Goal: Task Accomplishment & Management: Use online tool/utility

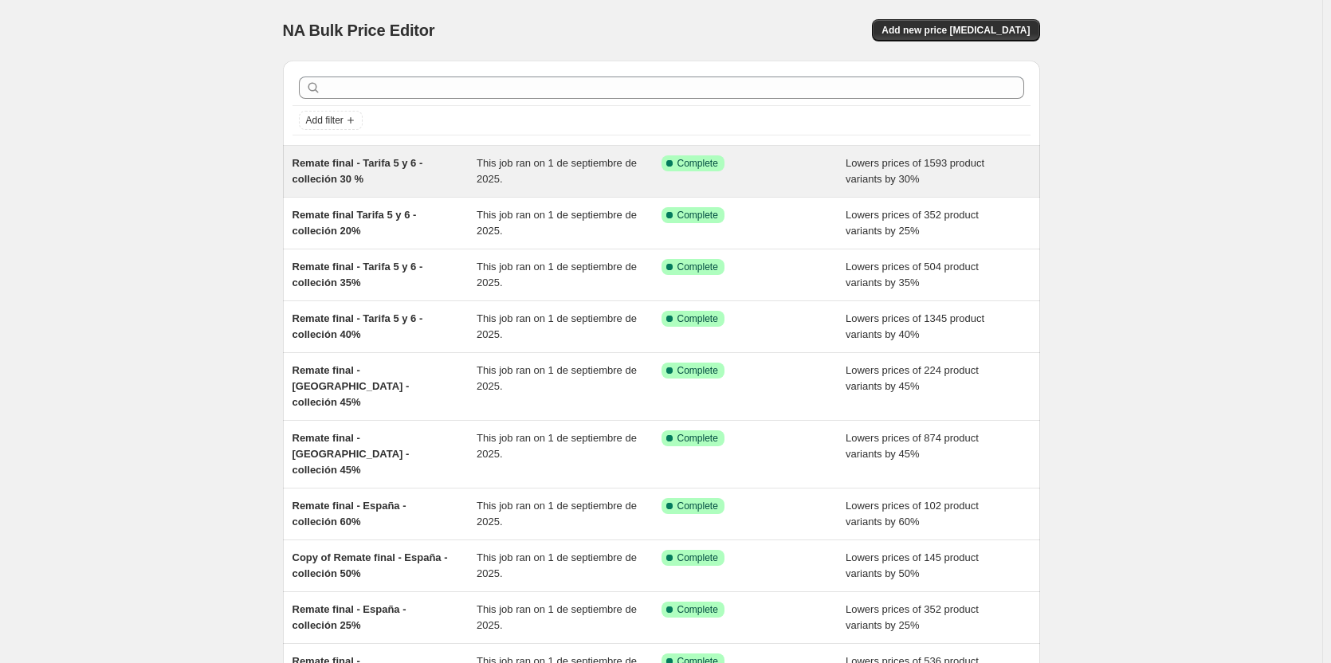
click at [422, 176] on div "Remate final - Tarifa 5 y 6 - colleción 30 %" at bounding box center [385, 171] width 185 height 32
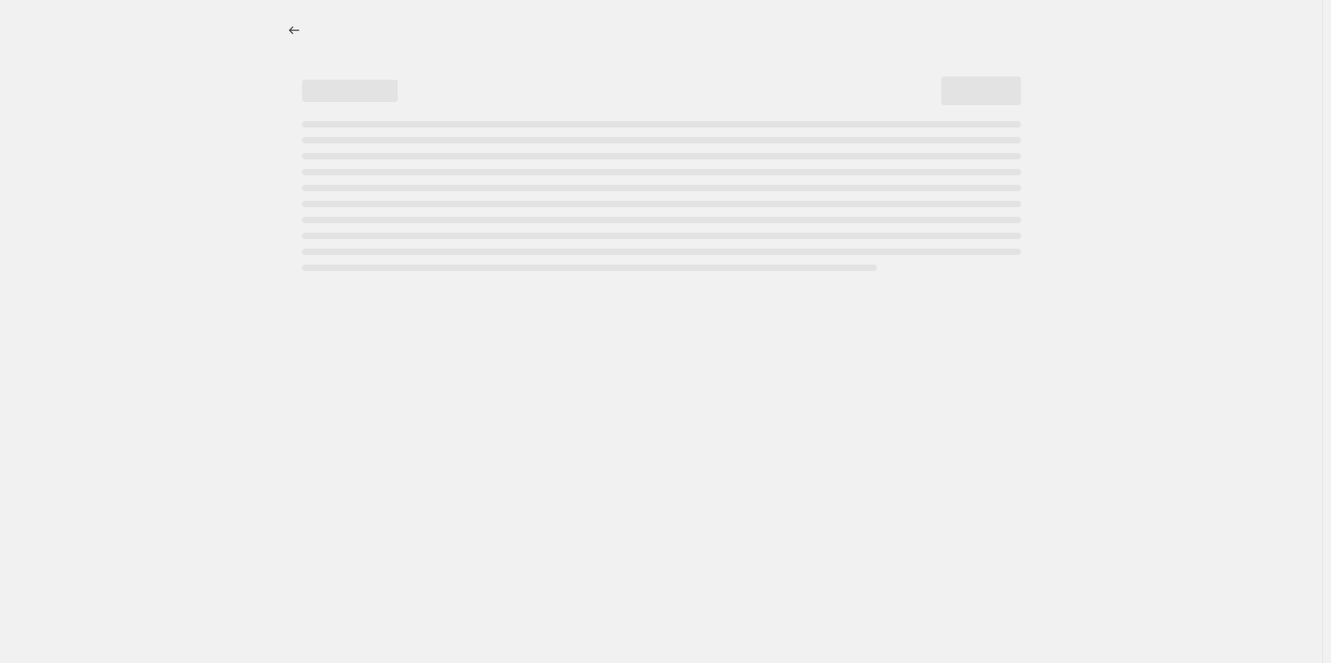
select select "percentage"
select select "collection"
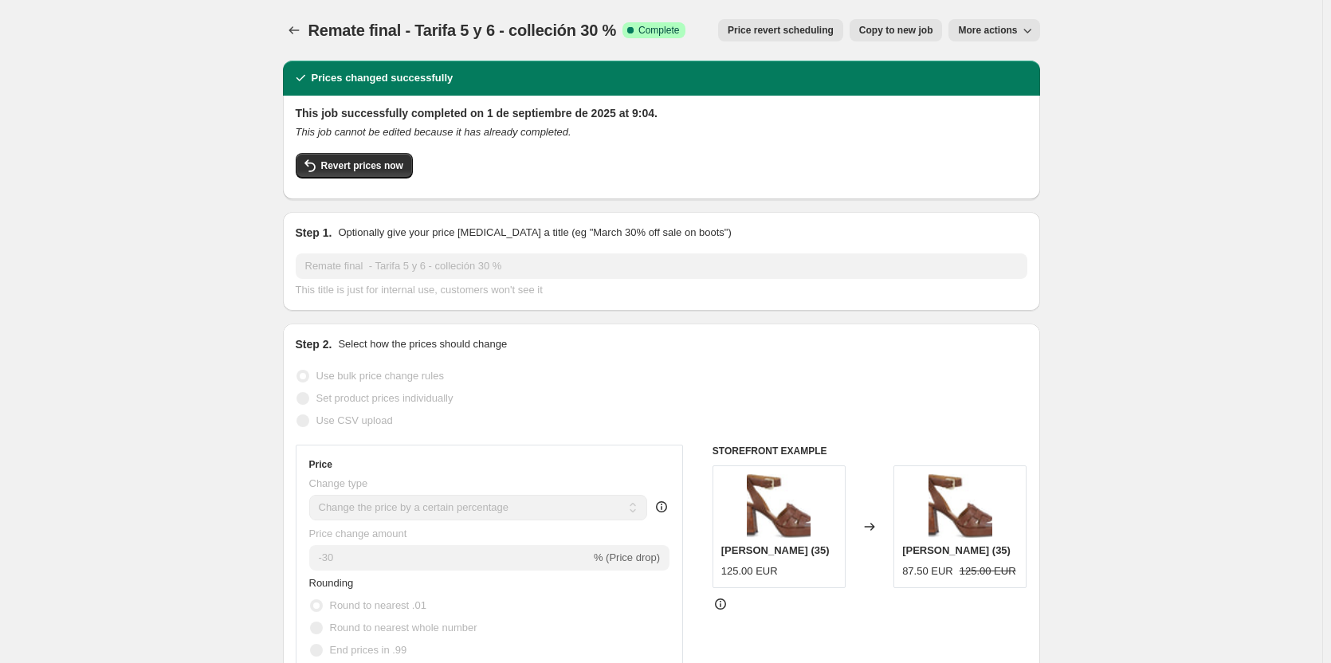
click at [788, 25] on span "Price revert scheduling" at bounding box center [781, 30] width 106 height 13
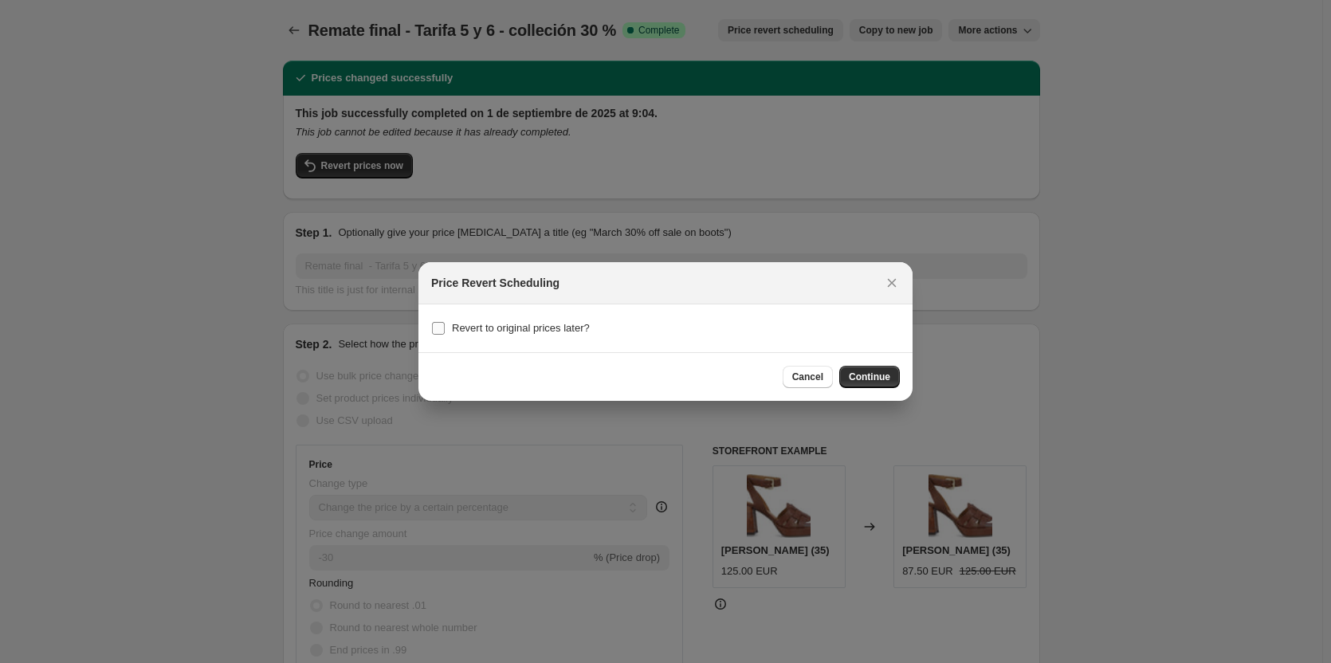
click at [442, 328] on input "Revert to original prices later?" at bounding box center [438, 328] width 13 height 13
checkbox input "true"
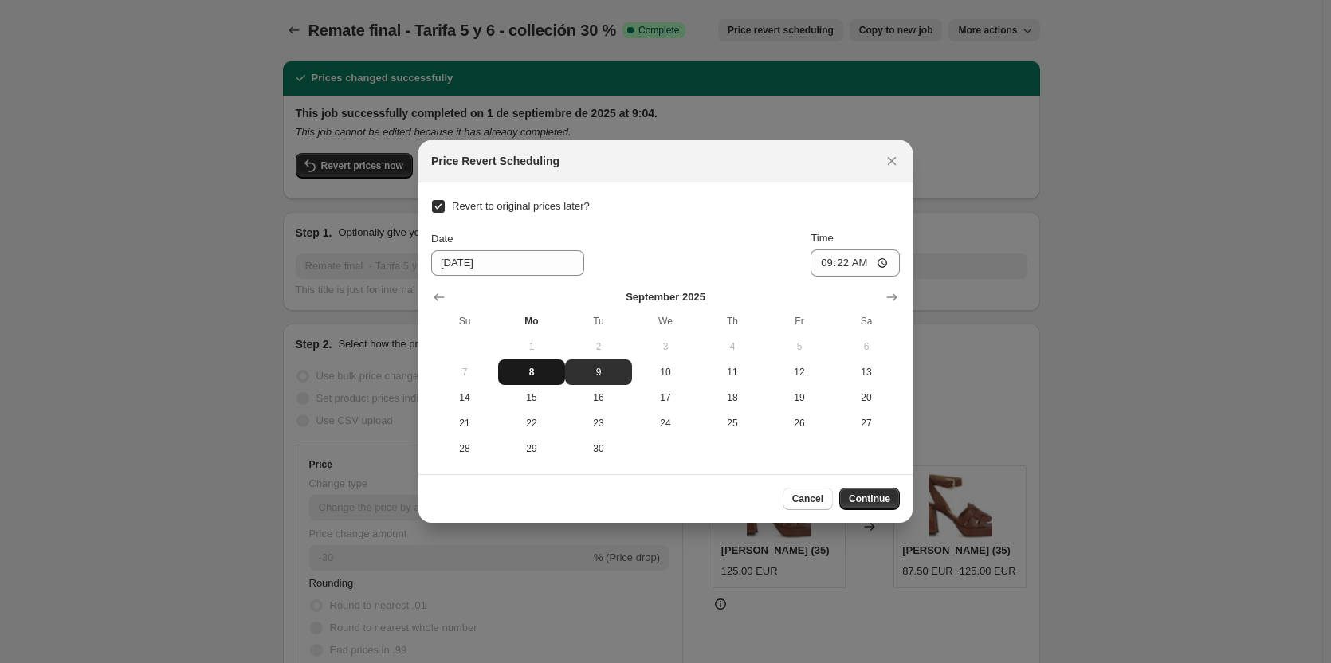
click at [525, 368] on span "8" at bounding box center [532, 372] width 54 height 13
type input "[DATE]"
click at [856, 261] on input "09:22" at bounding box center [855, 263] width 89 height 27
click at [847, 259] on input "09:22" at bounding box center [855, 263] width 89 height 27
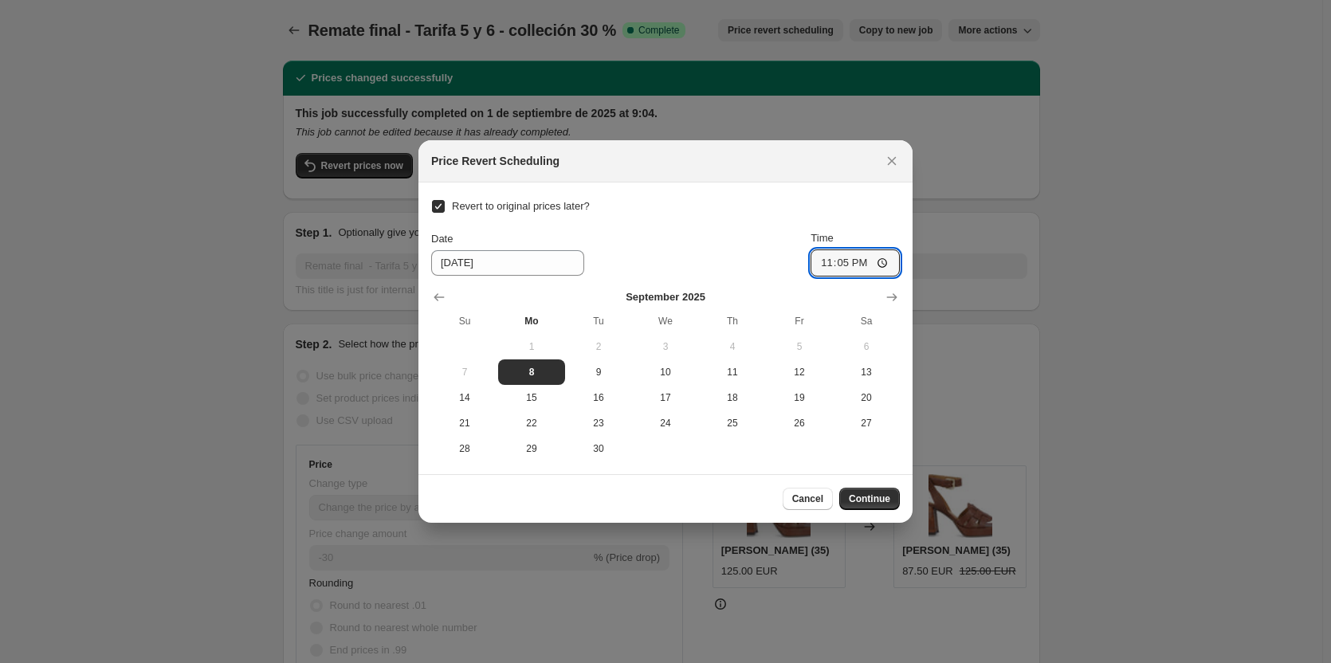
type input "23:55"
click at [874, 499] on span "Continue" at bounding box center [869, 499] width 41 height 13
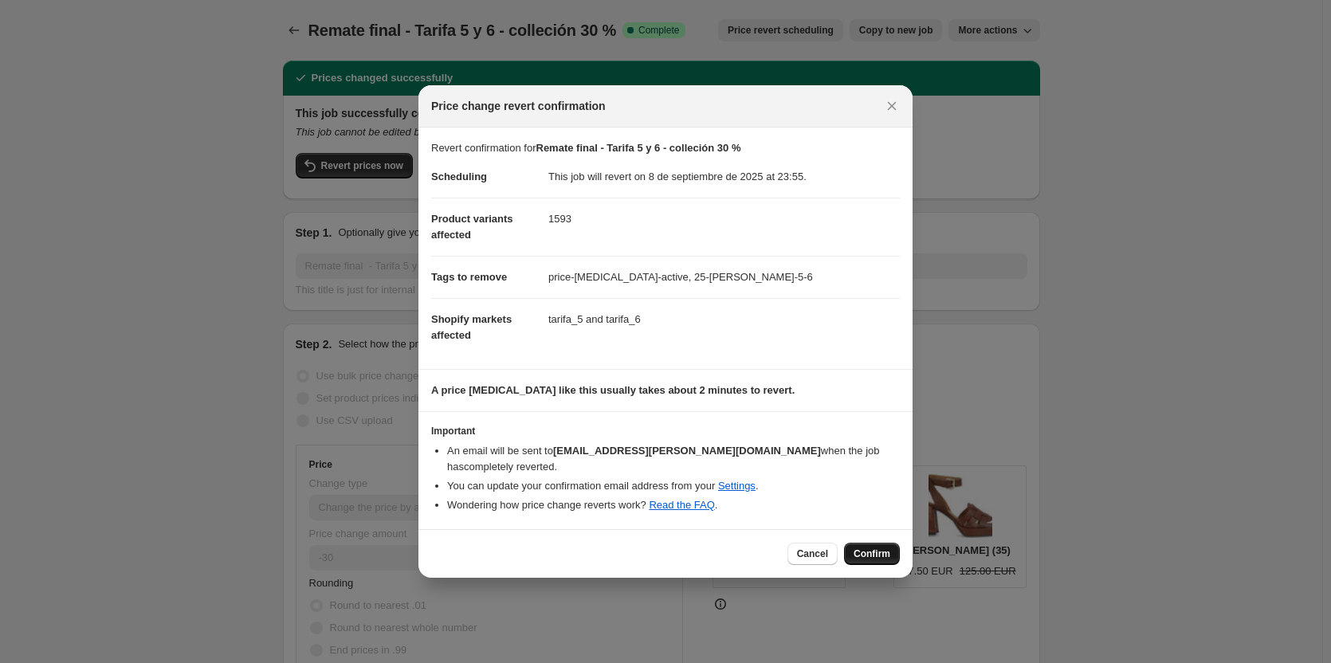
click at [866, 548] on span "Confirm" at bounding box center [872, 554] width 37 height 13
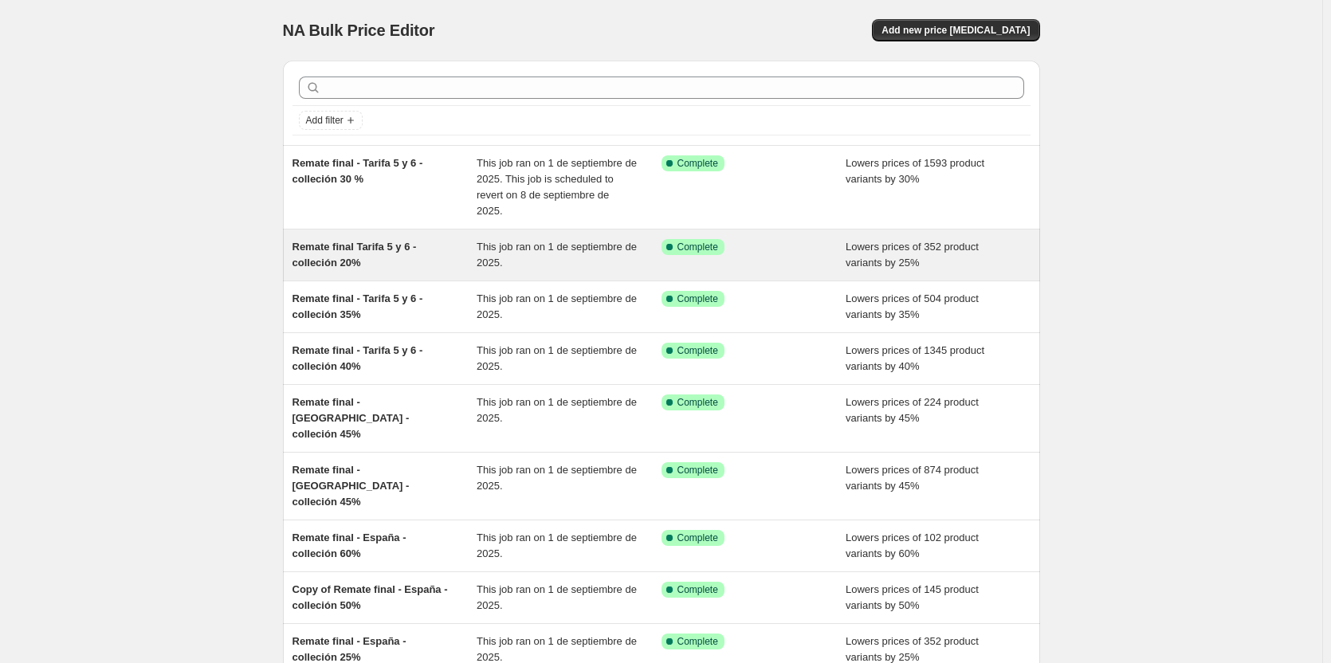
click at [344, 241] on span "Remate final Tarifa 5 y 6 - colleción 20%" at bounding box center [355, 255] width 124 height 28
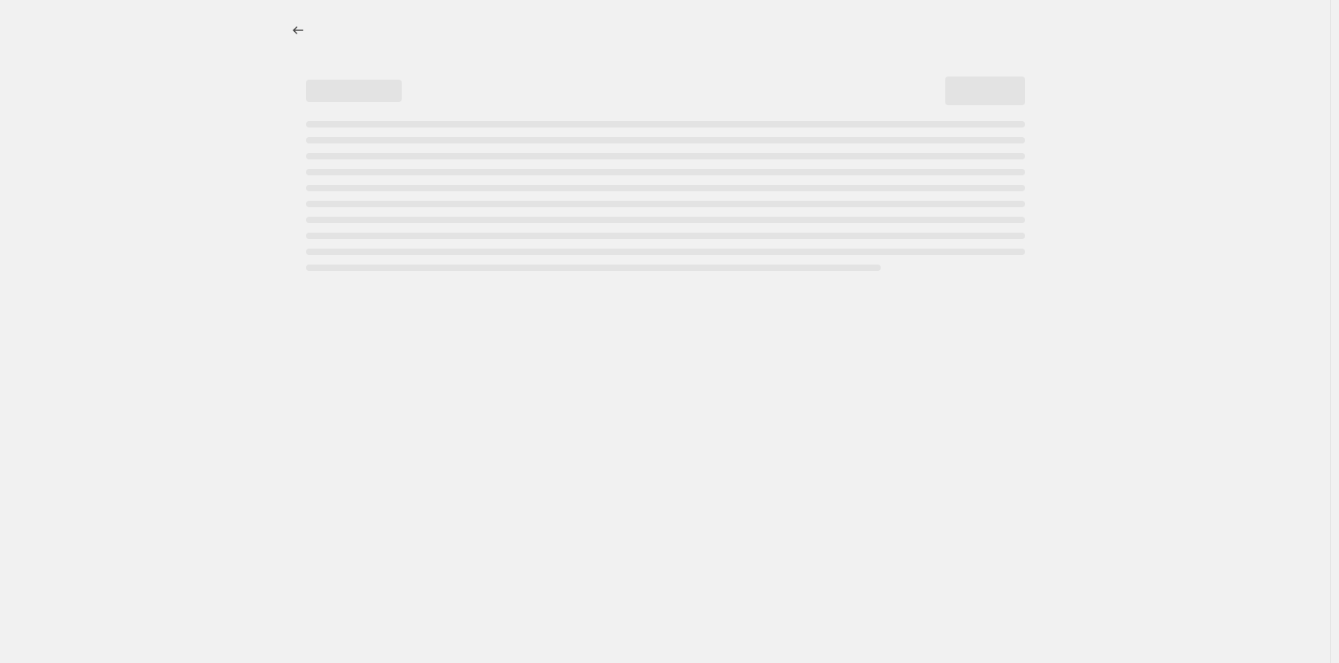
select select "percentage"
select select "collection"
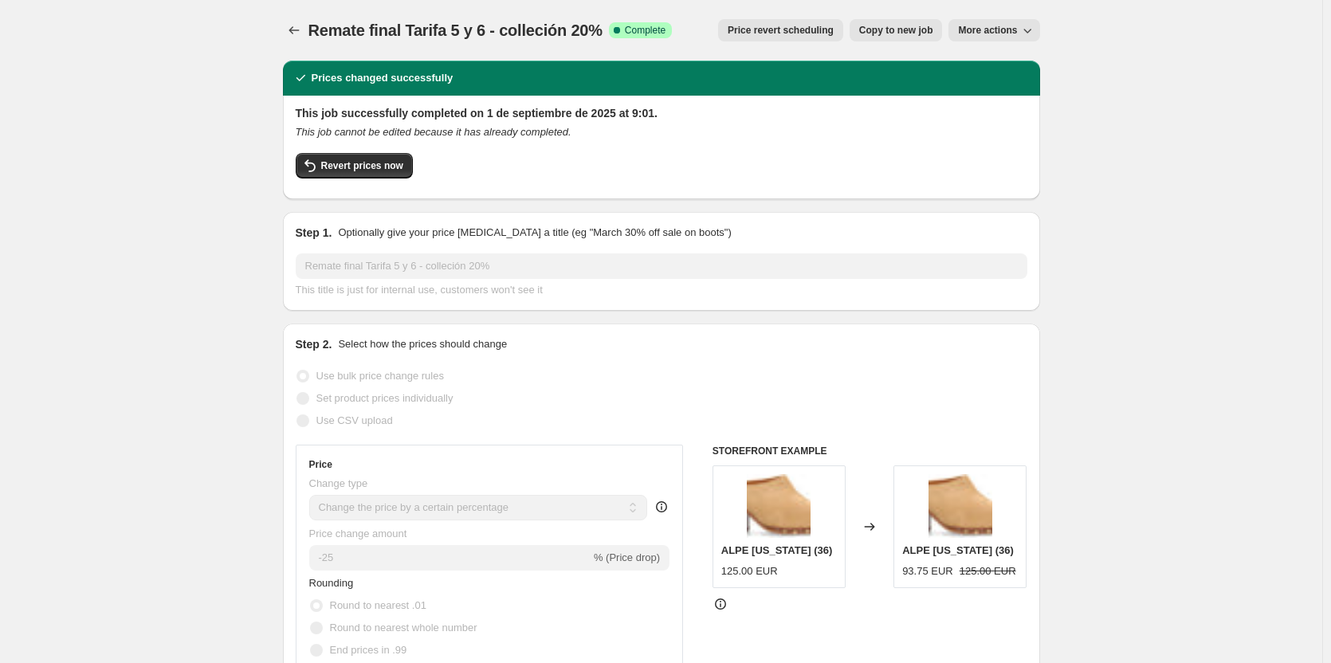
click at [761, 33] on span "Price revert scheduling" at bounding box center [781, 30] width 106 height 13
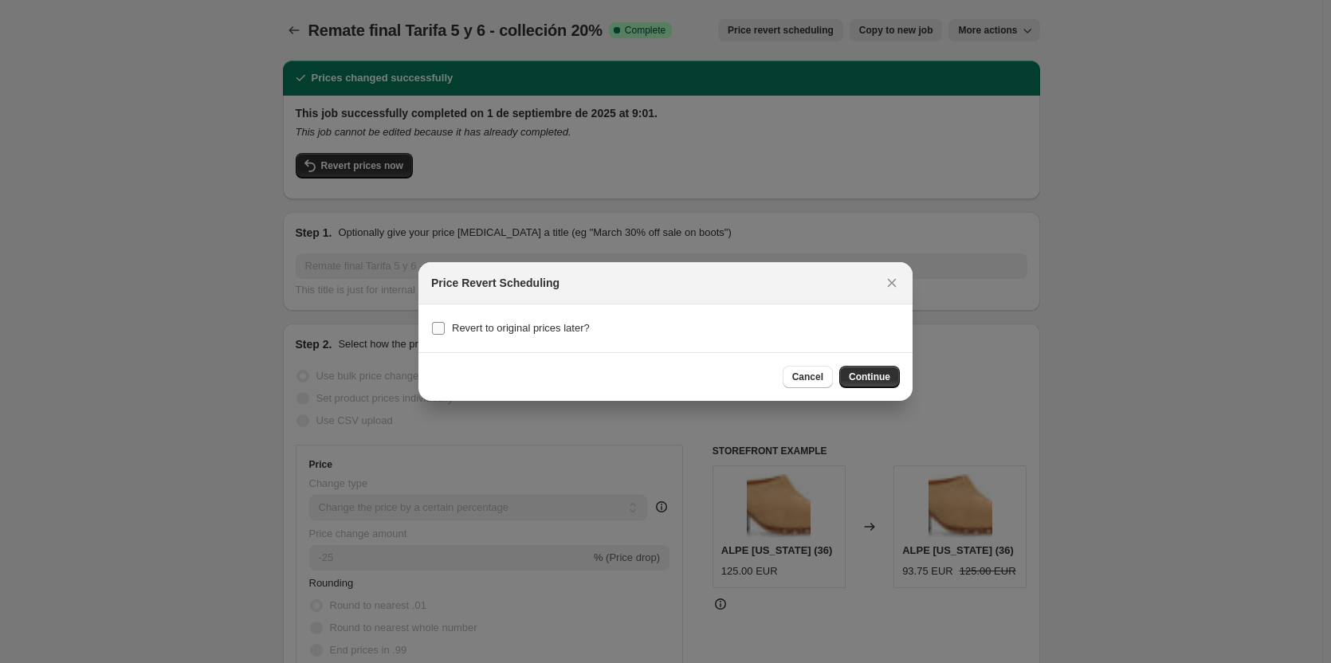
click at [471, 328] on span "Revert to original prices later?" at bounding box center [521, 328] width 138 height 12
click at [445, 328] on input "Revert to original prices later?" at bounding box center [438, 328] width 13 height 13
checkbox input "true"
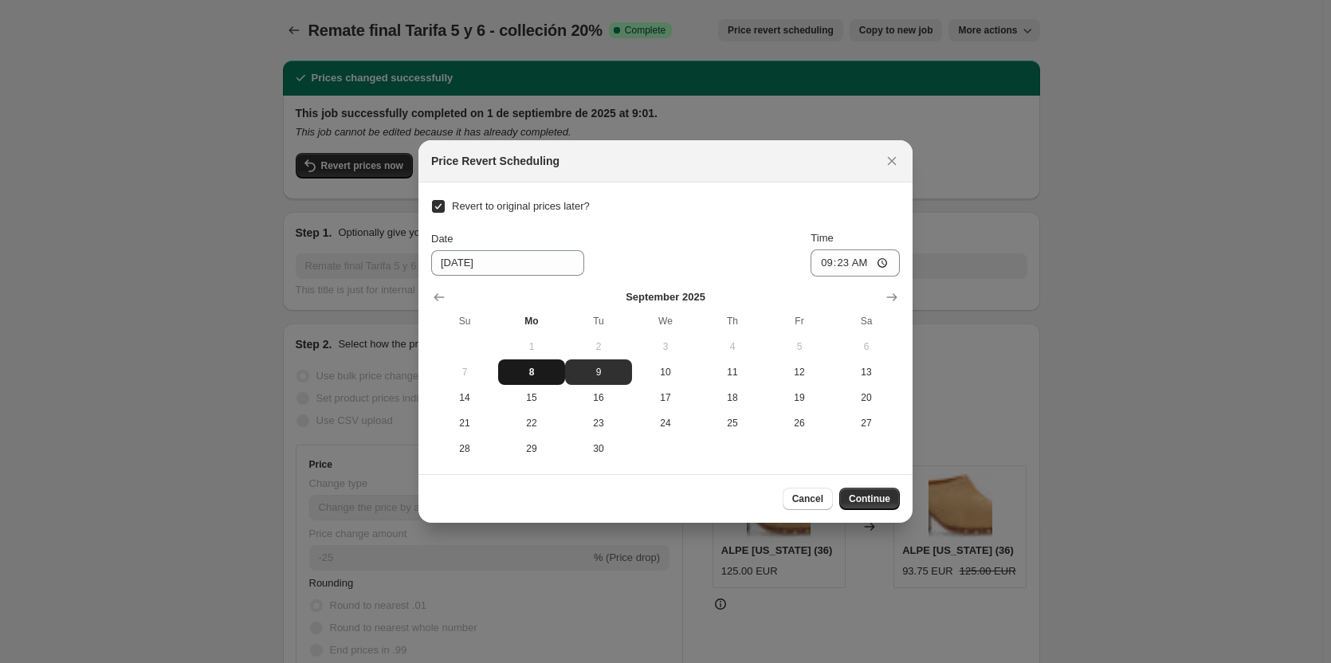
click at [537, 367] on span "8" at bounding box center [532, 372] width 54 height 13
type input "[DATE]"
click at [844, 263] on input "09:23" at bounding box center [855, 263] width 89 height 27
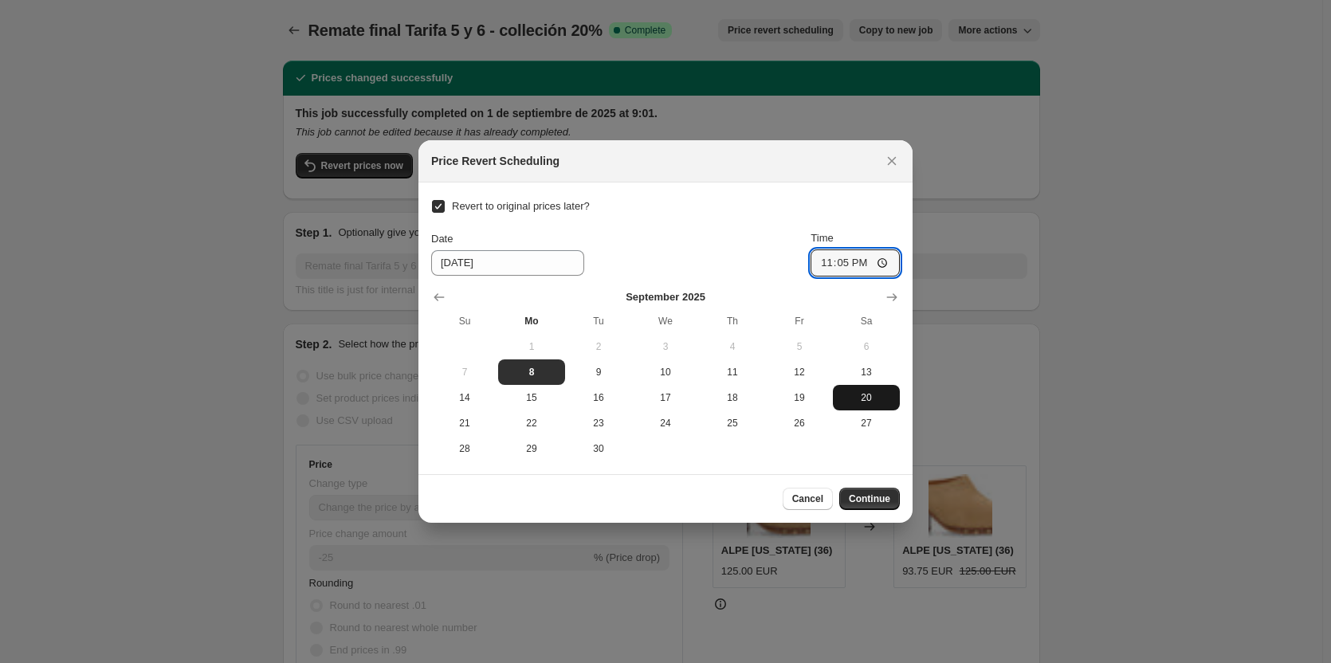
type input "23:55"
click at [891, 500] on button "Continue" at bounding box center [869, 499] width 61 height 22
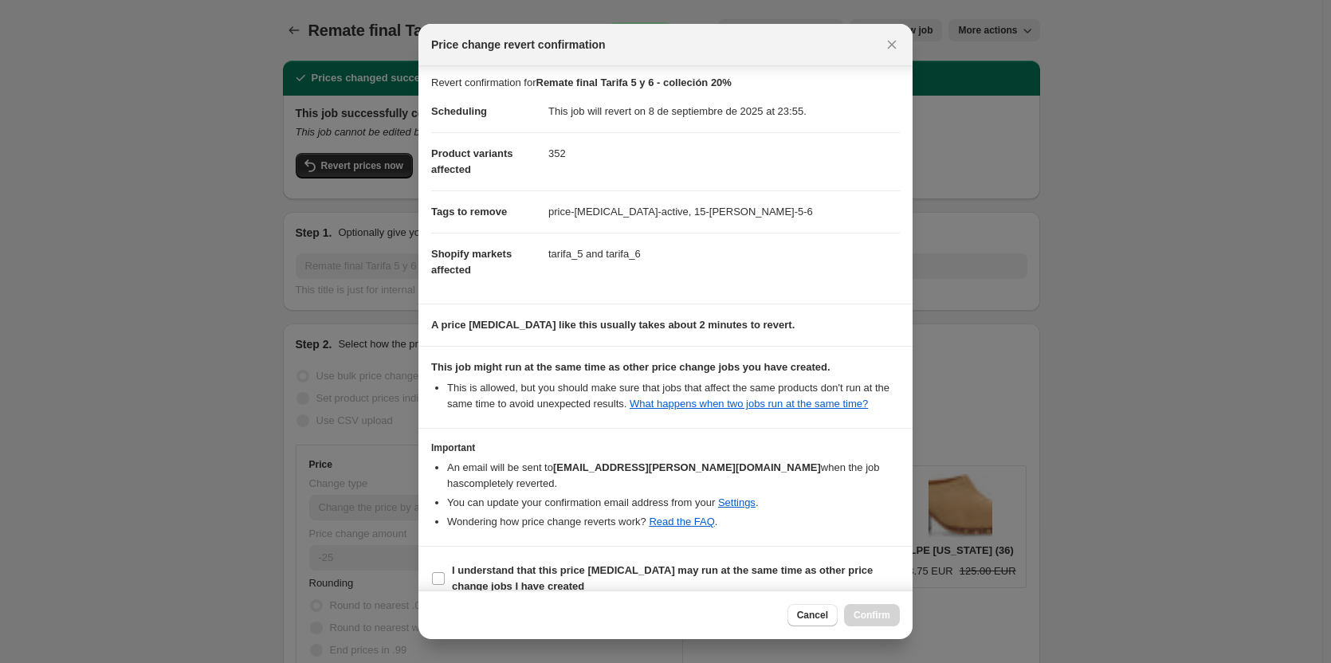
scroll to position [8, 0]
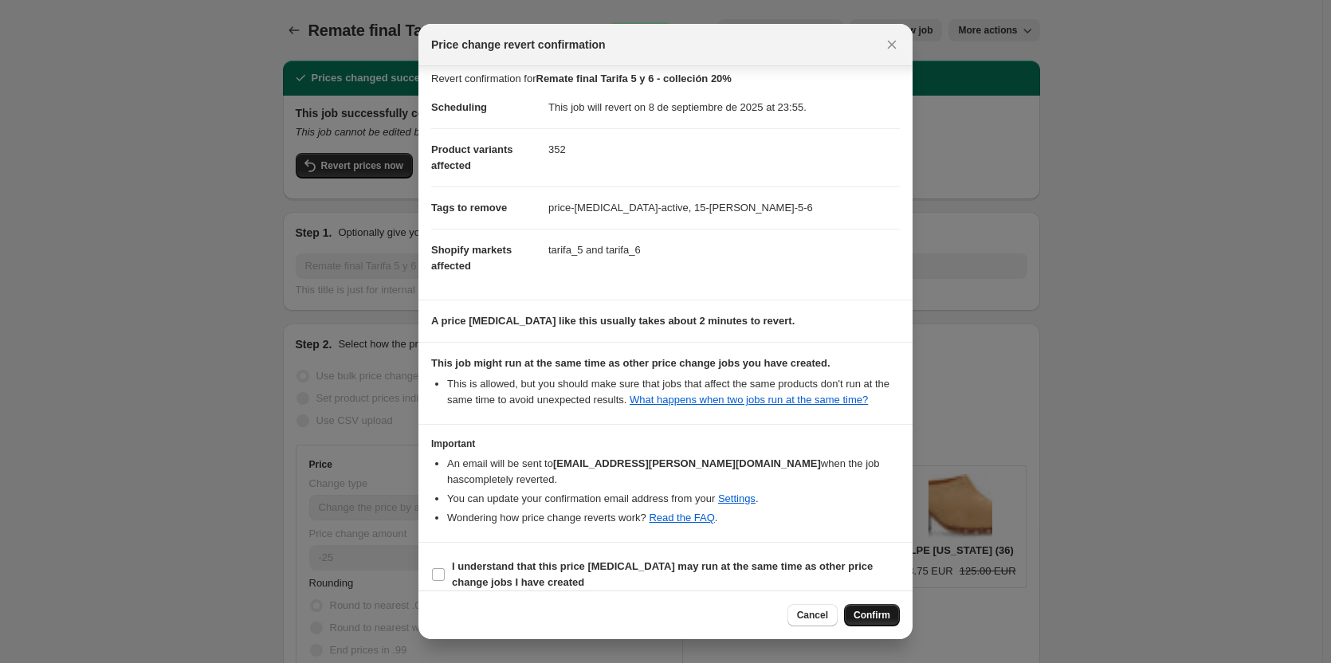
drag, startPoint x: 769, startPoint y: 550, endPoint x: 849, endPoint y: 607, distance: 97.8
click at [768, 560] on b "I understand that this price [MEDICAL_DATA] may run at the same time as other p…" at bounding box center [662, 574] width 421 height 28
click at [445, 568] on input "I understand that this price [MEDICAL_DATA] may run at the same time as other p…" at bounding box center [438, 574] width 13 height 13
checkbox input "true"
click at [878, 616] on span "Confirm" at bounding box center [872, 615] width 37 height 13
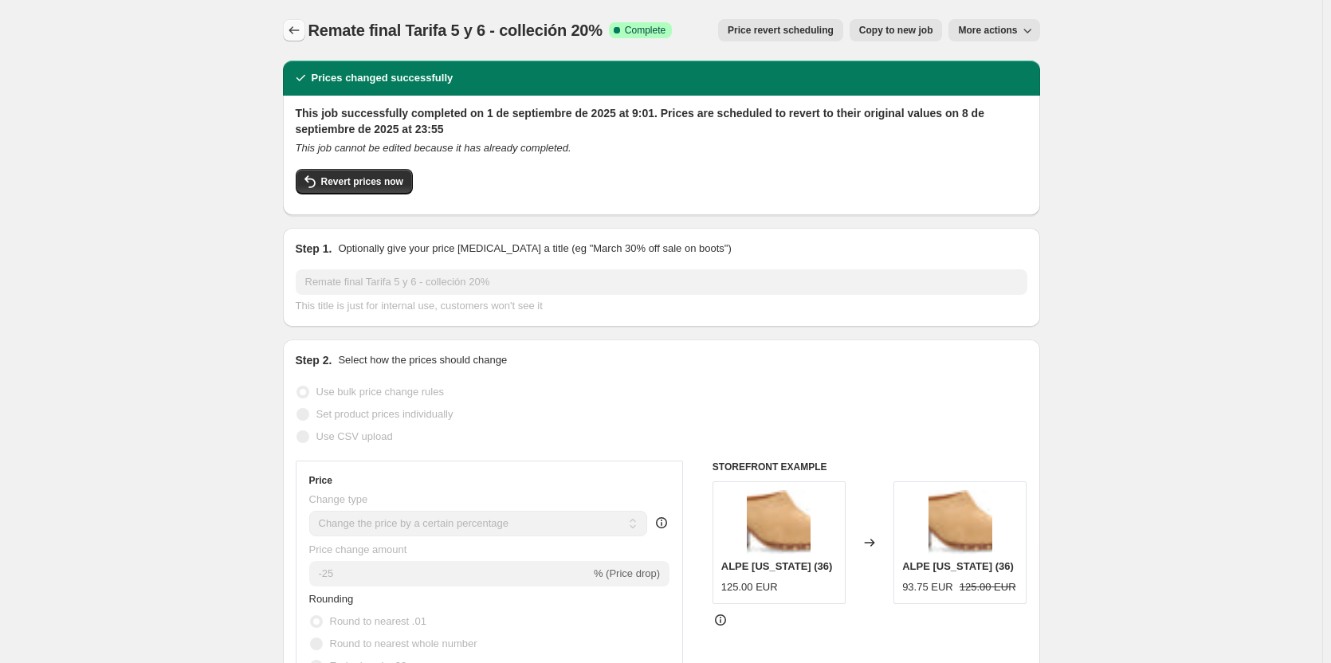
click at [290, 26] on icon "Price change jobs" at bounding box center [294, 30] width 16 height 16
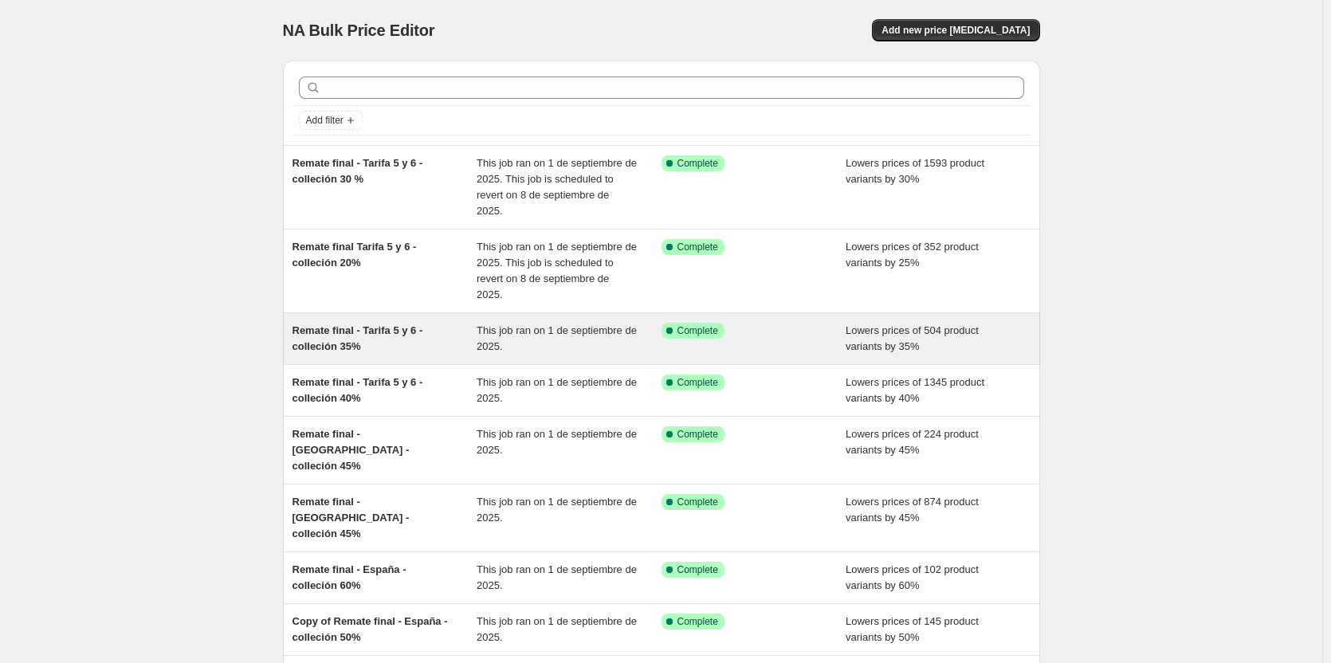
click at [336, 324] on span "Remate final - Tarifa 5 y 6 - colleción 35%" at bounding box center [358, 338] width 131 height 28
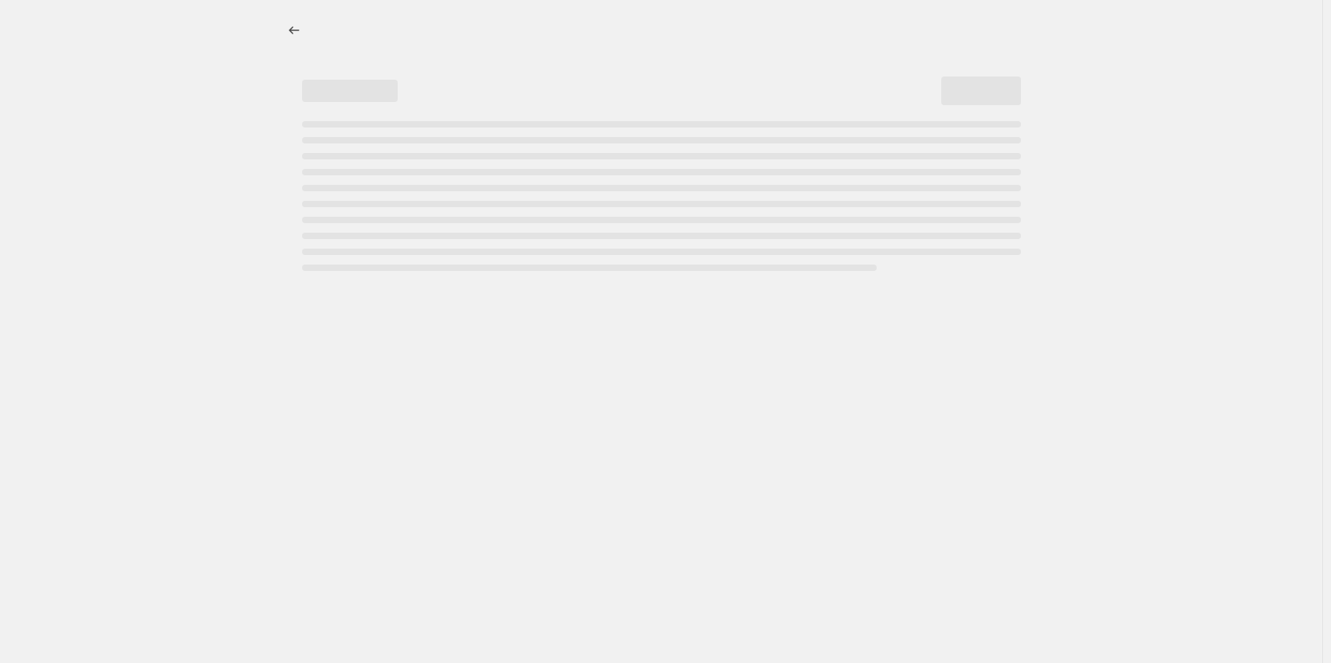
select select "percentage"
select select "collection"
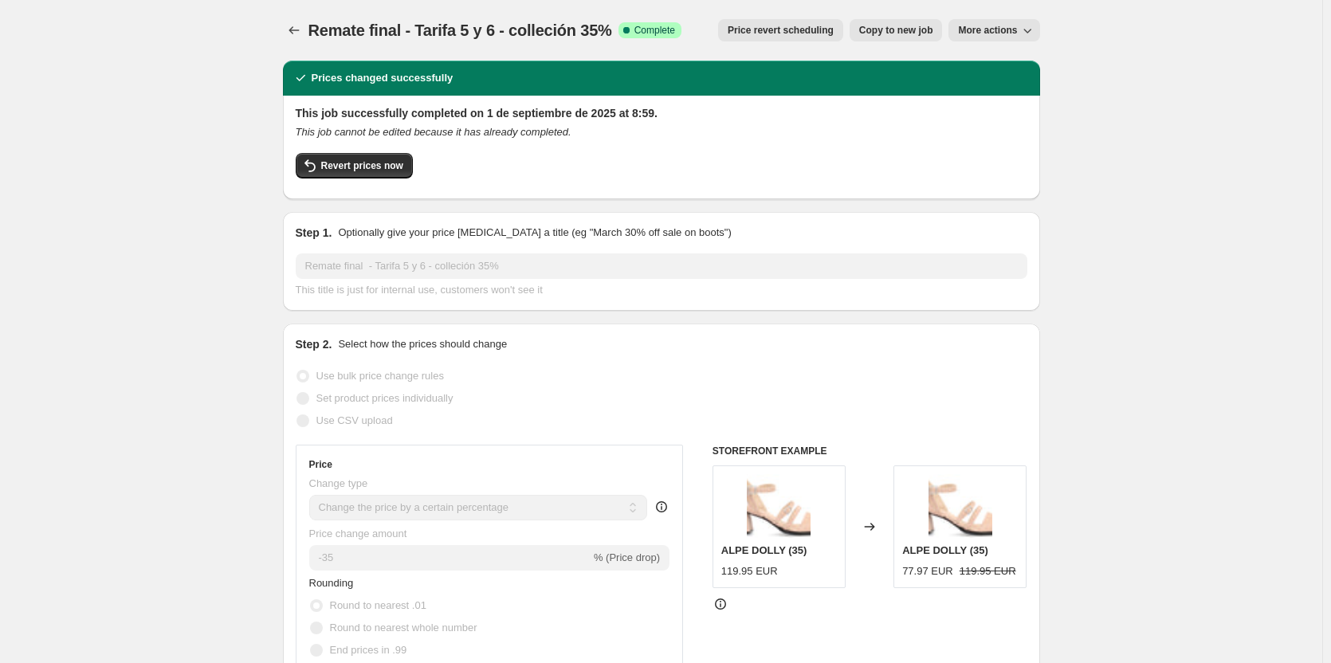
click at [765, 36] on span "Price revert scheduling" at bounding box center [781, 30] width 106 height 13
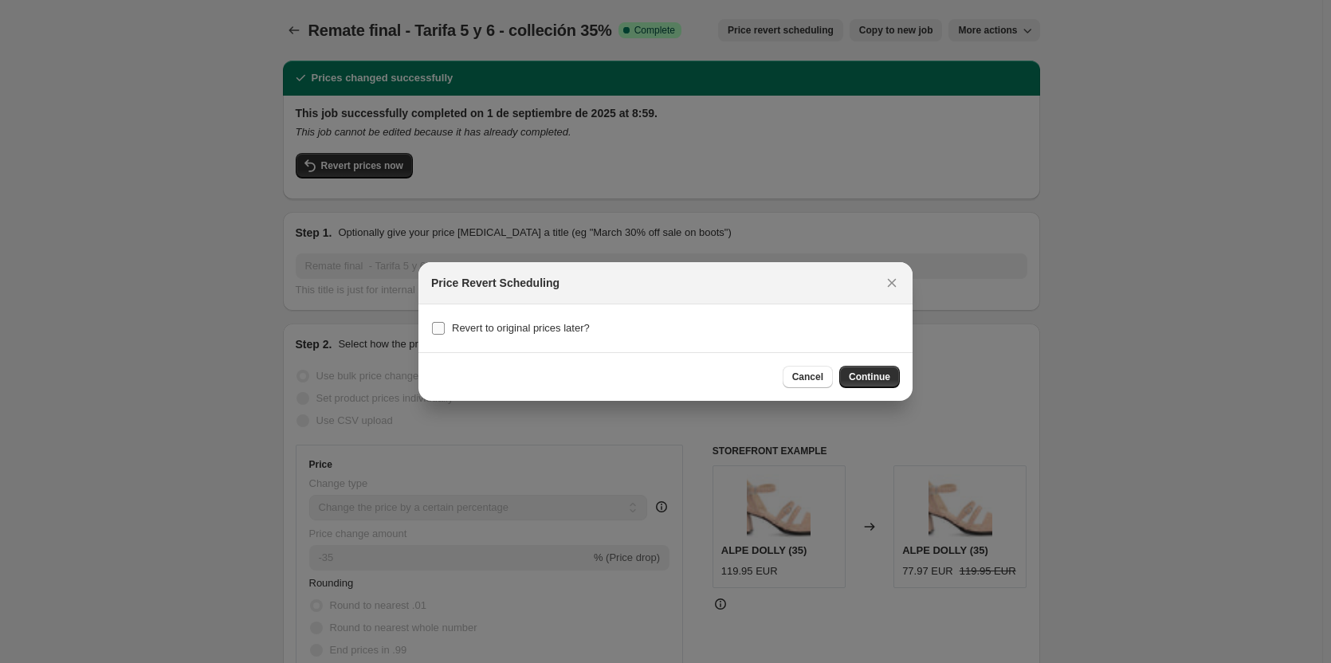
click at [450, 323] on label "Revert to original prices later?" at bounding box center [510, 328] width 159 height 22
click at [445, 323] on input "Revert to original prices later?" at bounding box center [438, 328] width 13 height 13
checkbox input "true"
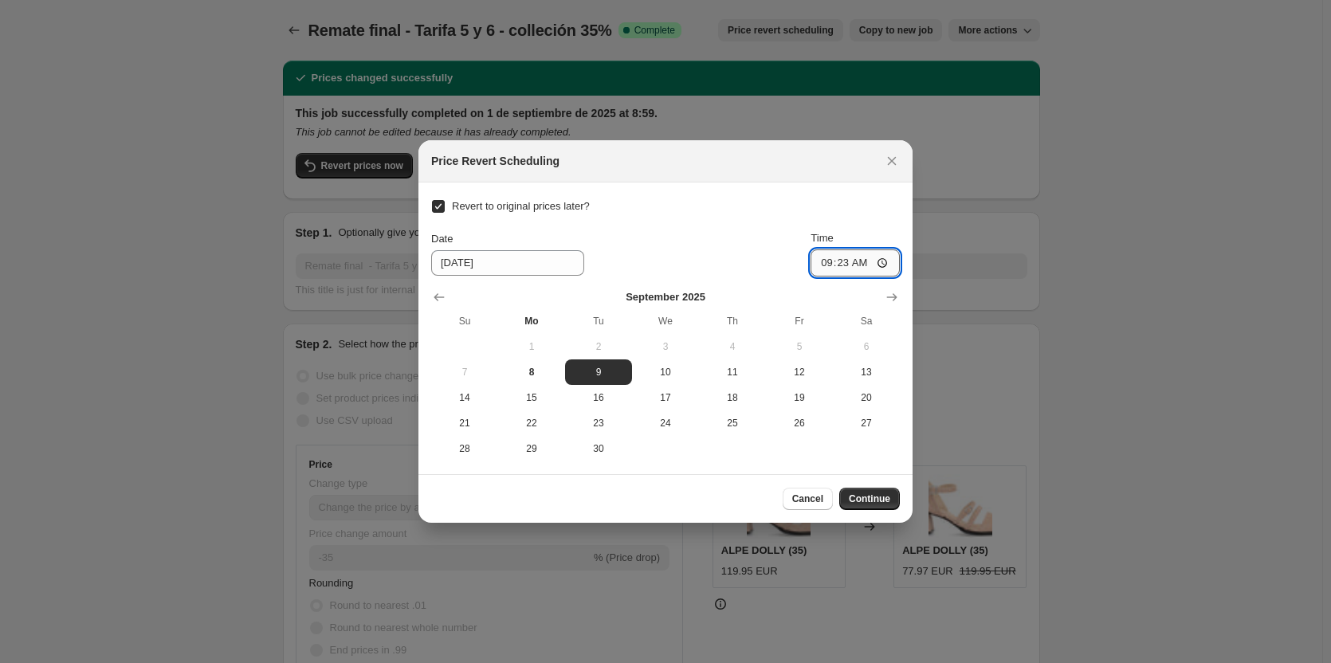
click at [850, 261] on input "09:23" at bounding box center [855, 263] width 89 height 27
click at [528, 381] on button "8" at bounding box center [531, 373] width 67 height 26
type input "[DATE]"
click at [850, 264] on input "09:23" at bounding box center [855, 263] width 89 height 27
type input "23:55"
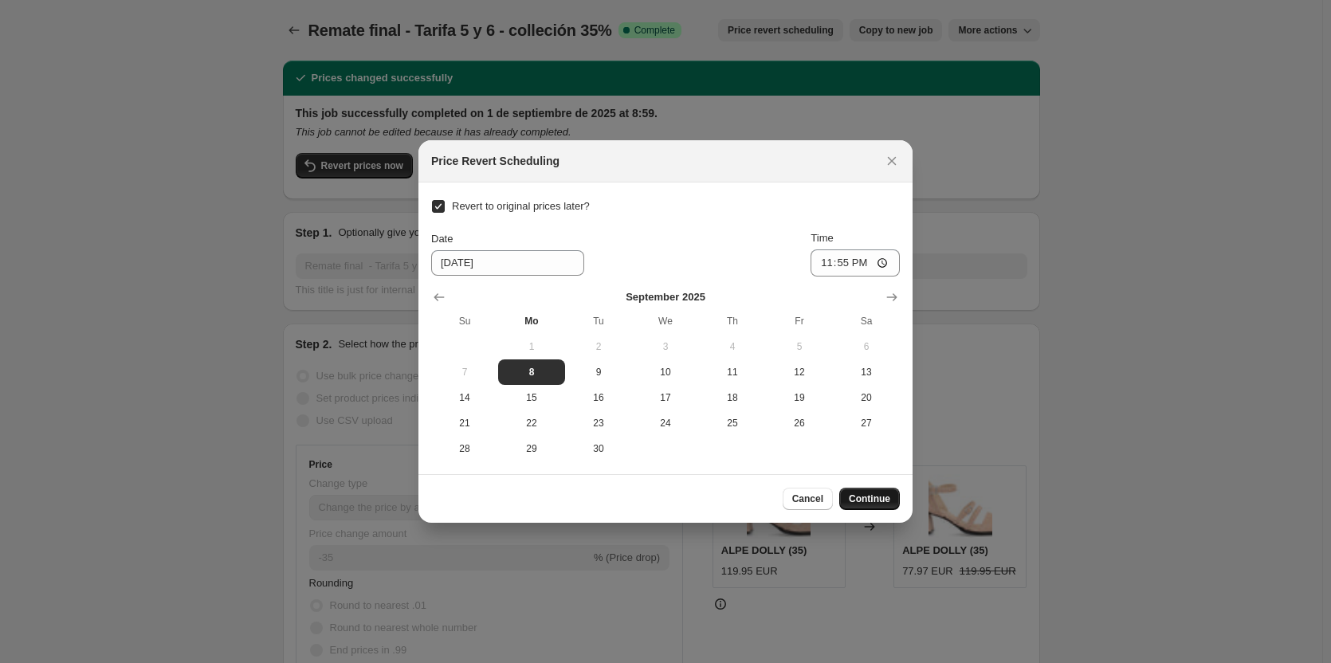
click at [871, 497] on span "Continue" at bounding box center [869, 499] width 41 height 13
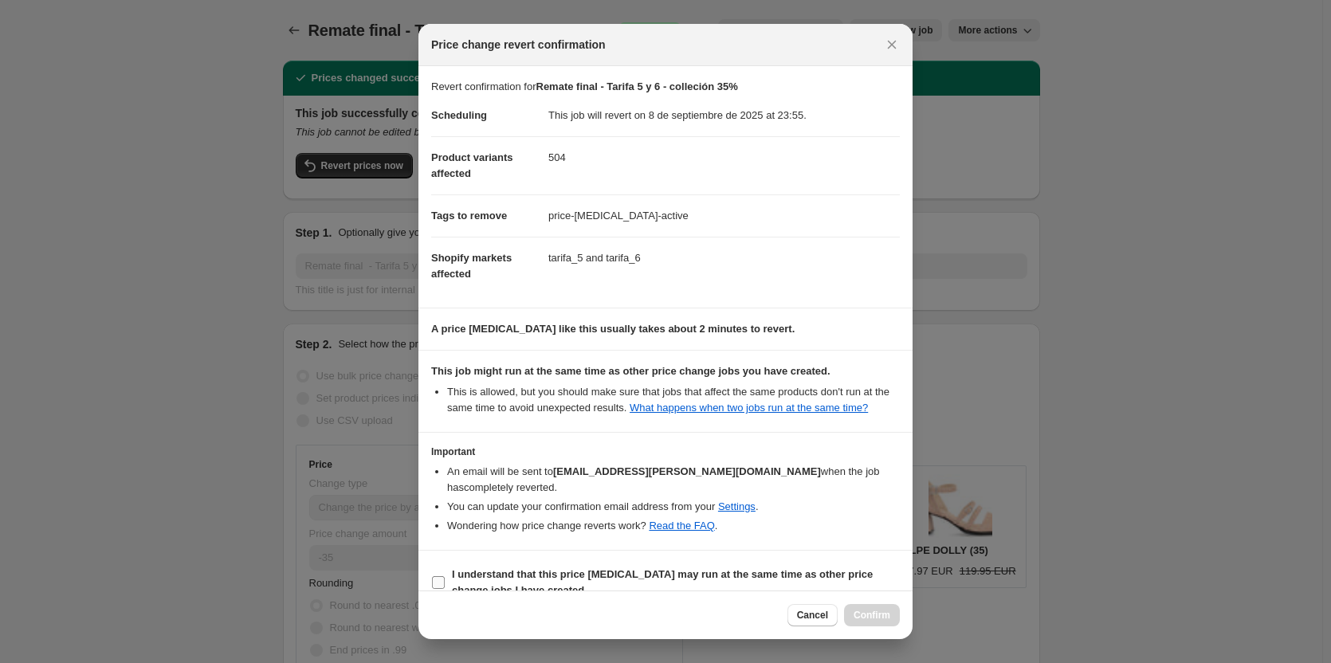
scroll to position [8, 0]
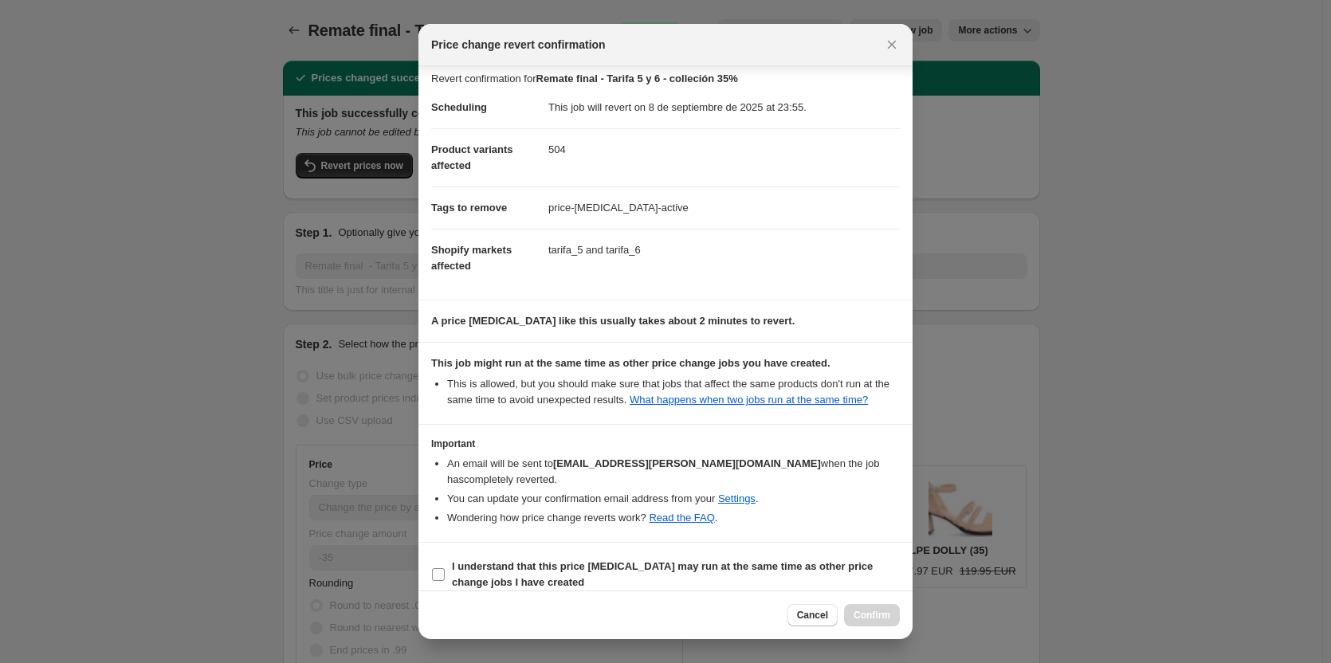
click at [545, 560] on b "I understand that this price [MEDICAL_DATA] may run at the same time as other p…" at bounding box center [662, 574] width 421 height 28
click at [445, 568] on input "I understand that this price [MEDICAL_DATA] may run at the same time as other p…" at bounding box center [438, 574] width 13 height 13
checkbox input "true"
click at [885, 612] on span "Confirm" at bounding box center [872, 615] width 37 height 13
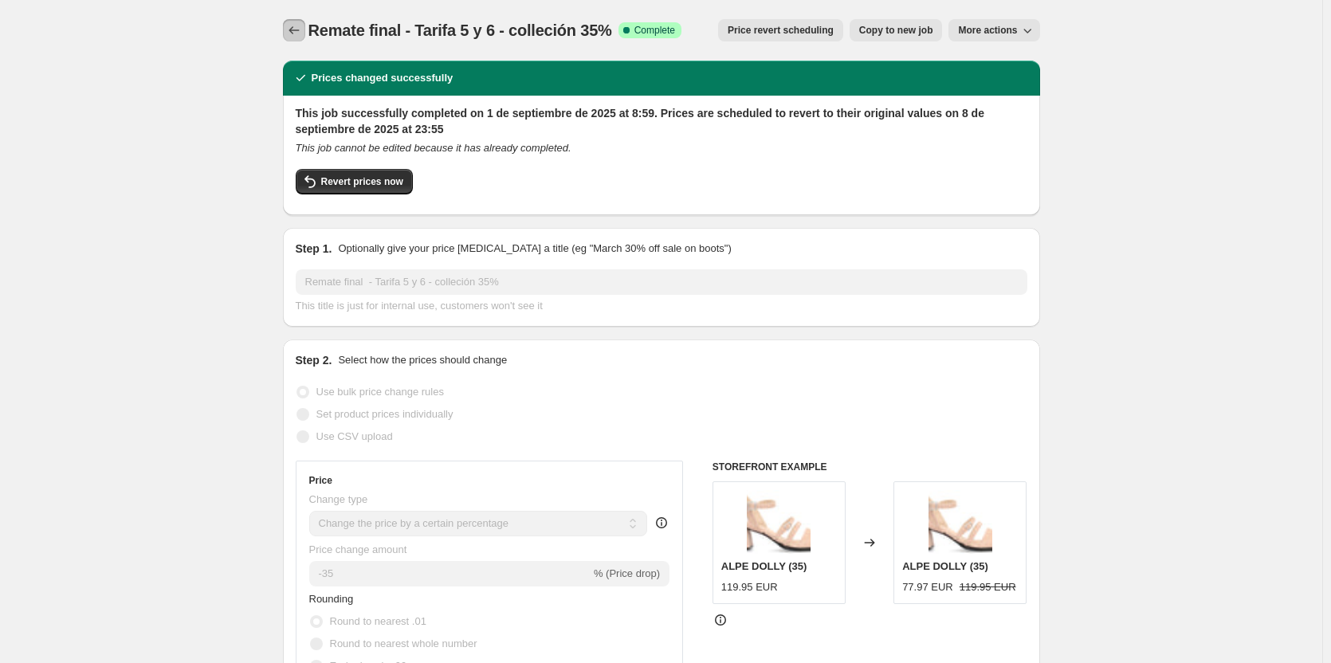
click at [305, 29] on button "Price change jobs" at bounding box center [294, 30] width 22 height 22
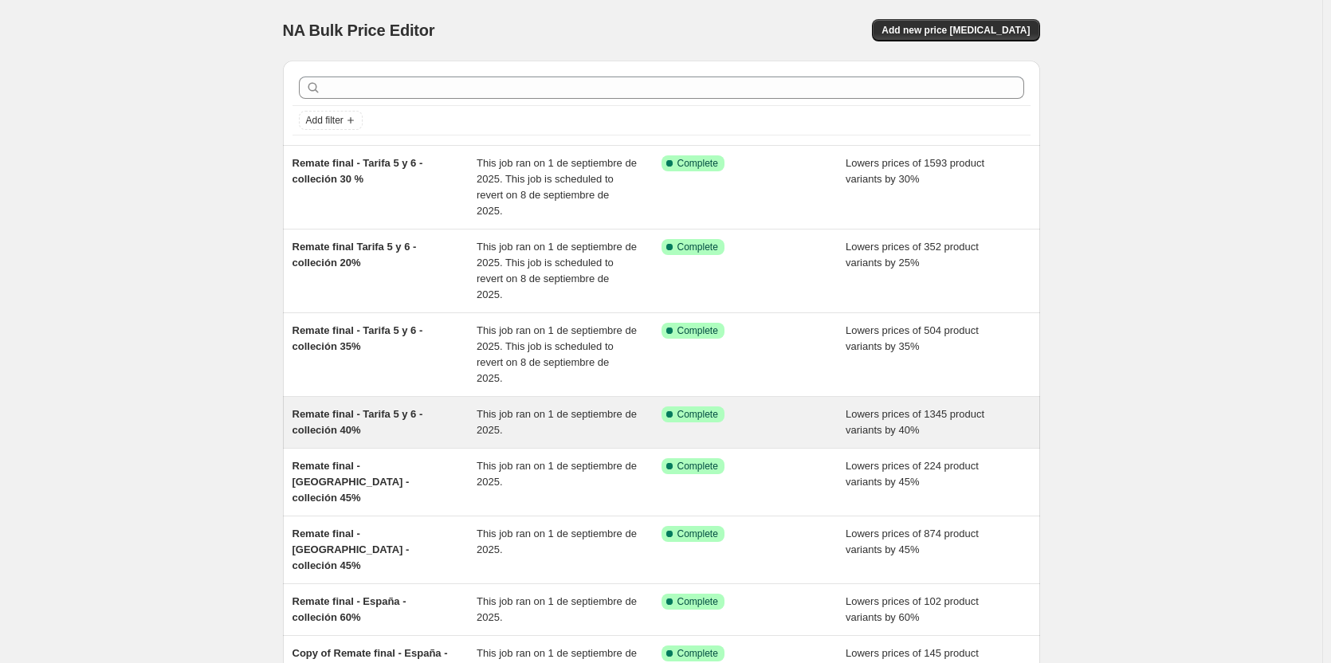
click at [352, 408] on span "Remate final - Tarifa 5 y 6 - colleción 40%" at bounding box center [358, 422] width 131 height 28
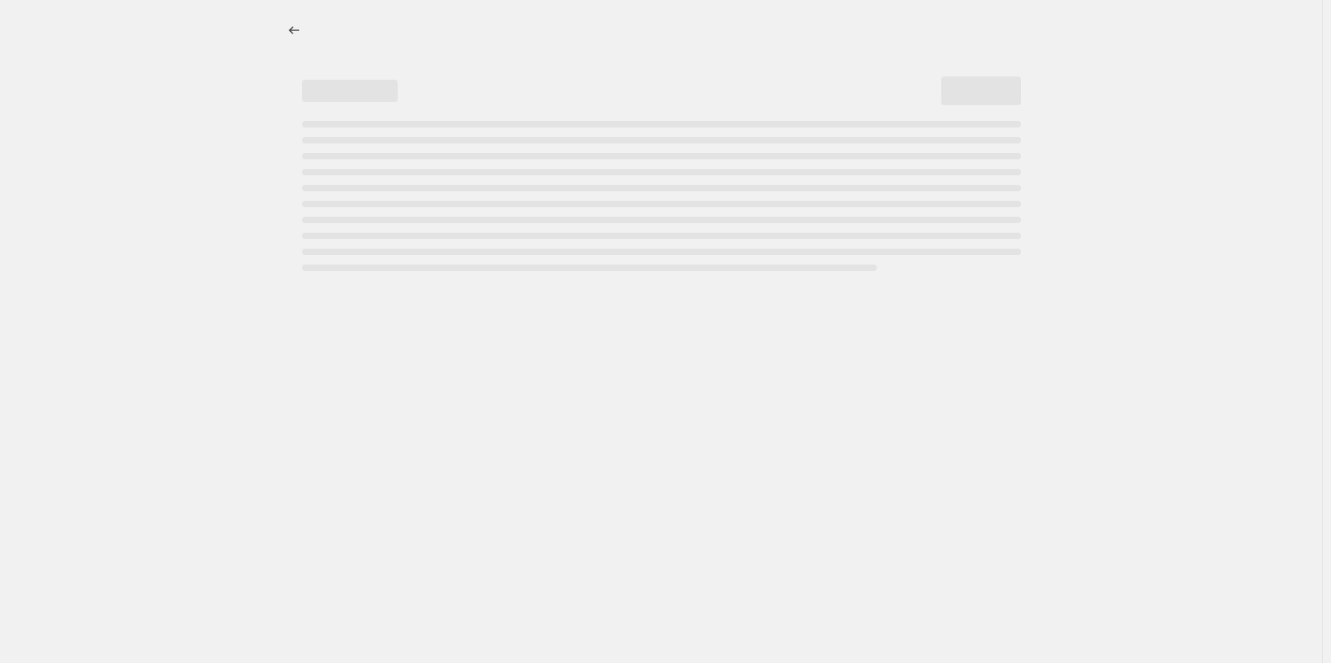
select select "percentage"
select select "collection"
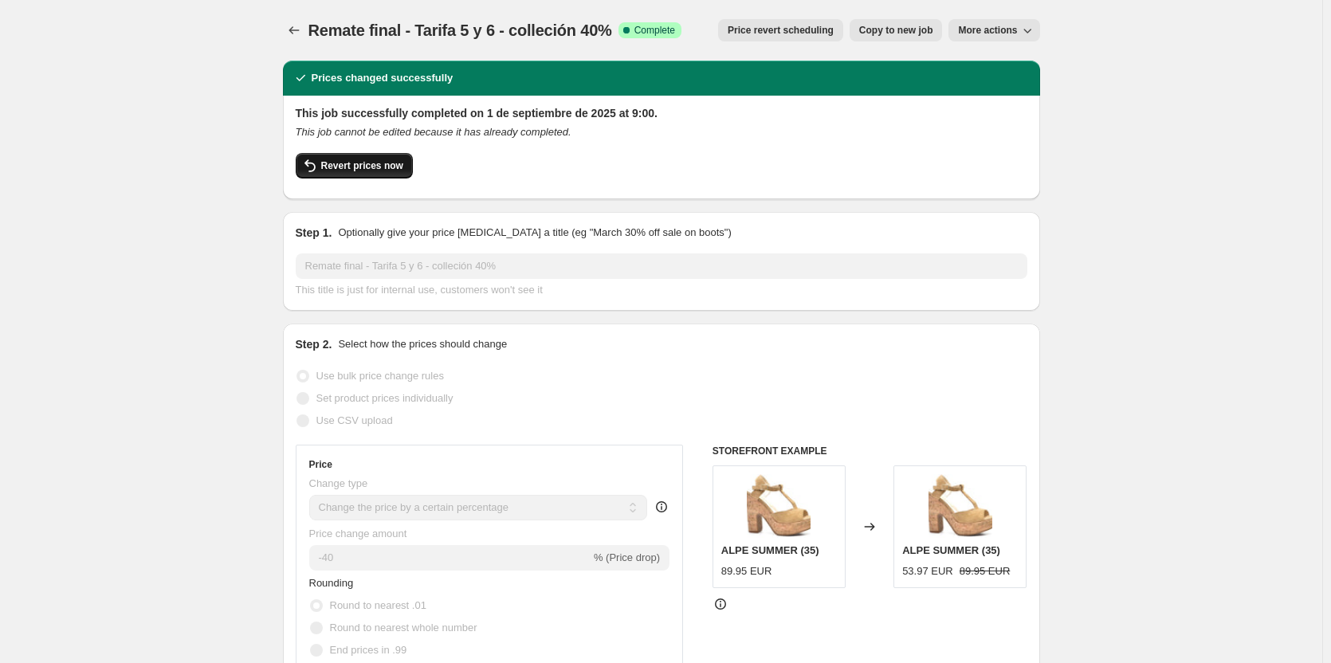
click at [360, 167] on span "Revert prices now" at bounding box center [362, 165] width 82 height 13
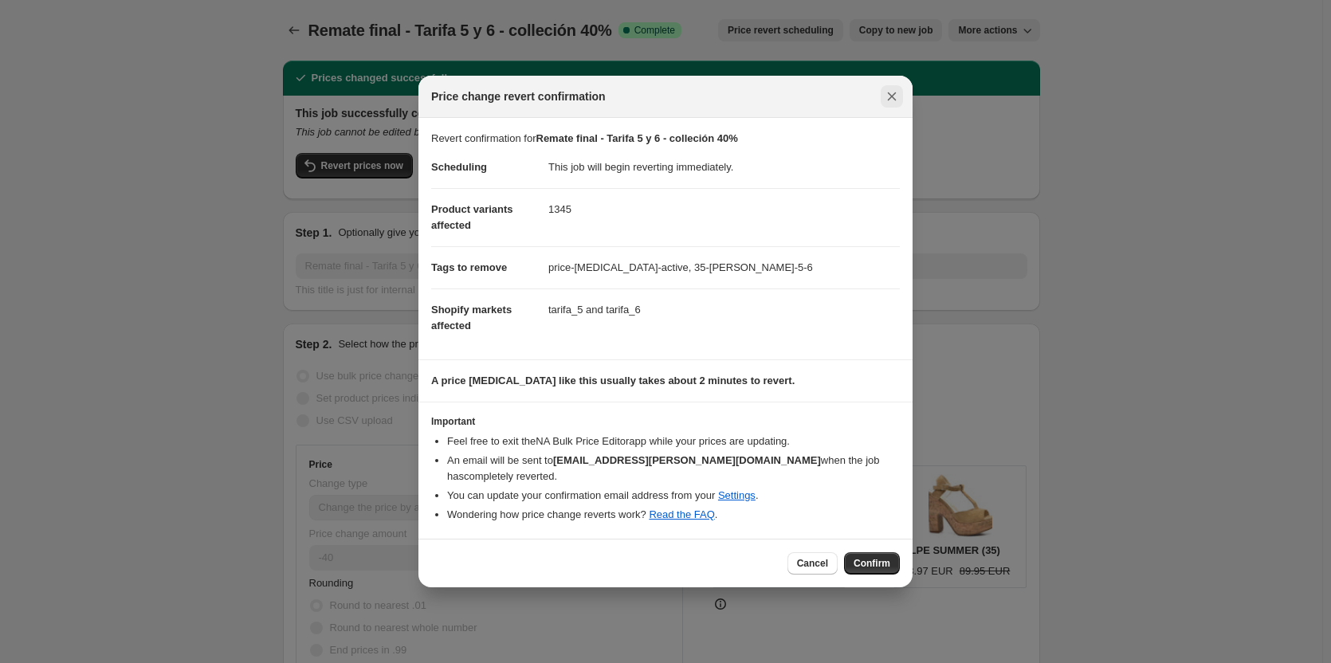
click at [897, 104] on icon "Close" at bounding box center [892, 96] width 16 height 16
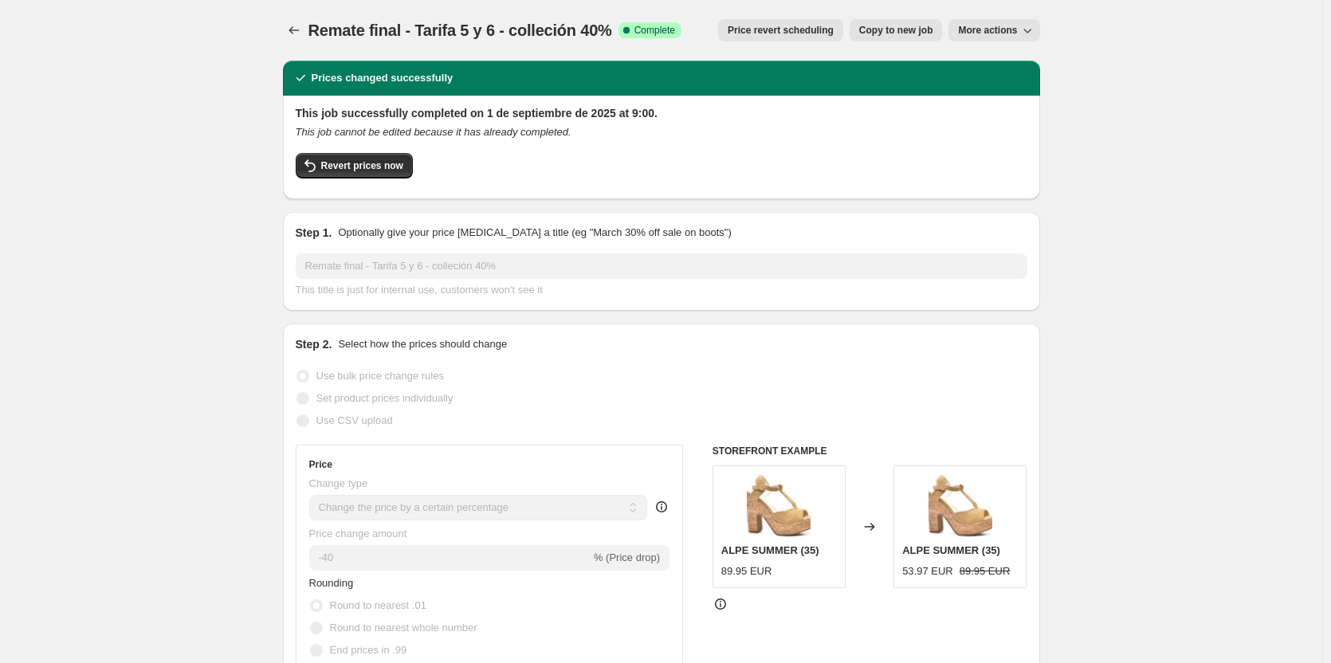
click at [800, 32] on span "Price revert scheduling" at bounding box center [781, 30] width 106 height 13
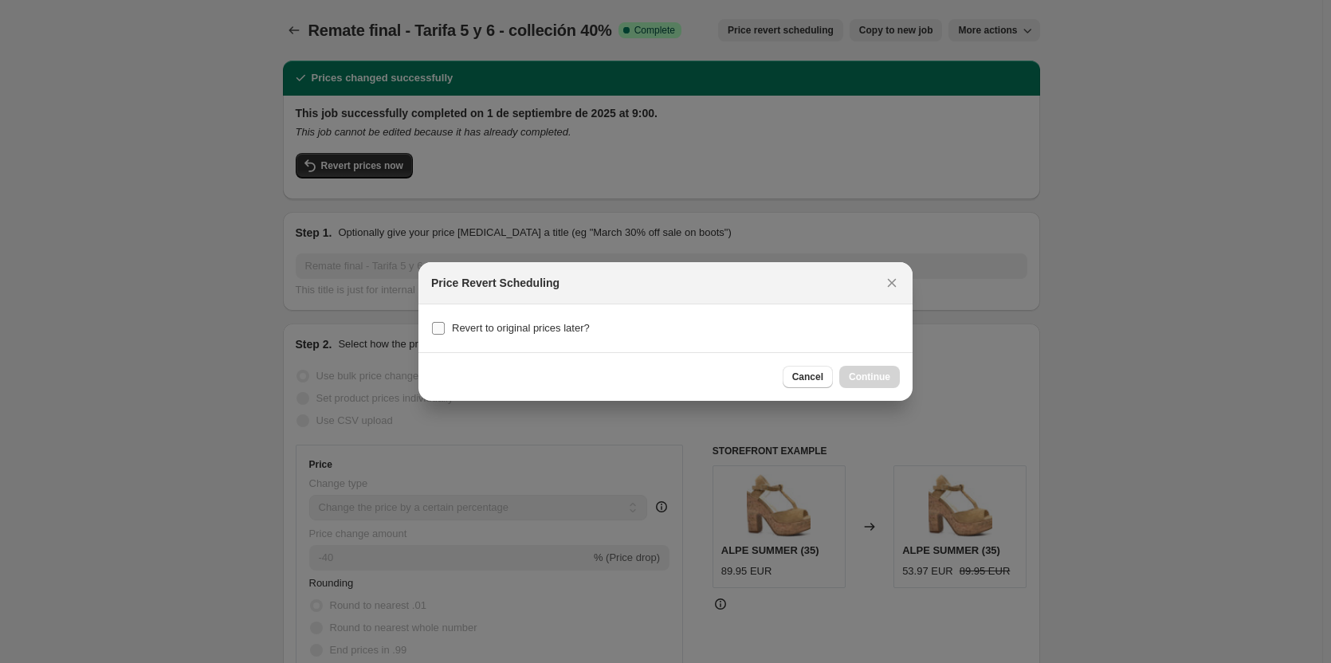
click at [468, 326] on span "Revert to original prices later?" at bounding box center [521, 328] width 138 height 12
click at [445, 326] on input "Revert to original prices later?" at bounding box center [438, 328] width 13 height 13
checkbox input "true"
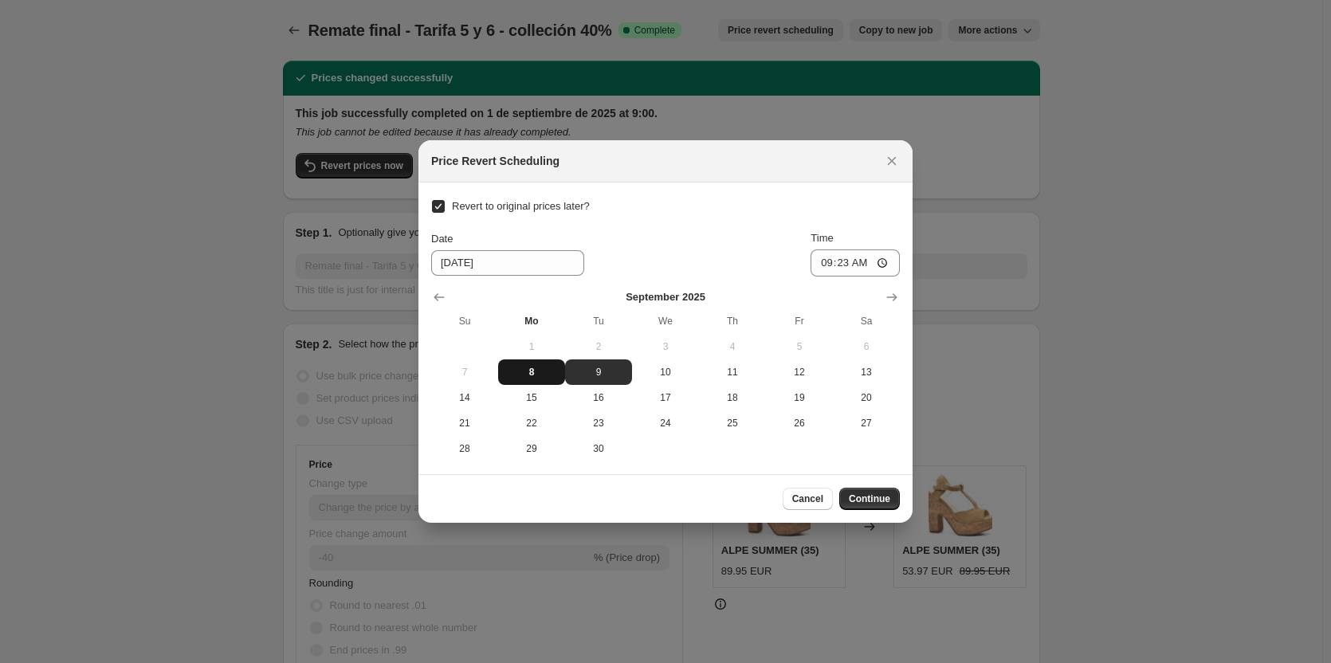
click at [525, 371] on span "8" at bounding box center [532, 372] width 54 height 13
type input "[DATE]"
click at [845, 260] on input "09:23" at bounding box center [855, 263] width 89 height 27
type input "23:55"
click at [875, 496] on span "Continue" at bounding box center [869, 499] width 41 height 13
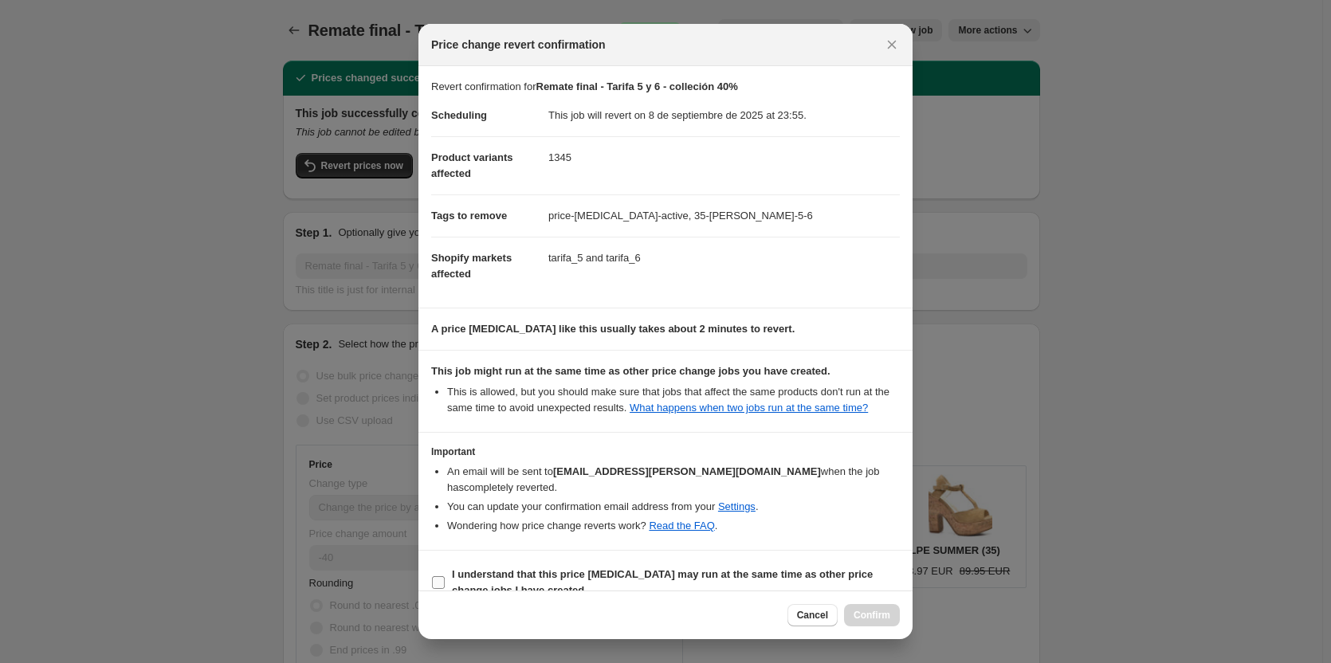
click at [506, 568] on b "I understand that this price [MEDICAL_DATA] may run at the same time as other p…" at bounding box center [662, 582] width 421 height 28
click at [445, 576] on input "I understand that this price [MEDICAL_DATA] may run at the same time as other p…" at bounding box center [438, 582] width 13 height 13
checkbox input "true"
click at [875, 607] on button "Confirm" at bounding box center [872, 615] width 56 height 22
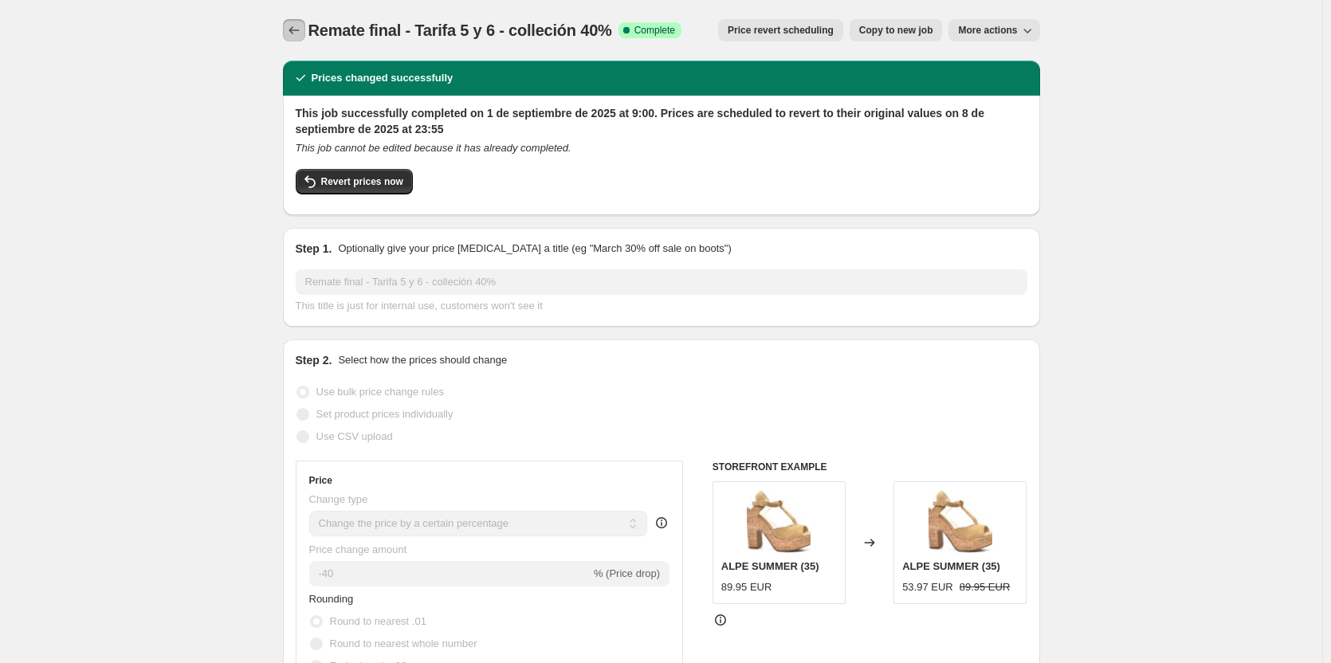
click at [302, 29] on icon "Price change jobs" at bounding box center [294, 30] width 16 height 16
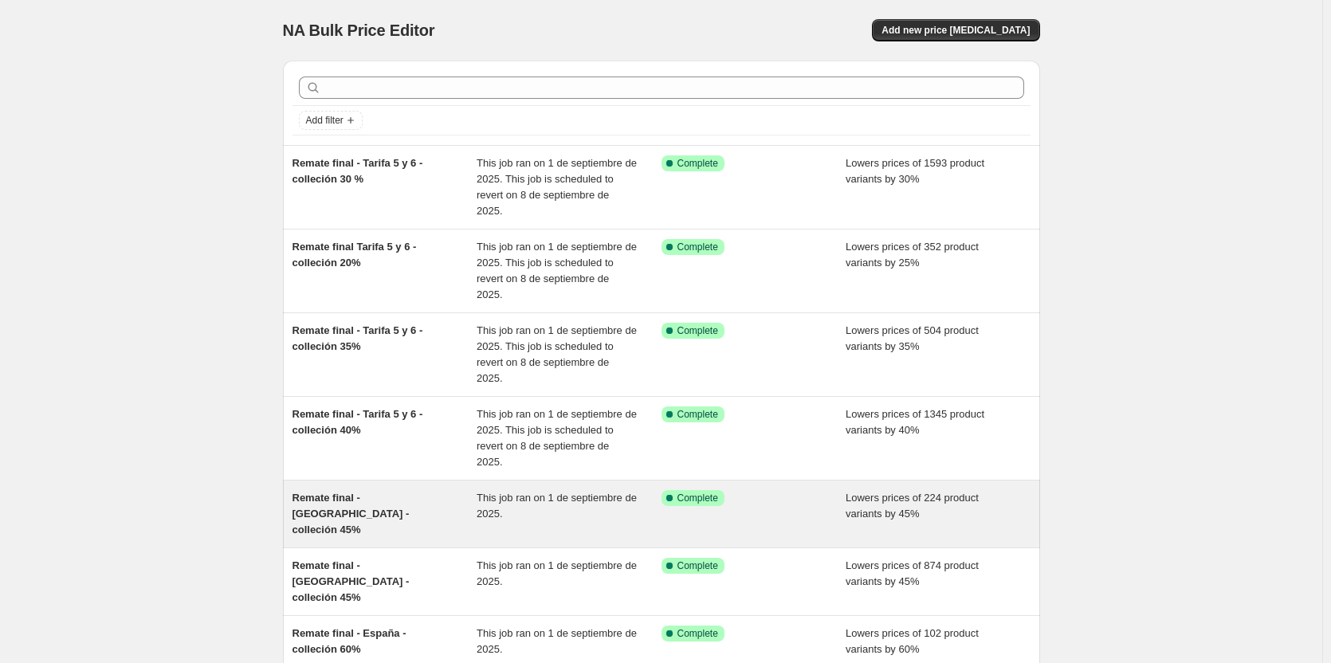
click at [330, 492] on span "Remate final - [GEOGRAPHIC_DATA] - colleción 45%" at bounding box center [351, 514] width 117 height 44
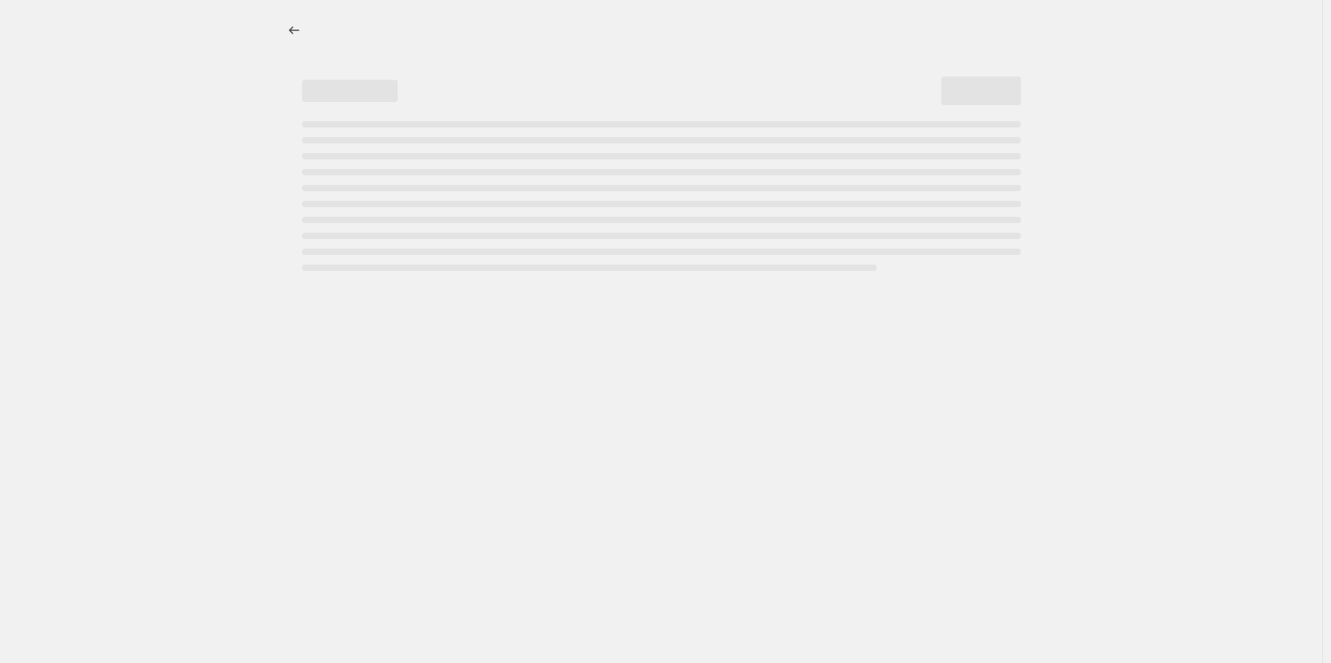
select select "percentage"
select select "collection"
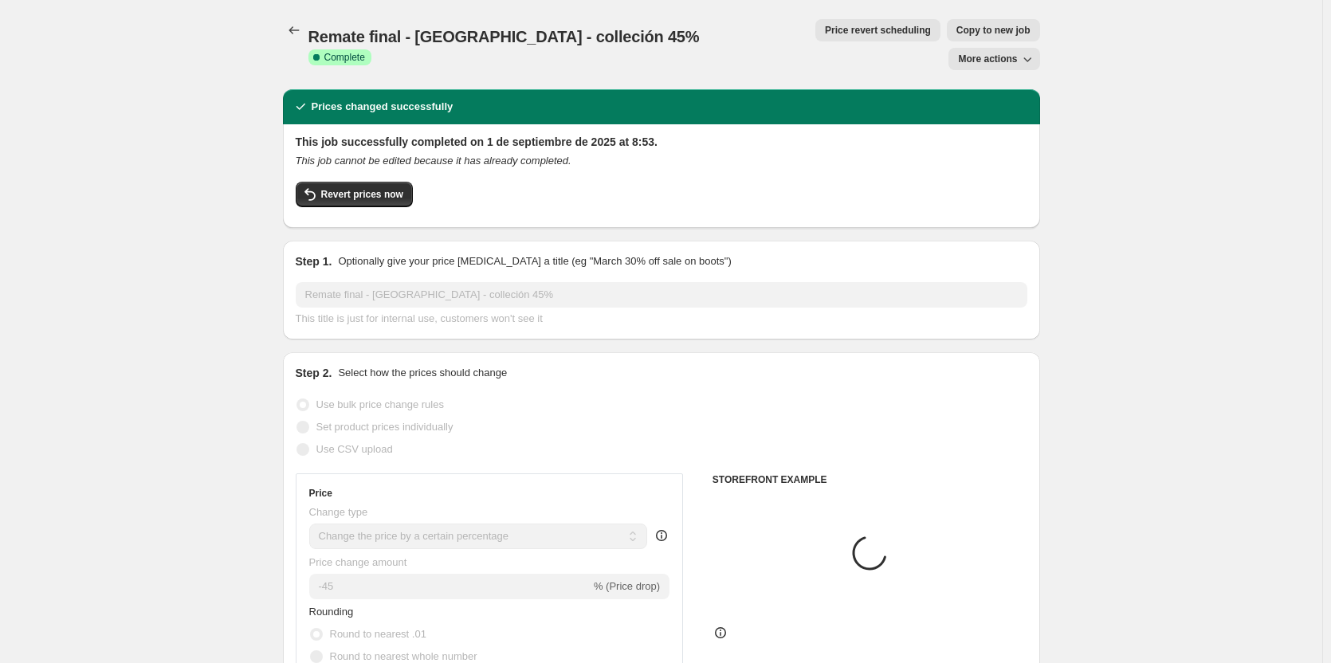
click at [825, 26] on span "Price revert scheduling" at bounding box center [878, 30] width 106 height 13
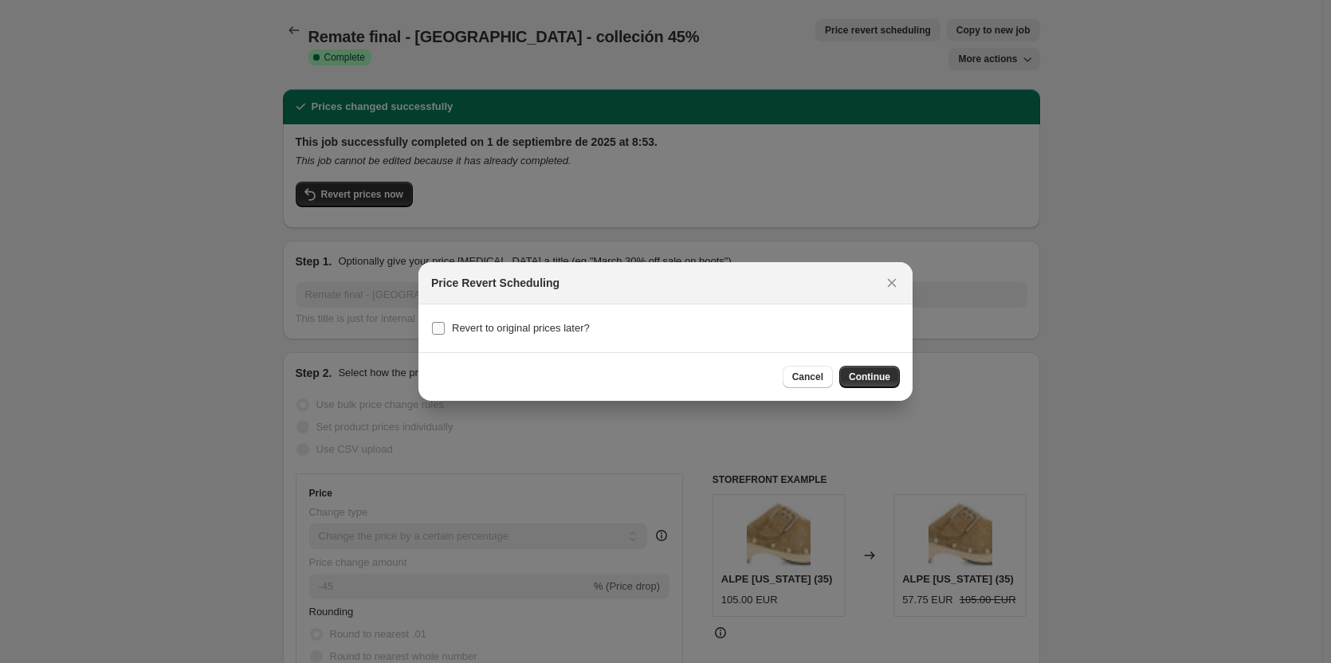
click at [457, 328] on span "Revert to original prices later?" at bounding box center [521, 328] width 138 height 12
click at [445, 328] on input "Revert to original prices later?" at bounding box center [438, 328] width 13 height 13
checkbox input "true"
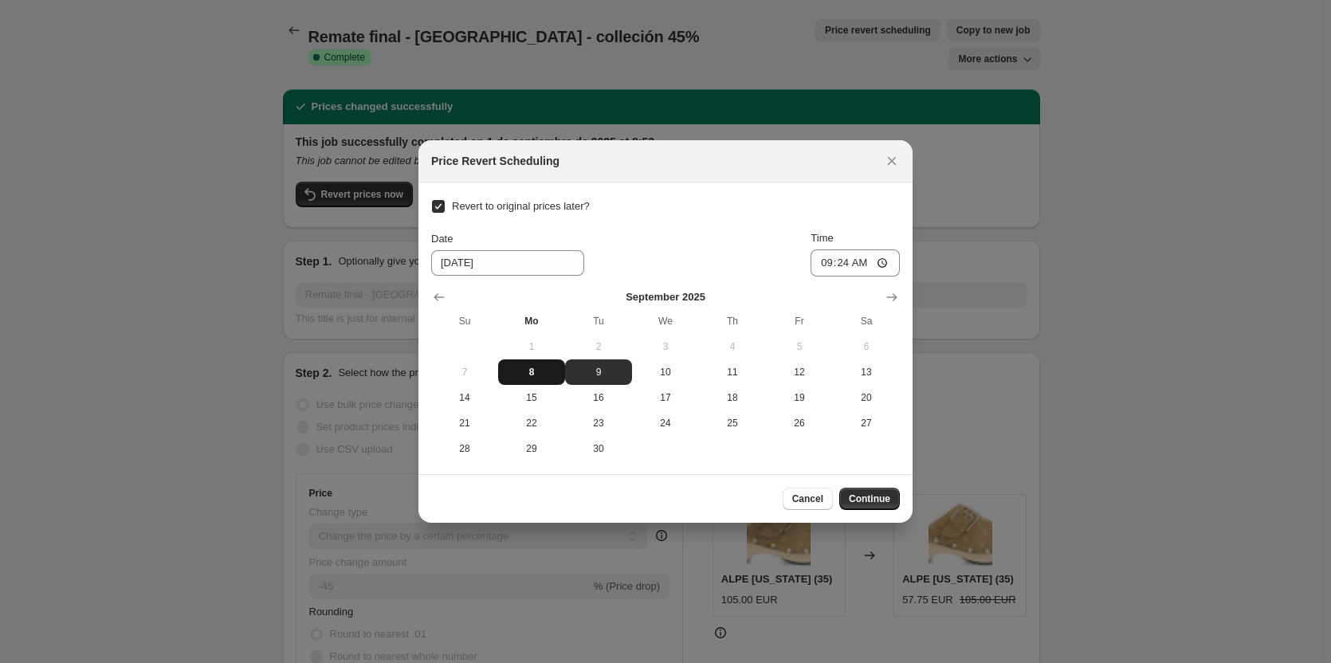
click at [519, 370] on span "8" at bounding box center [532, 372] width 54 height 13
type input "[DATE]"
click at [840, 267] on input "09:24" at bounding box center [855, 263] width 89 height 27
type input "23:55"
click at [877, 495] on span "Continue" at bounding box center [869, 499] width 41 height 13
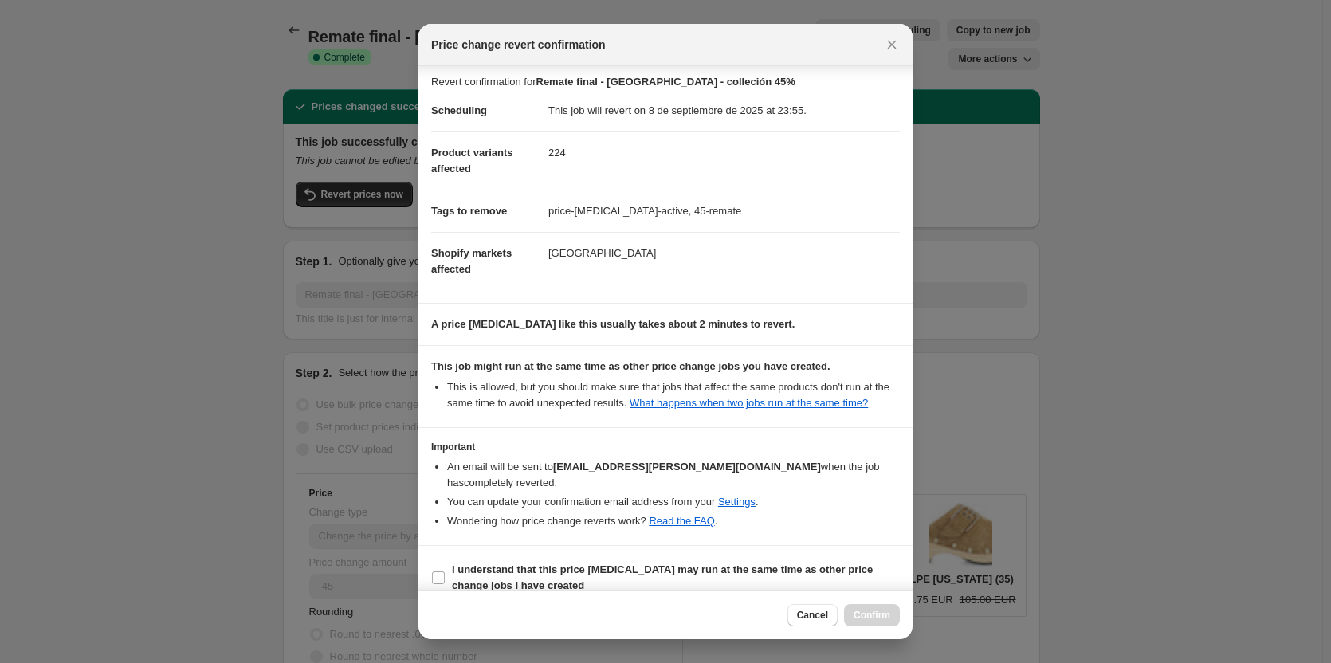
scroll to position [8, 0]
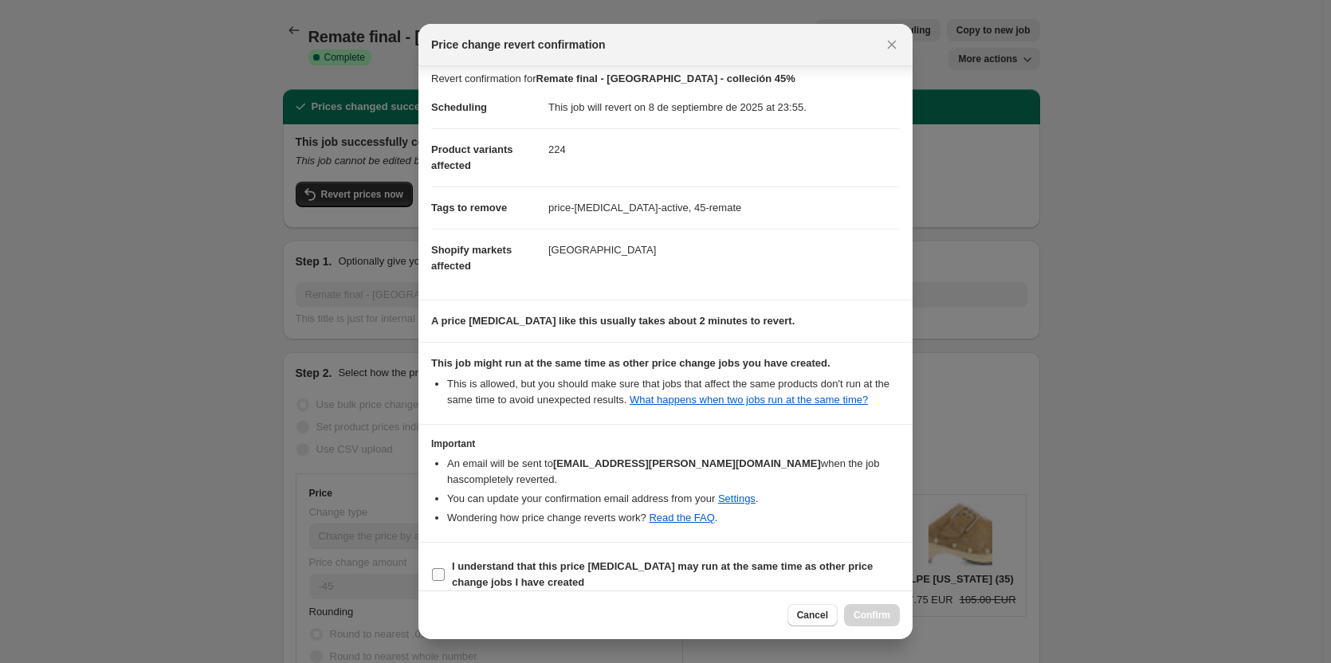
click at [607, 560] on b "I understand that this price [MEDICAL_DATA] may run at the same time as other p…" at bounding box center [662, 574] width 421 height 28
click at [445, 568] on input "I understand that this price [MEDICAL_DATA] may run at the same time as other p…" at bounding box center [438, 574] width 13 height 13
checkbox input "true"
click at [862, 610] on span "Confirm" at bounding box center [872, 615] width 37 height 13
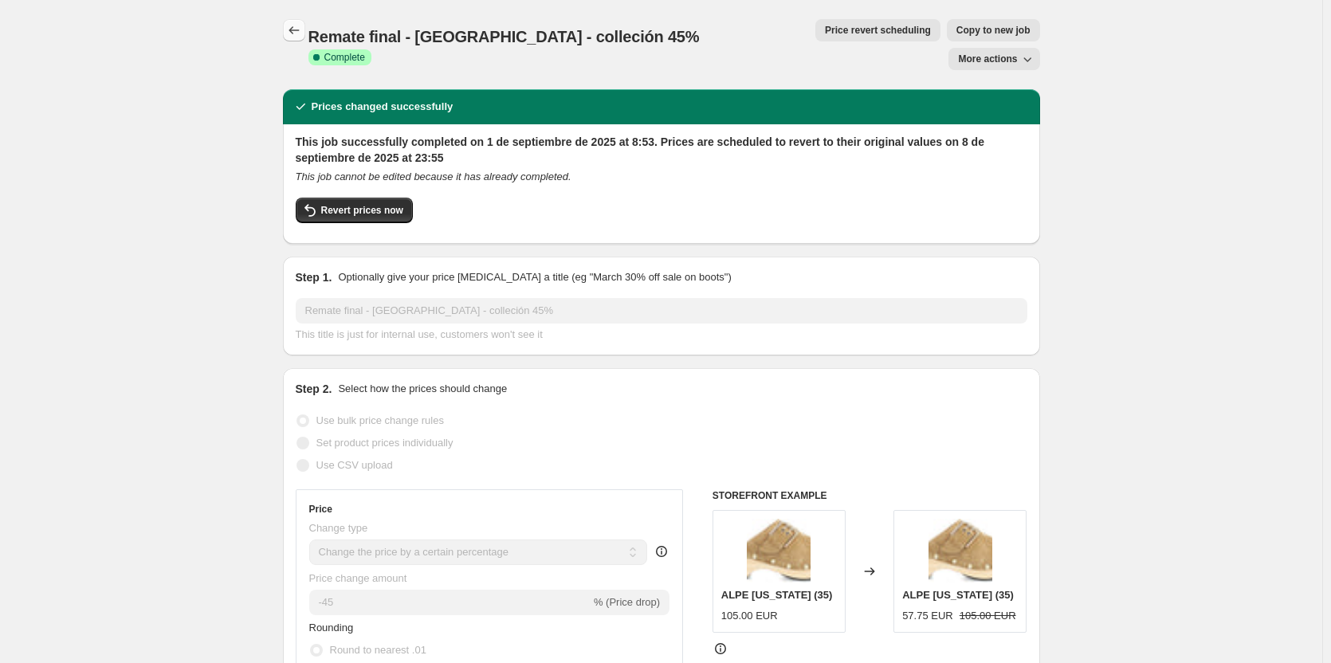
click at [294, 22] on button "Price change jobs" at bounding box center [294, 30] width 22 height 22
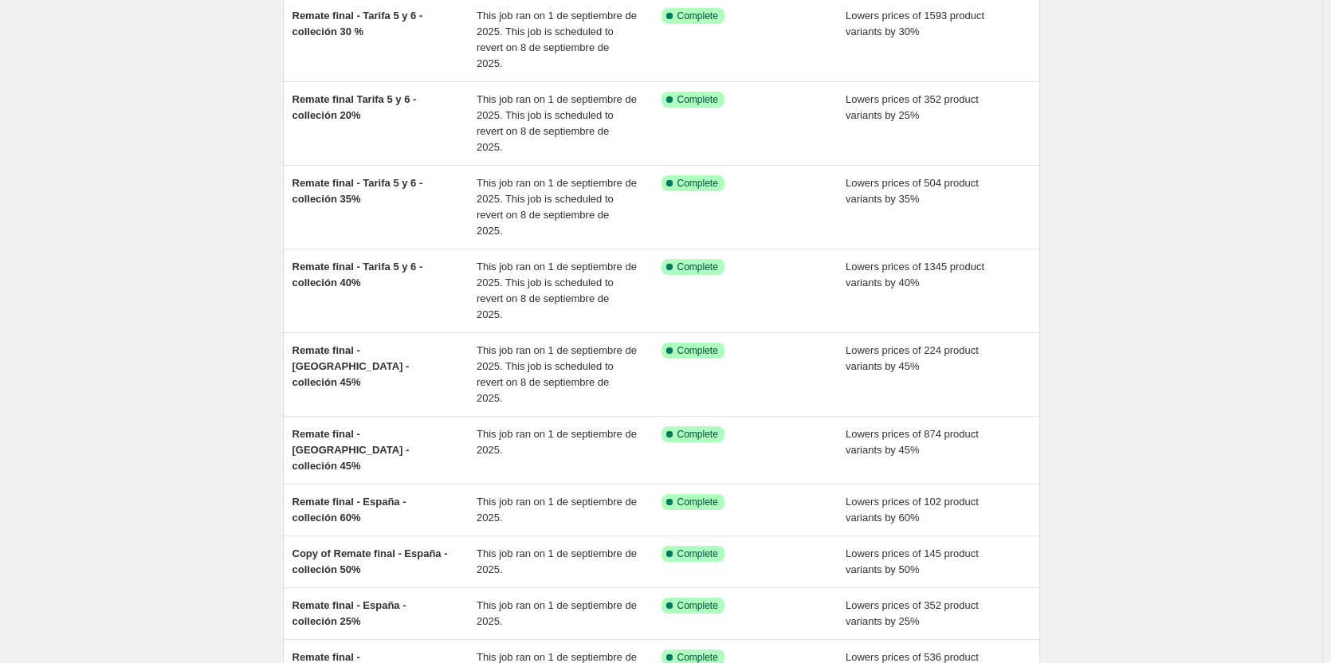
scroll to position [159, 0]
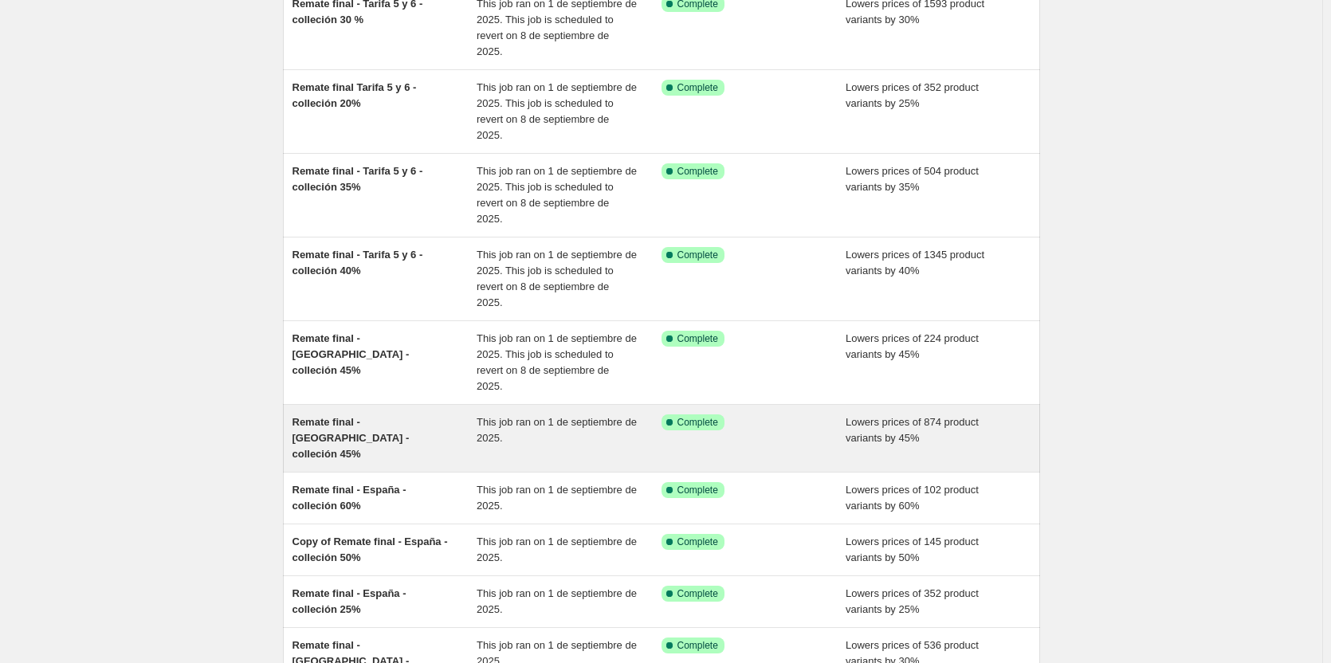
click at [381, 416] on span "Remate final - [GEOGRAPHIC_DATA] - colleción 45%" at bounding box center [351, 438] width 117 height 44
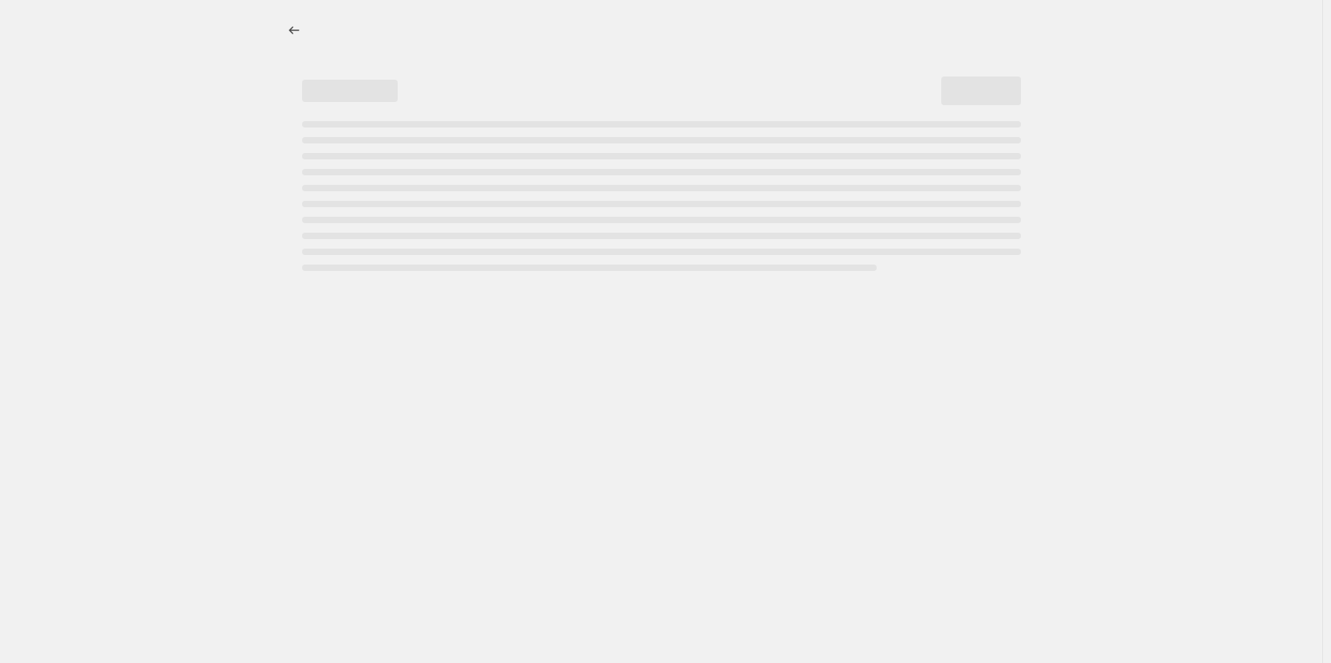
select select "percentage"
select select "collection"
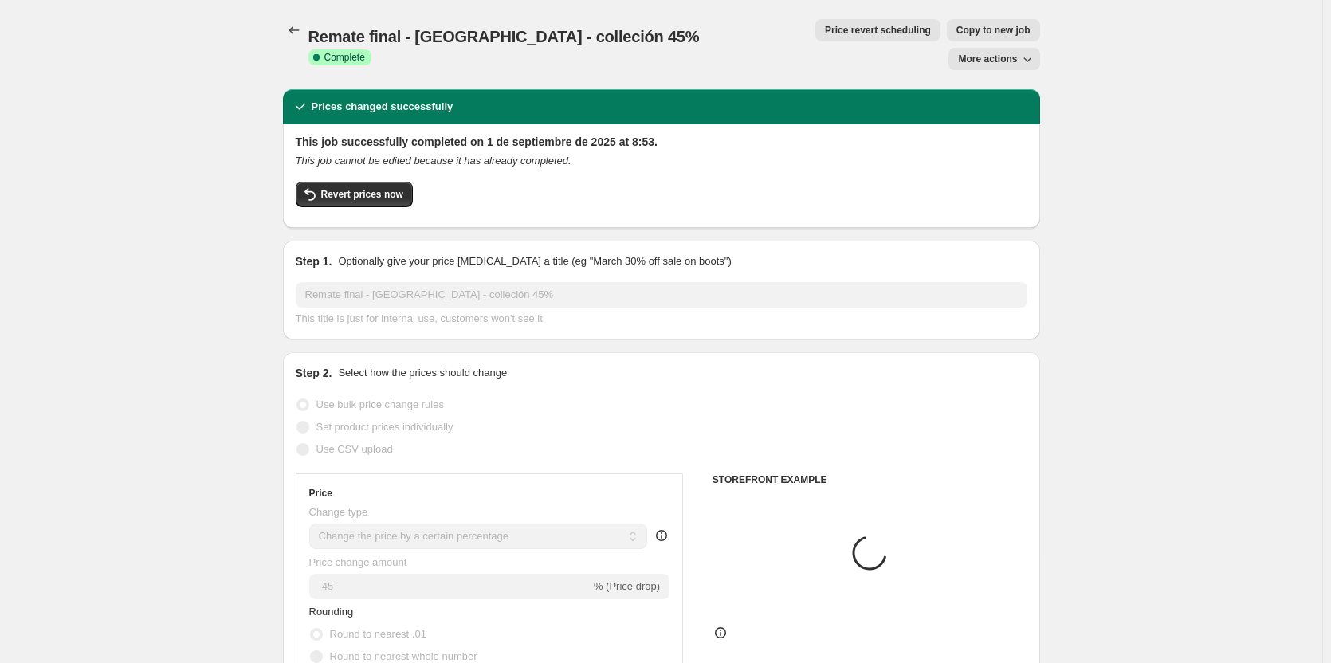
click at [825, 29] on span "Price revert scheduling" at bounding box center [878, 30] width 106 height 13
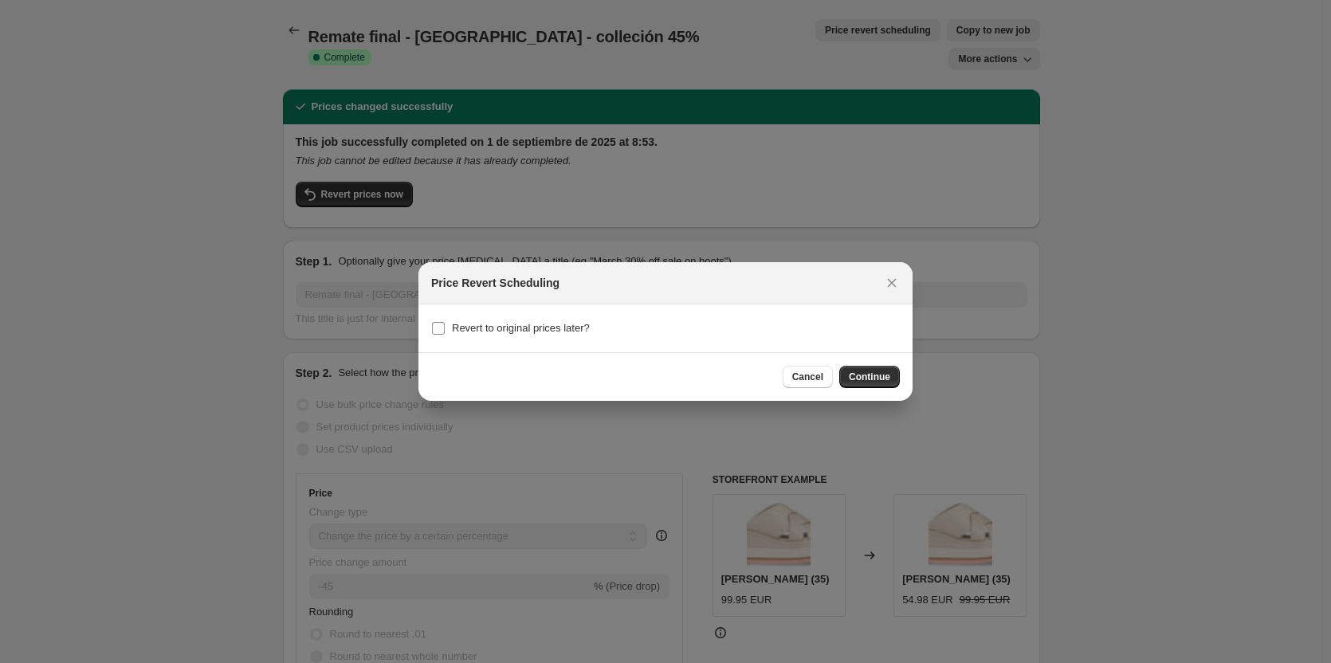
click at [519, 325] on span "Revert to original prices later?" at bounding box center [521, 328] width 138 height 12
click at [445, 325] on input "Revert to original prices later?" at bounding box center [438, 328] width 13 height 13
checkbox input "true"
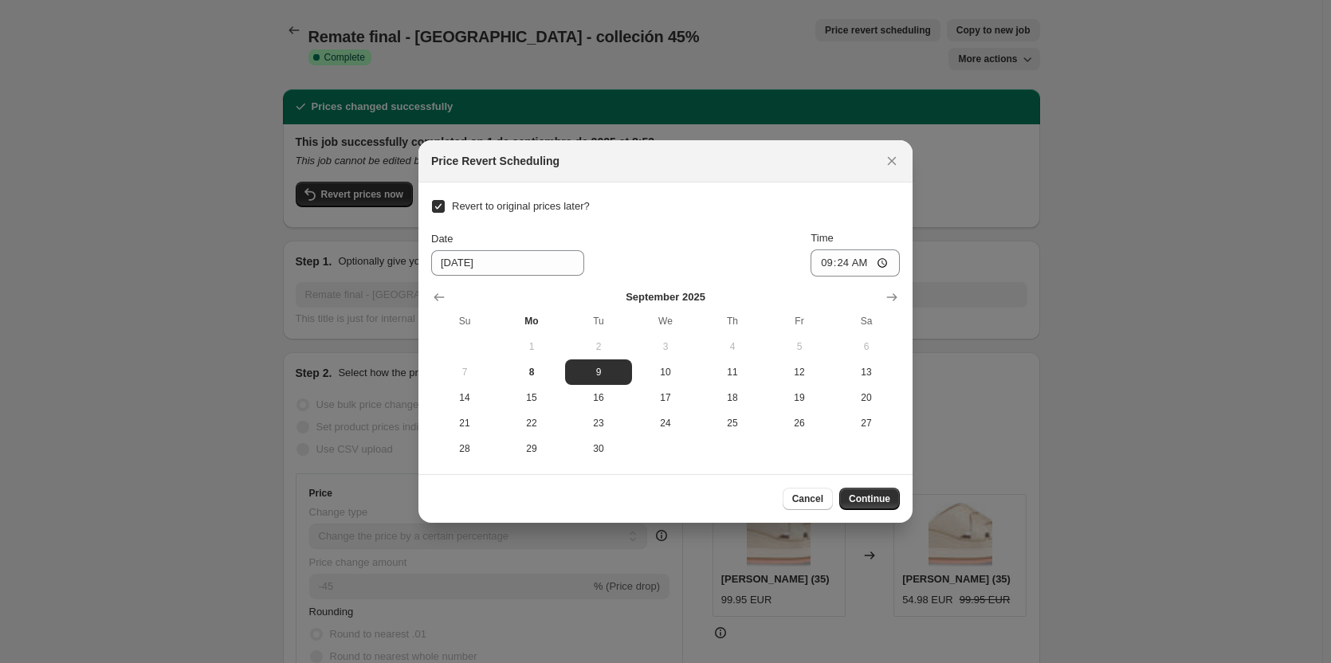
click at [529, 358] on button "1" at bounding box center [531, 347] width 67 height 26
click at [532, 368] on span "8" at bounding box center [532, 372] width 54 height 13
type input "[DATE]"
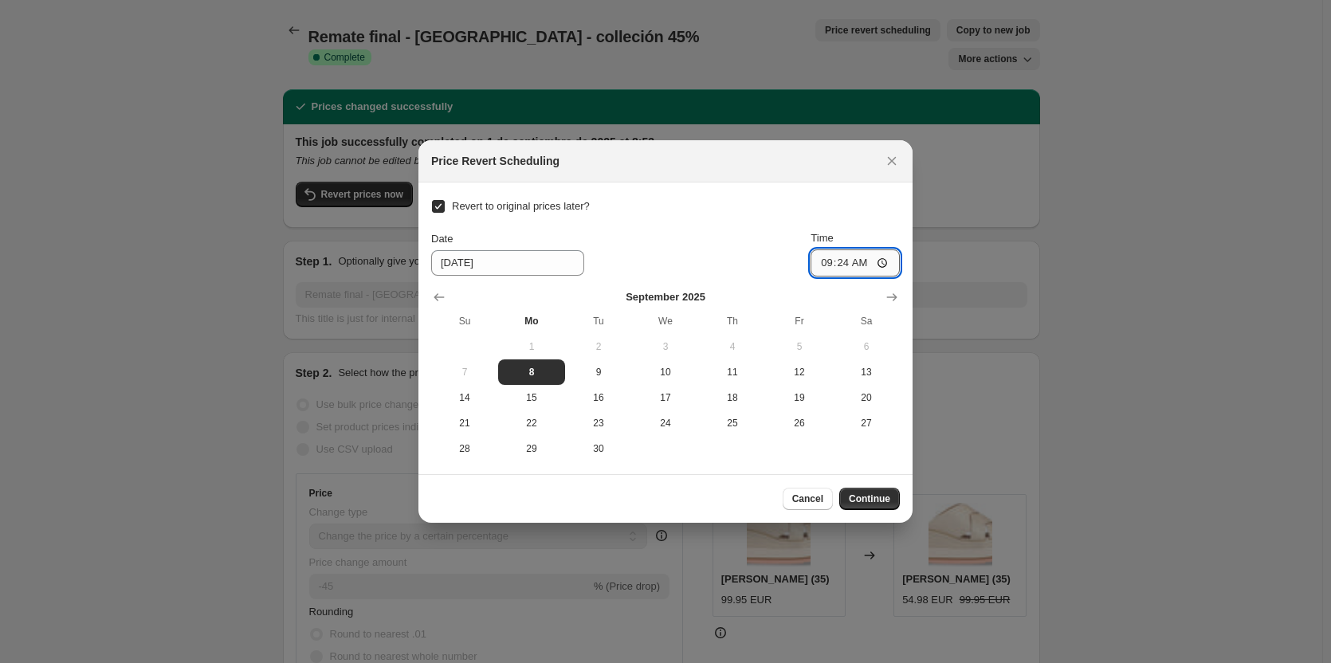
click at [847, 259] on input "09:24" at bounding box center [855, 263] width 89 height 27
type input "23:55"
click at [884, 493] on span "Continue" at bounding box center [869, 499] width 41 height 13
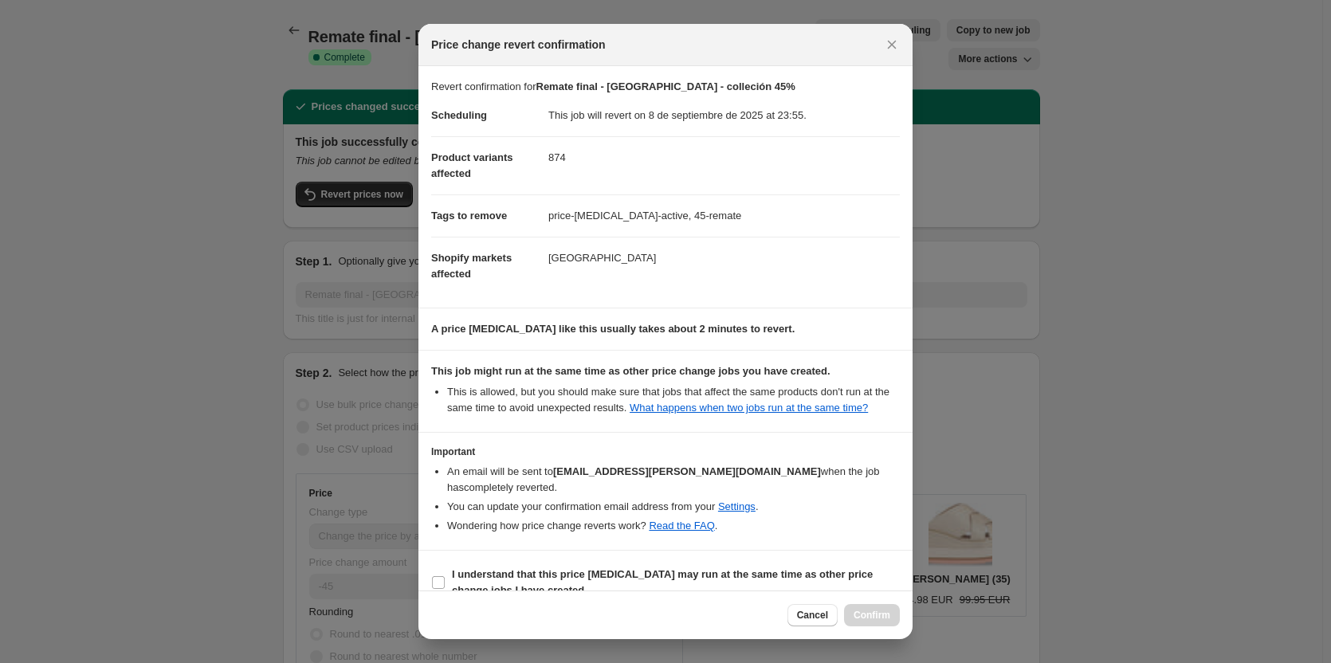
scroll to position [8, 0]
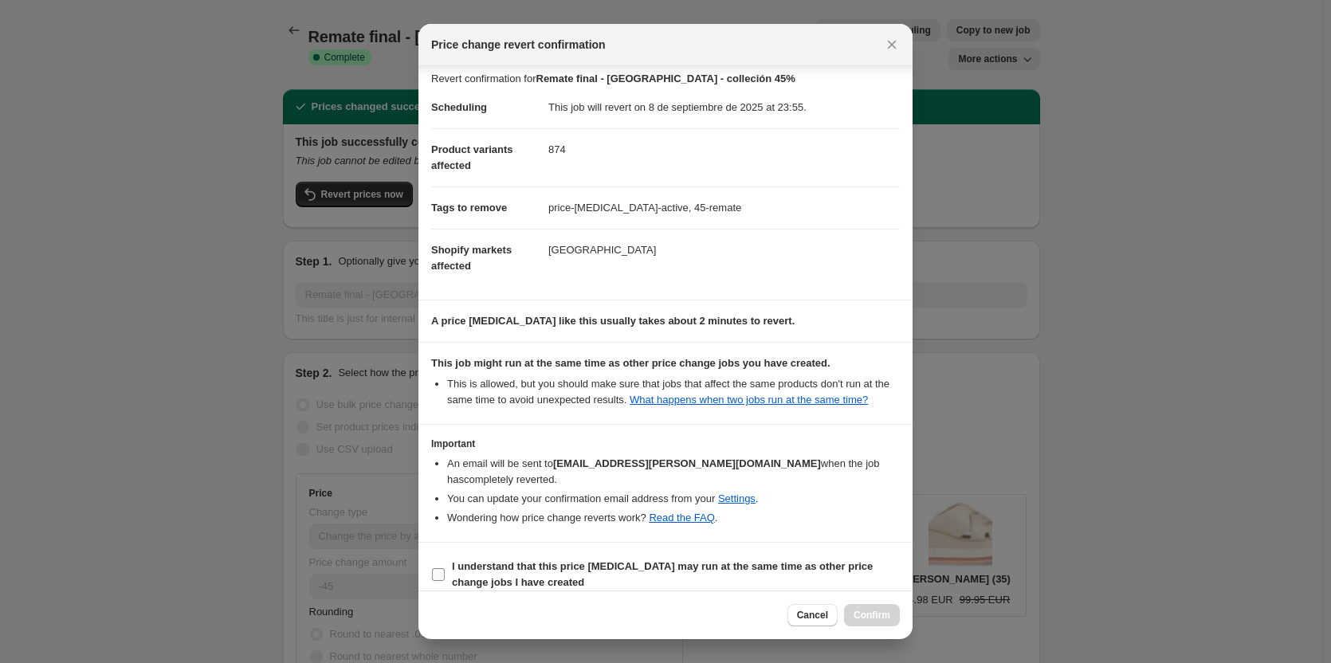
drag, startPoint x: 559, startPoint y: 548, endPoint x: 572, endPoint y: 552, distance: 13.4
click at [560, 560] on b "I understand that this price [MEDICAL_DATA] may run at the same time as other p…" at bounding box center [662, 574] width 421 height 28
click at [445, 568] on input "I understand that this price [MEDICAL_DATA] may run at the same time as other p…" at bounding box center [438, 574] width 13 height 13
checkbox input "true"
click at [872, 623] on button "Confirm" at bounding box center [872, 615] width 56 height 22
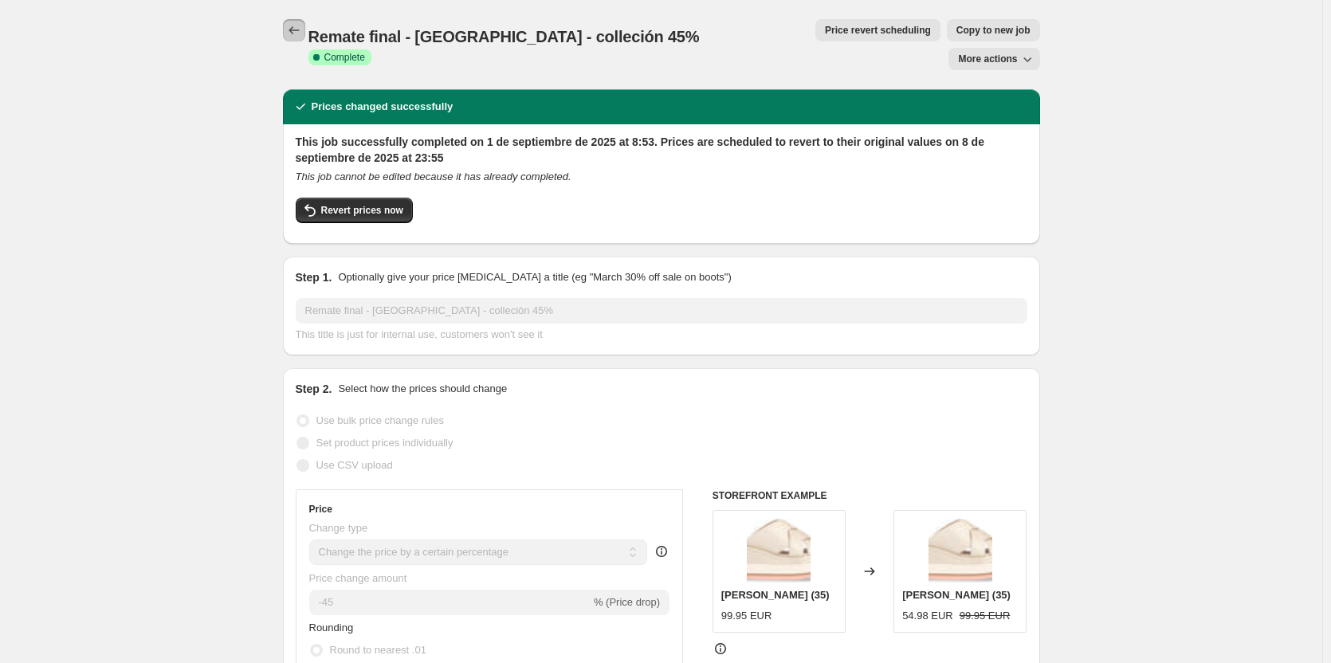
click at [297, 33] on icon "Price change jobs" at bounding box center [294, 30] width 16 height 16
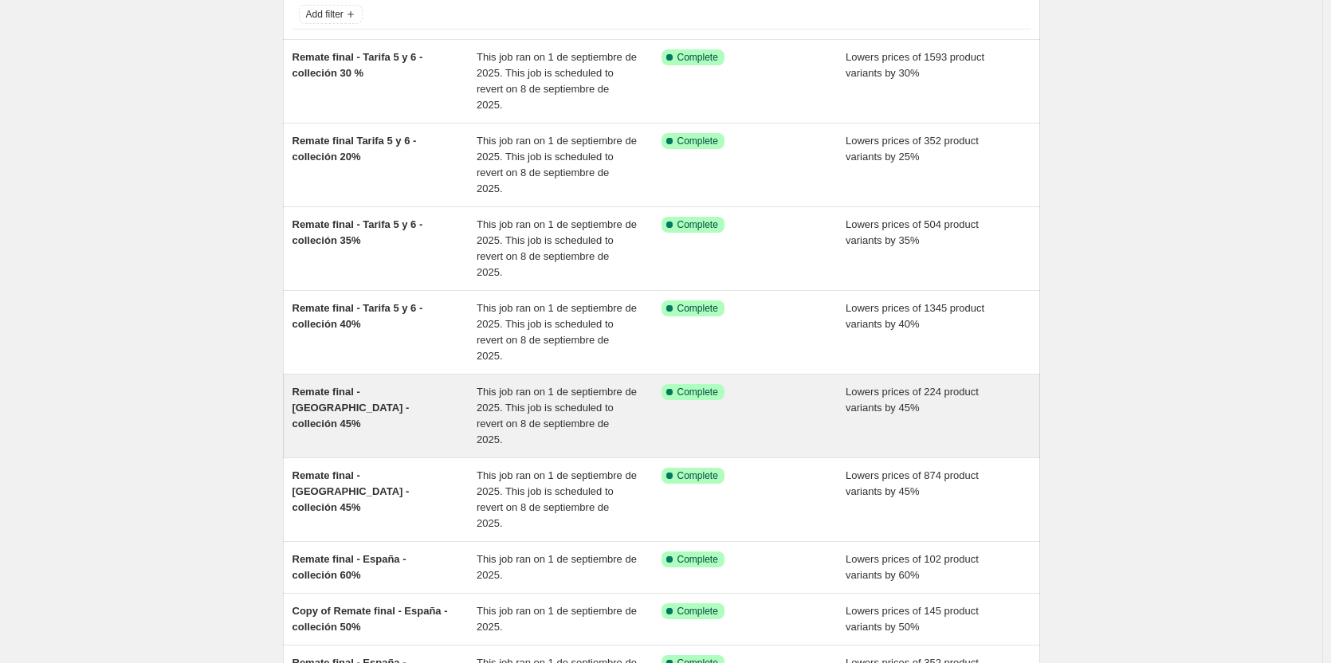
scroll to position [159, 0]
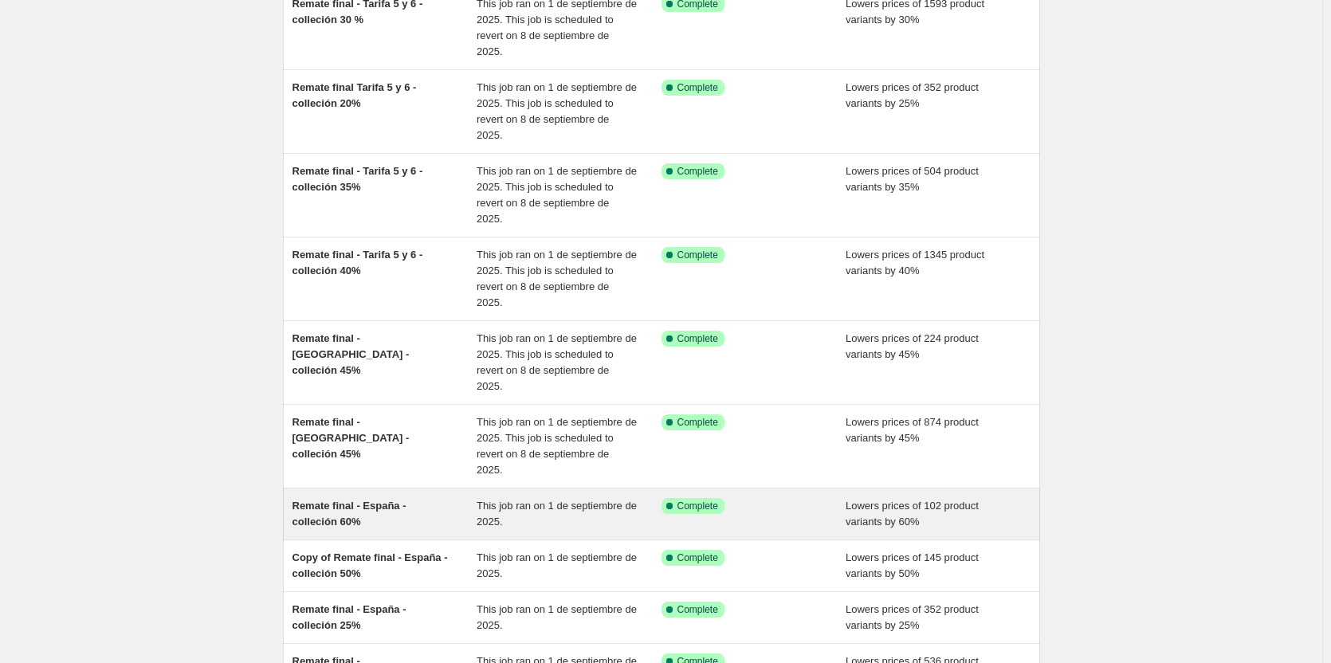
click at [328, 498] on div "Remate final - España - colleción 60%" at bounding box center [385, 514] width 185 height 32
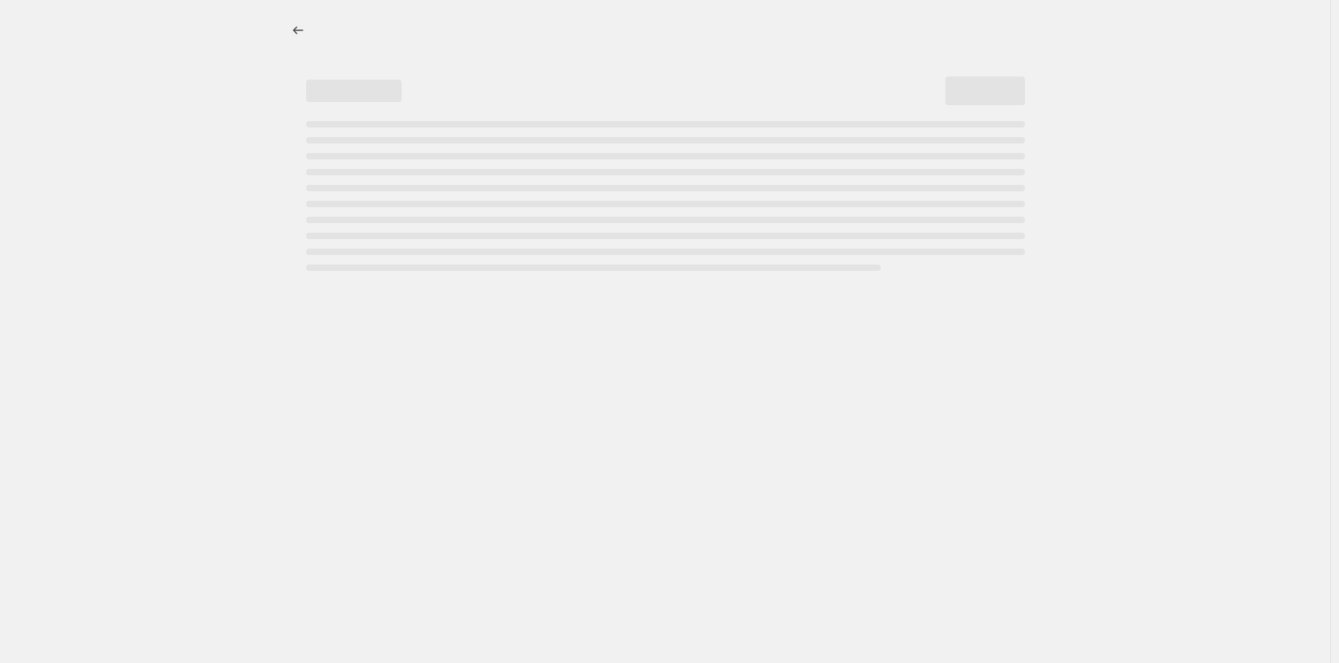
select select "percentage"
select select "collection"
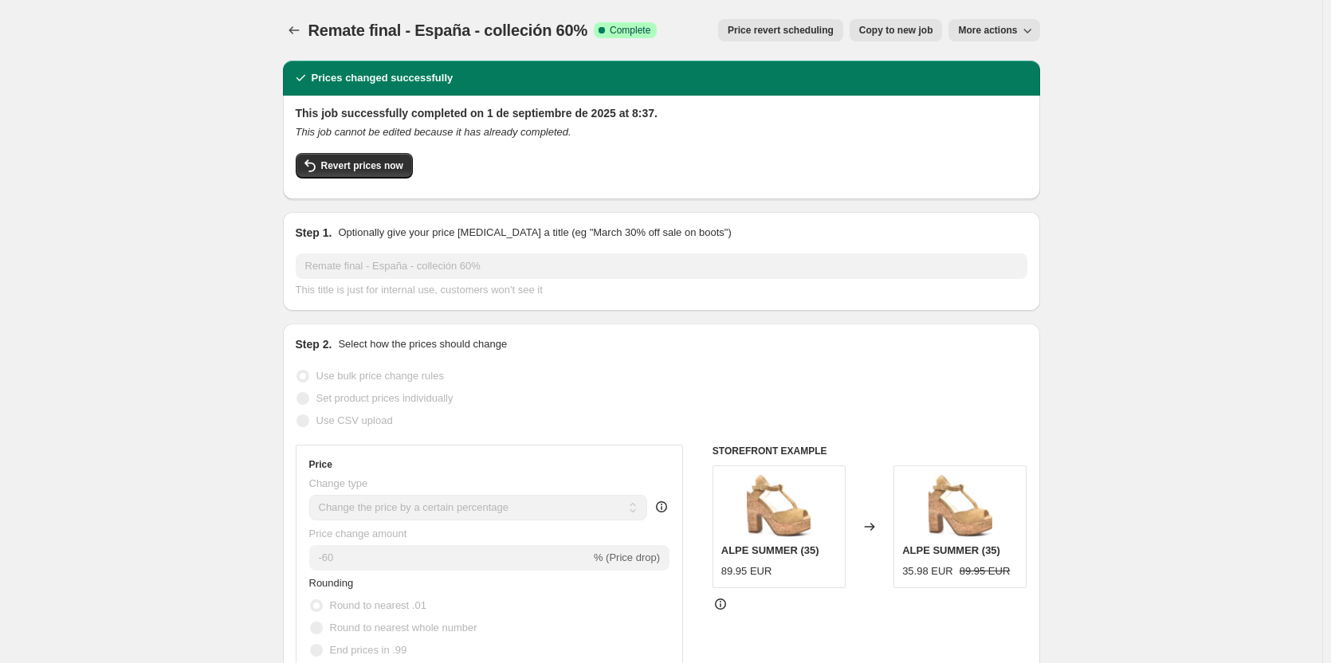
click at [823, 35] on span "Price revert scheduling" at bounding box center [781, 30] width 106 height 13
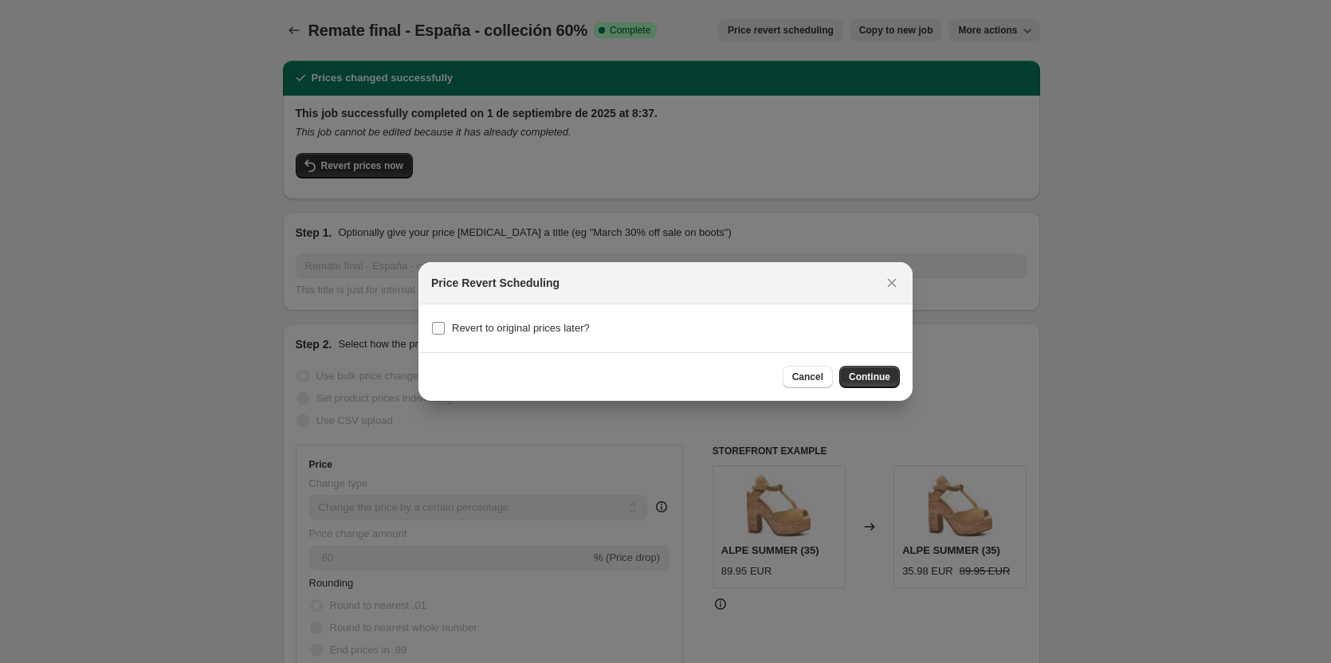
click at [509, 324] on span "Revert to original prices later?" at bounding box center [521, 328] width 138 height 12
click at [445, 324] on input "Revert to original prices later?" at bounding box center [438, 328] width 13 height 13
checkbox input "true"
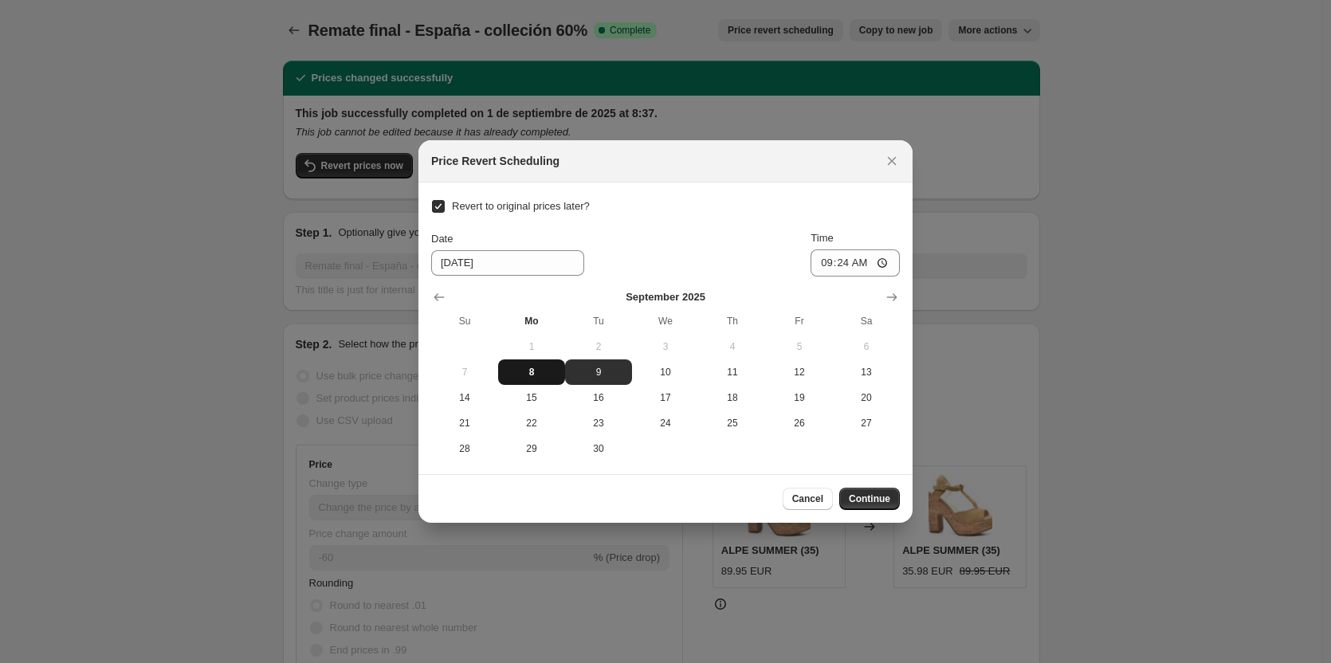
click at [532, 360] on button "8" at bounding box center [531, 373] width 67 height 26
type input "[DATE]"
click at [867, 264] on input "09:24" at bounding box center [855, 263] width 89 height 27
click at [845, 264] on input "09:24" at bounding box center [855, 263] width 89 height 27
type input "23:55"
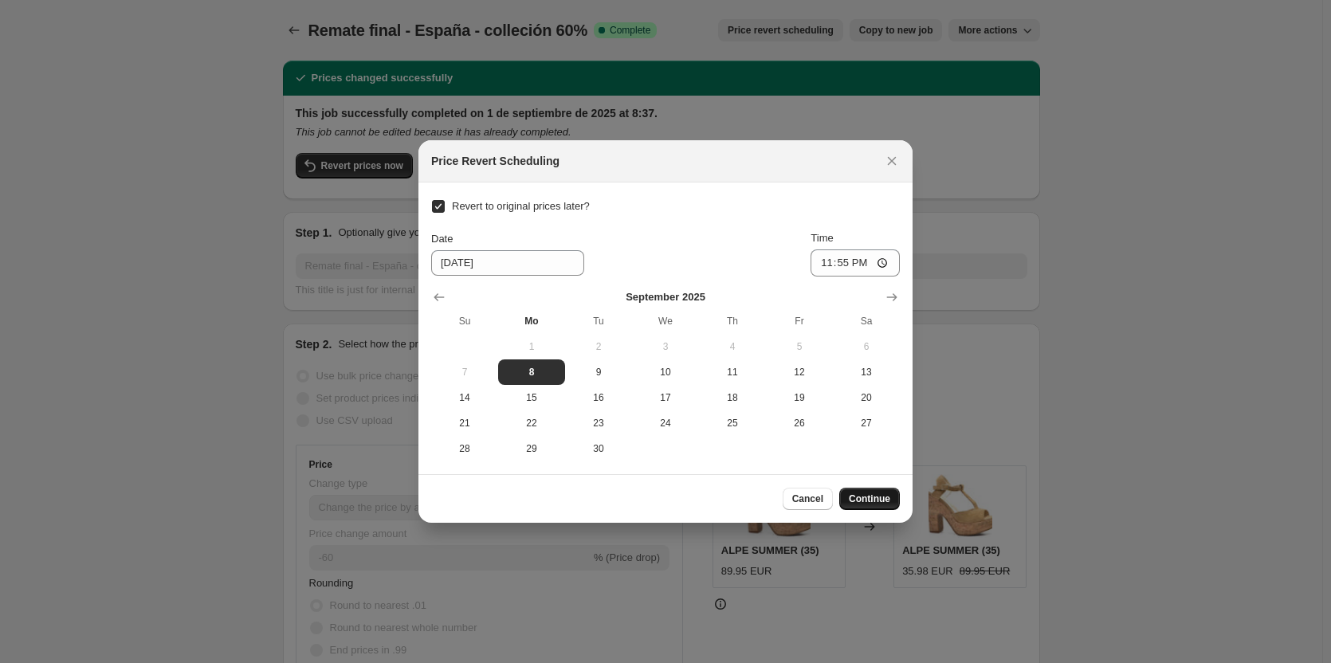
click at [882, 493] on span "Continue" at bounding box center [869, 499] width 41 height 13
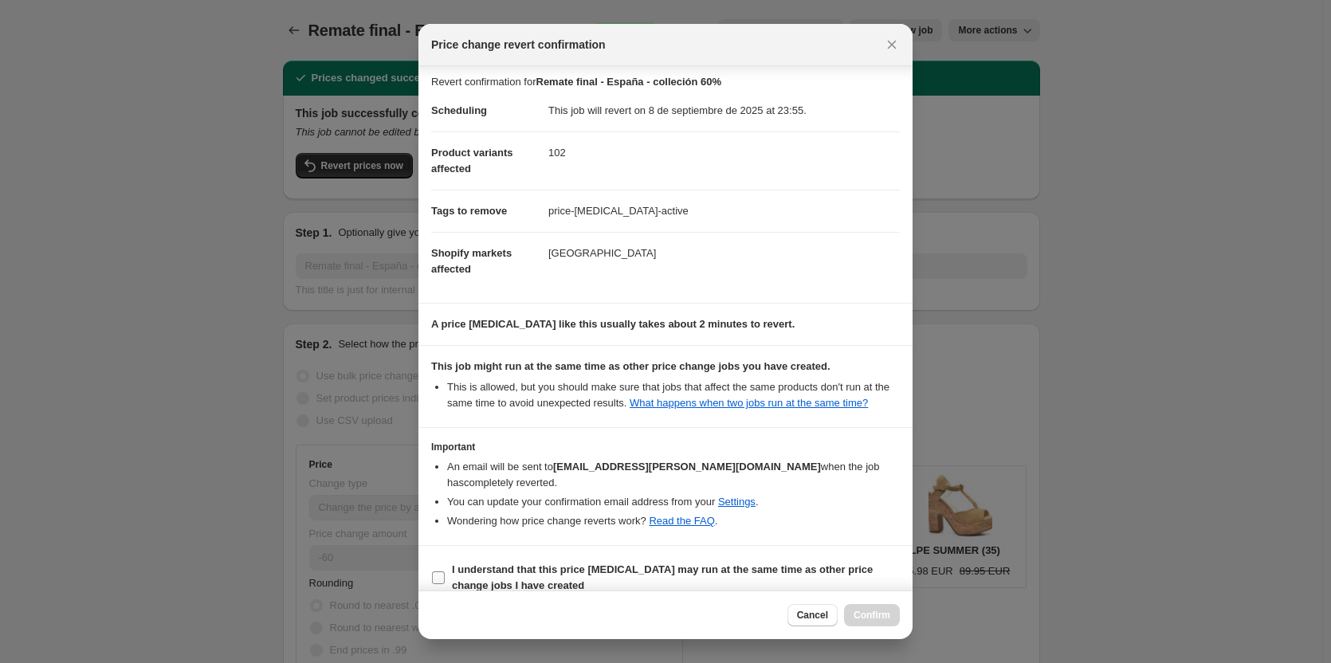
scroll to position [8, 0]
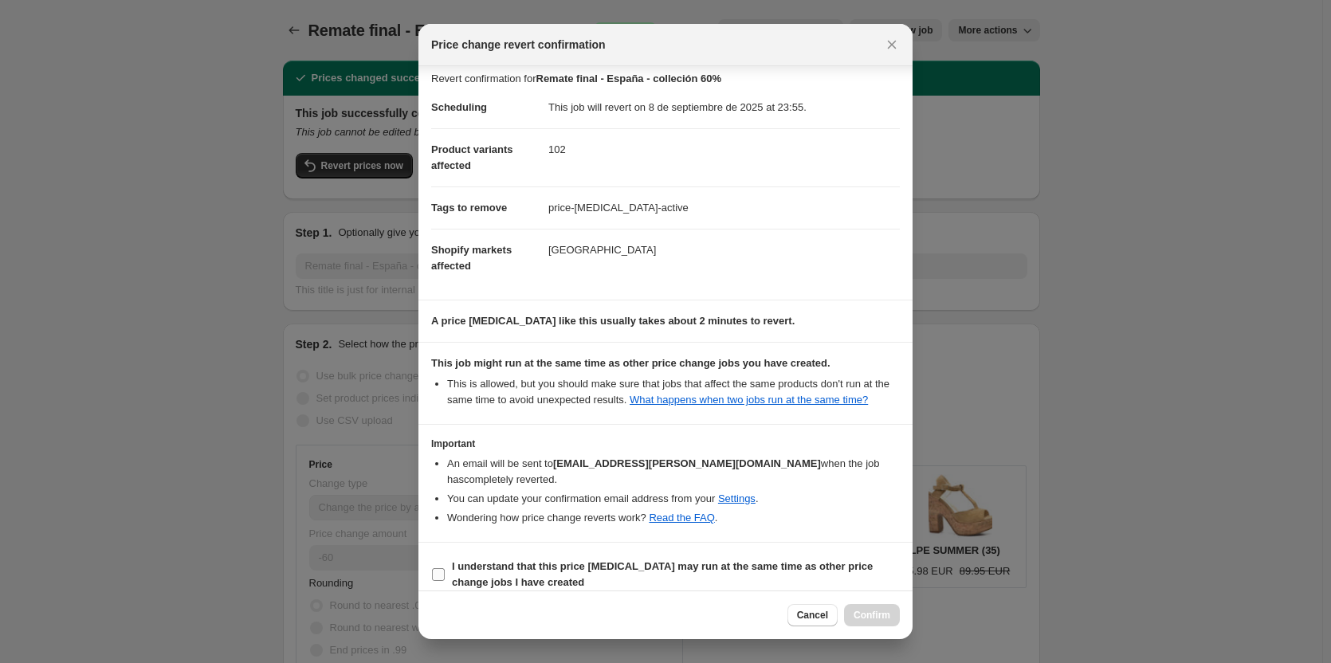
click at [566, 562] on span "I understand that this price [MEDICAL_DATA] may run at the same time as other p…" at bounding box center [676, 575] width 448 height 32
click at [445, 568] on input "I understand that this price [MEDICAL_DATA] may run at the same time as other p…" at bounding box center [438, 574] width 13 height 13
checkbox input "true"
click at [871, 616] on span "Confirm" at bounding box center [872, 615] width 37 height 13
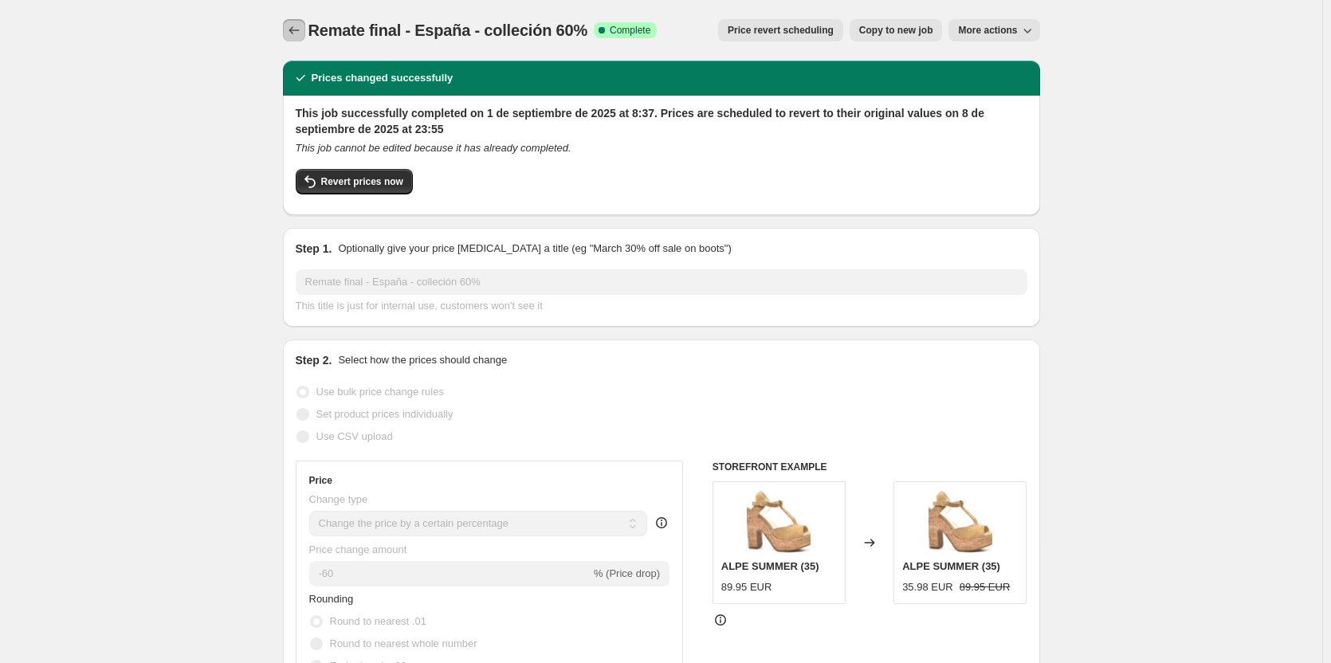
click at [298, 30] on icon "Price change jobs" at bounding box center [294, 30] width 16 height 16
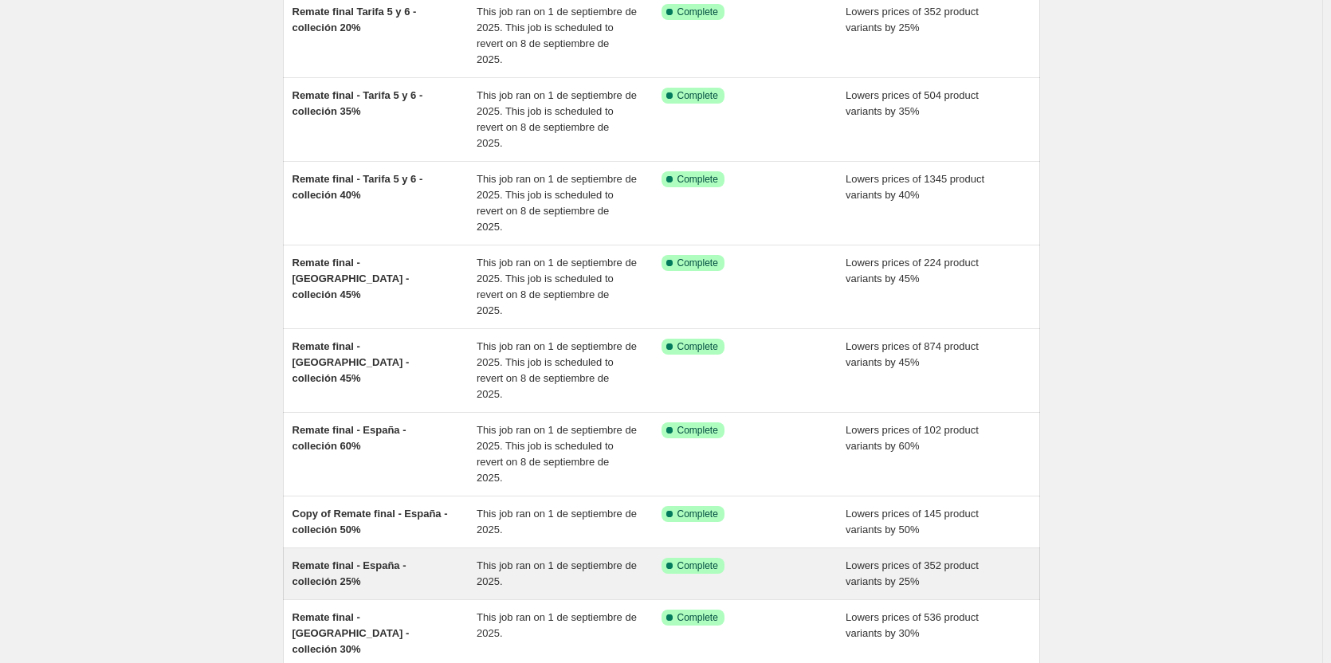
scroll to position [239, 0]
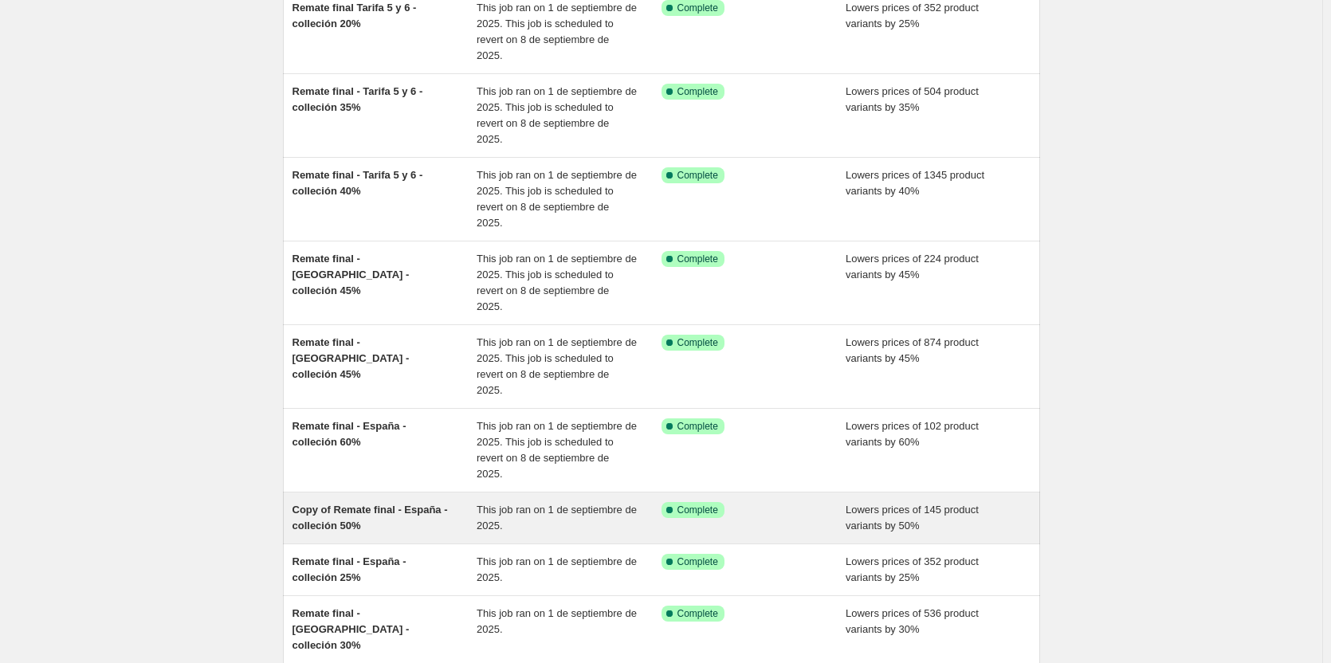
click at [343, 504] on span "Copy of Remate final - España - colleción 50%" at bounding box center [370, 518] width 155 height 28
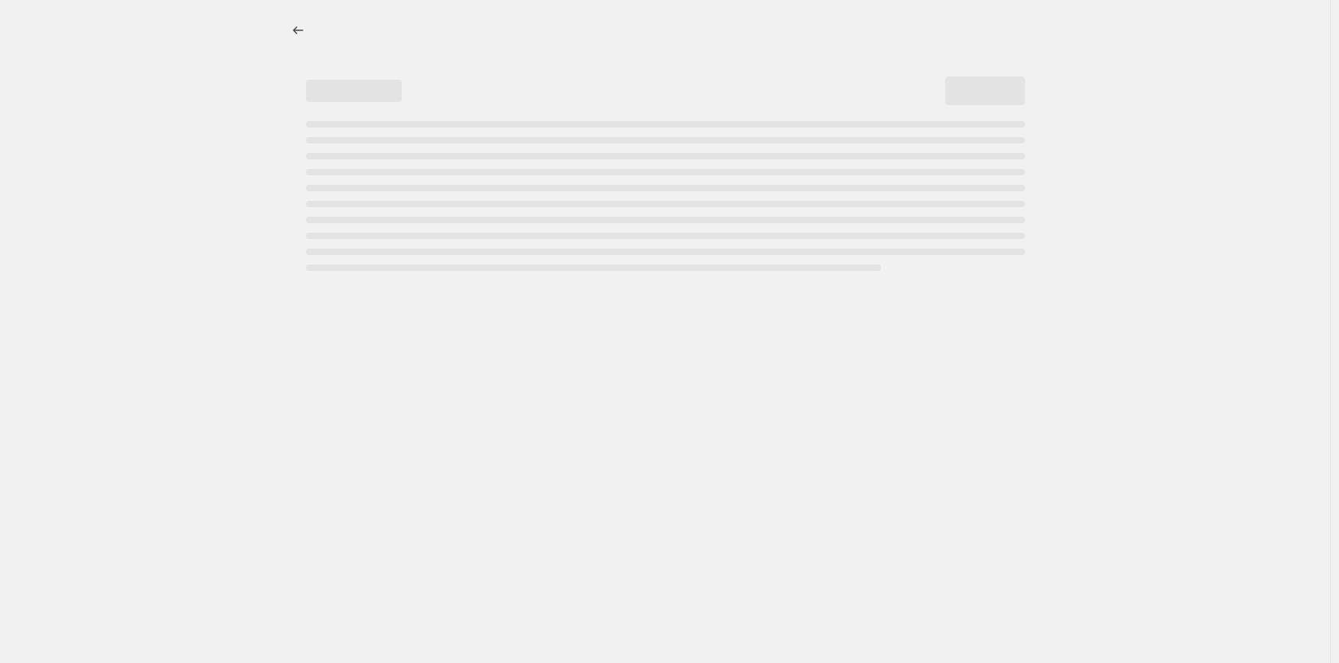
select select "percentage"
select select "collection"
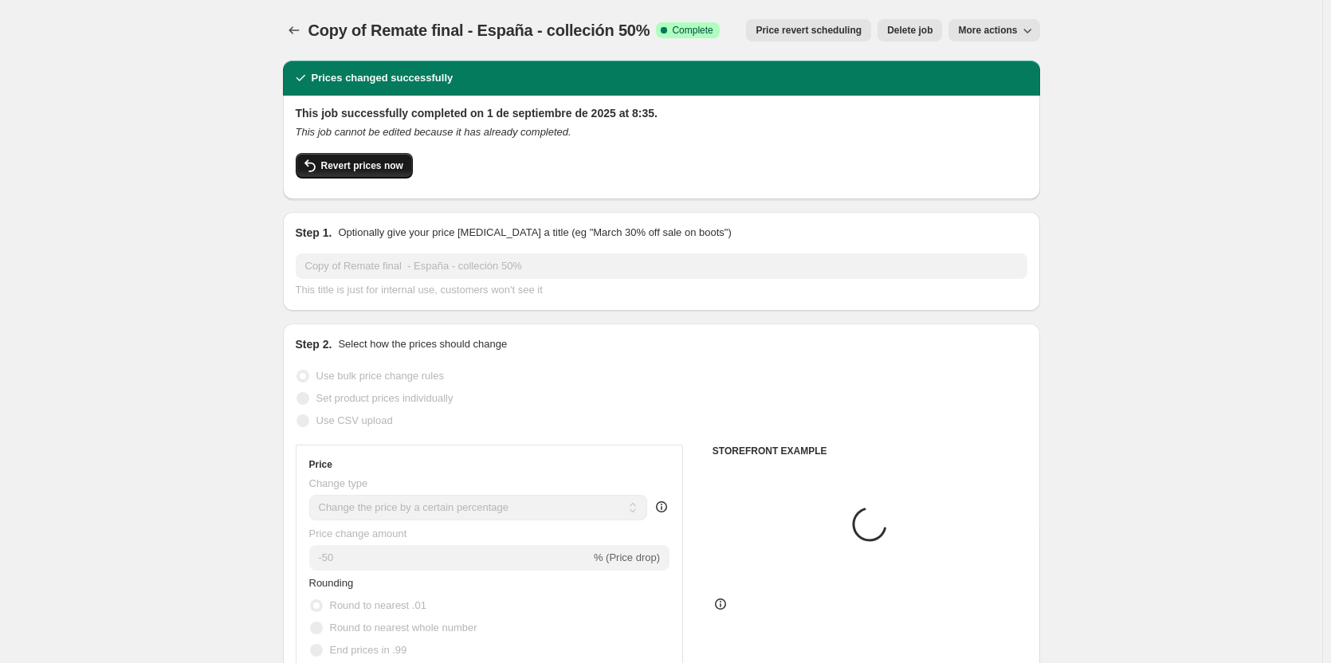
click at [333, 165] on span "Revert prices now" at bounding box center [362, 165] width 82 height 13
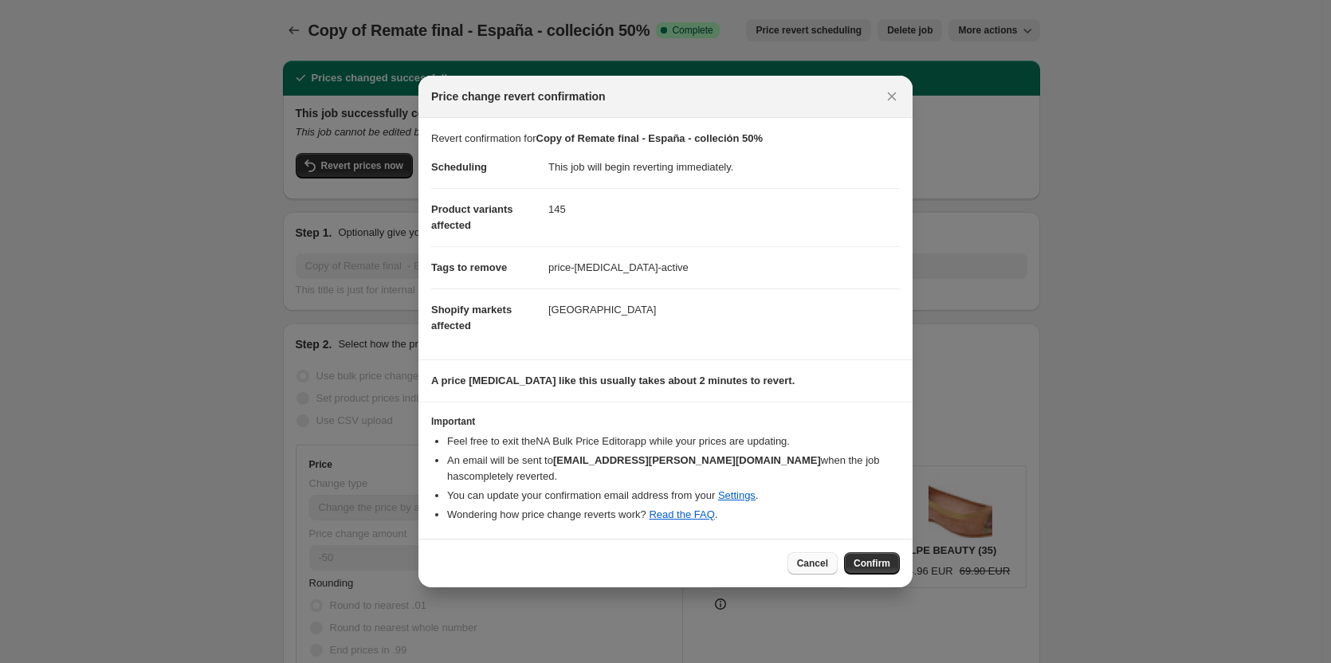
click at [799, 562] on button "Cancel" at bounding box center [813, 563] width 50 height 22
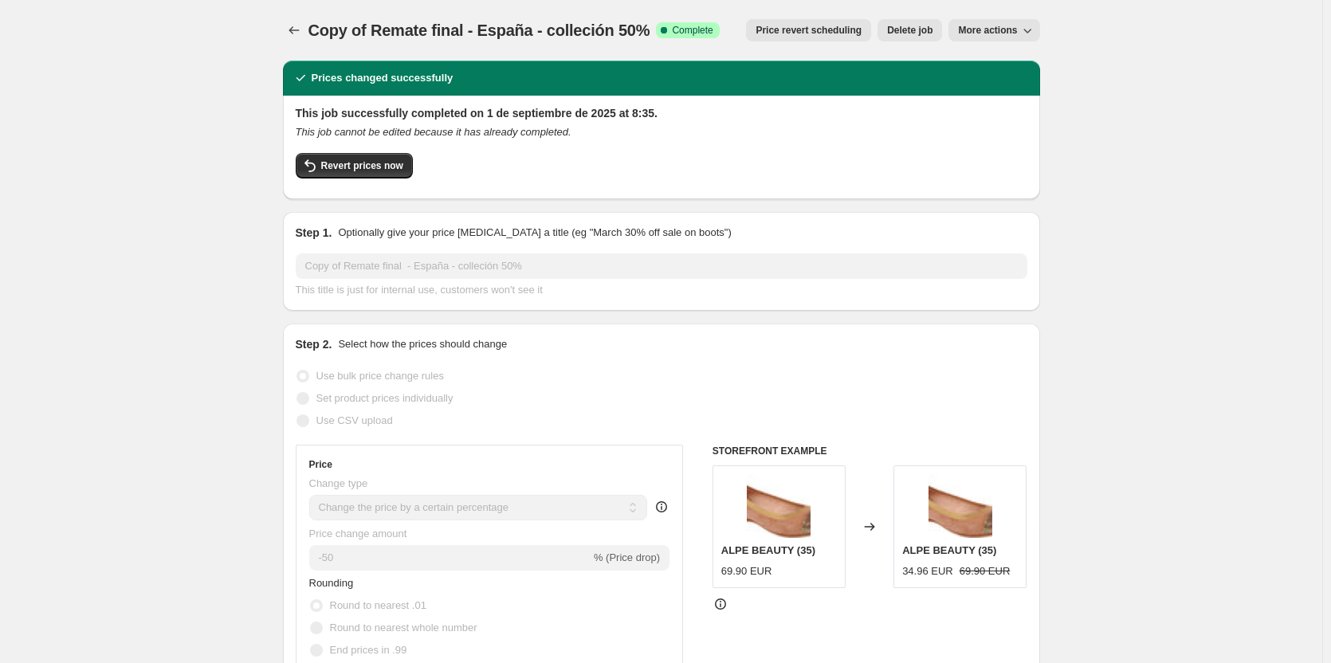
click at [808, 29] on span "Price revert scheduling" at bounding box center [809, 30] width 106 height 13
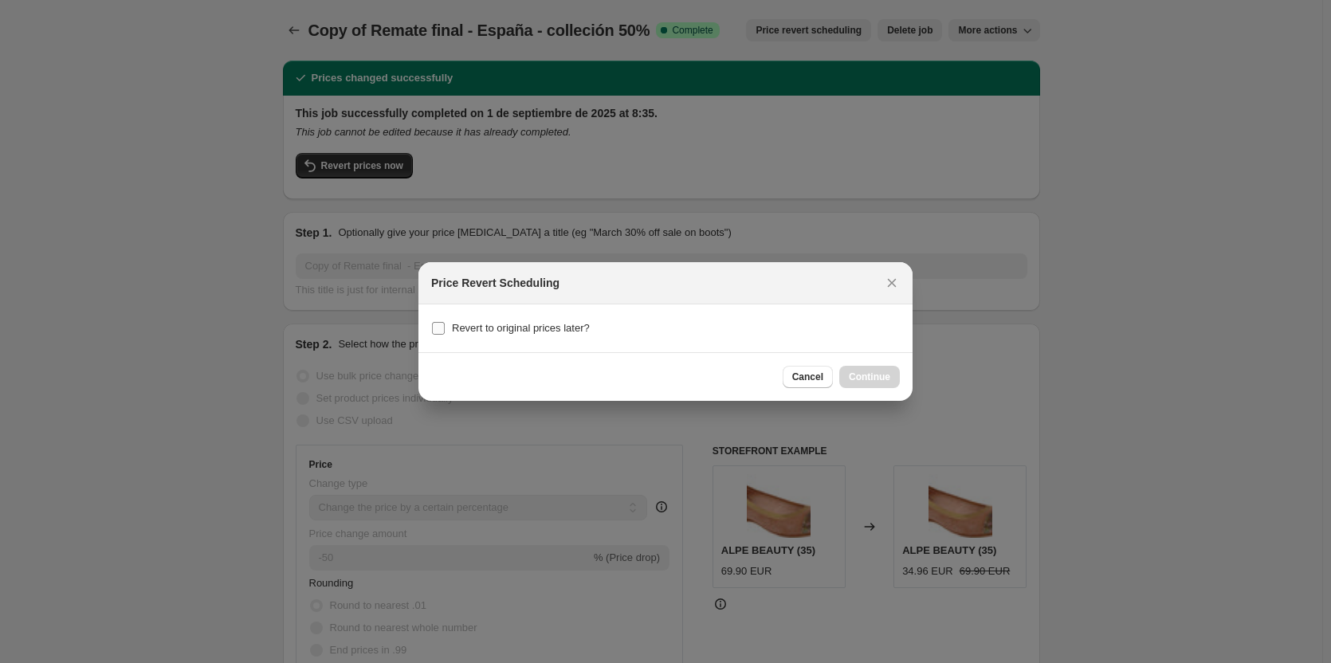
click at [522, 332] on span "Revert to original prices later?" at bounding box center [521, 328] width 138 height 12
click at [445, 332] on input "Revert to original prices later?" at bounding box center [438, 328] width 13 height 13
checkbox input "true"
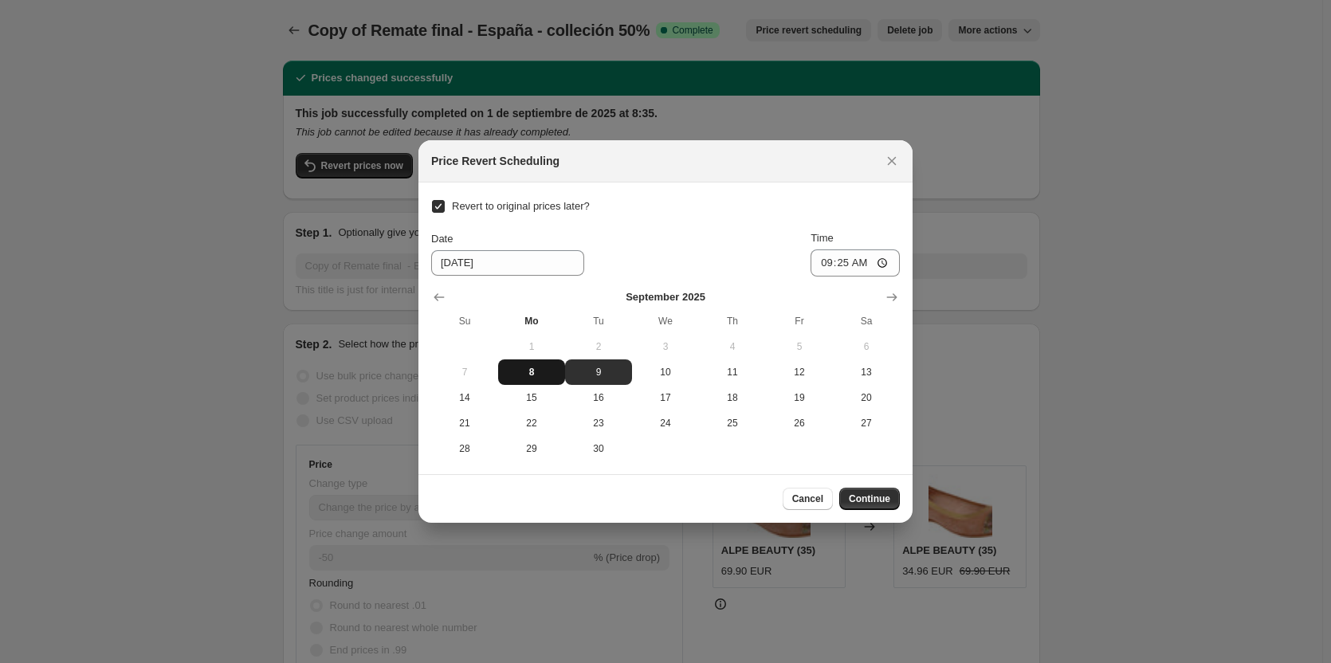
click at [519, 377] on span "8" at bounding box center [532, 372] width 54 height 13
type input "[DATE]"
click at [844, 265] on input "09:25" at bounding box center [855, 263] width 89 height 27
type input "23:55"
click at [866, 498] on span "Continue" at bounding box center [869, 499] width 41 height 13
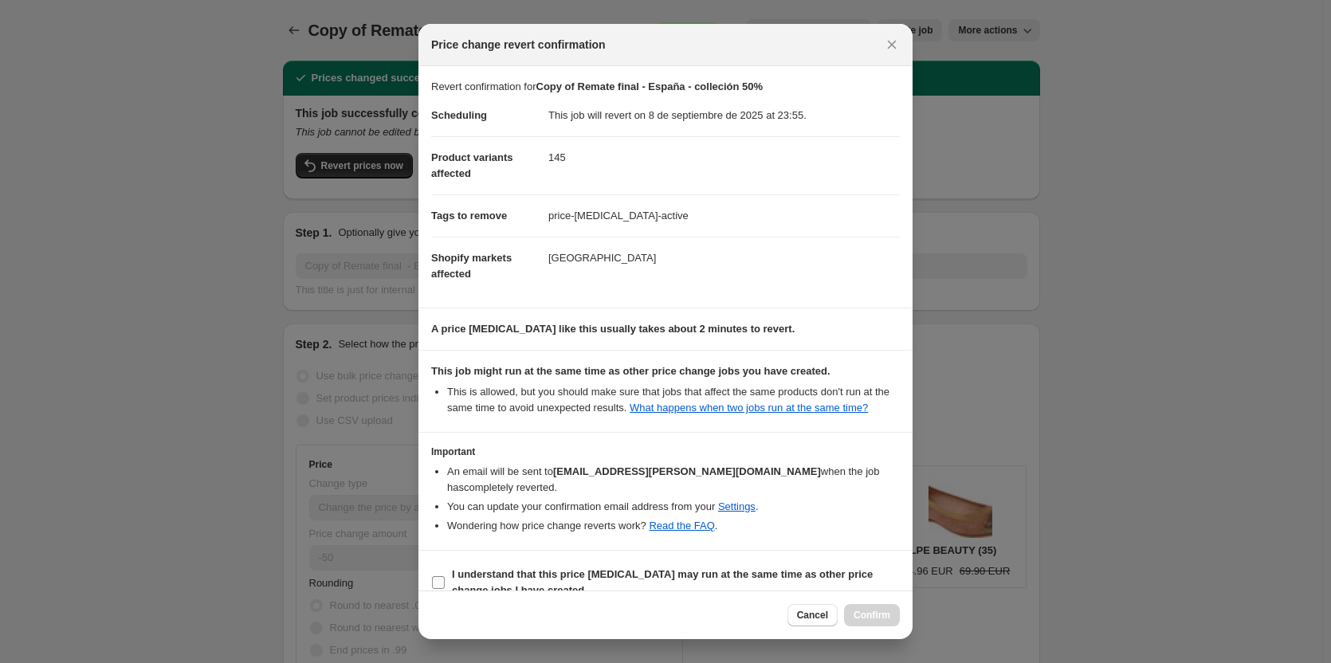
click at [600, 568] on span "I understand that this price [MEDICAL_DATA] may run at the same time as other p…" at bounding box center [676, 583] width 448 height 32
click at [445, 576] on input "I understand that this price [MEDICAL_DATA] may run at the same time as other p…" at bounding box center [438, 582] width 13 height 13
checkbox input "true"
click at [858, 607] on button "Confirm" at bounding box center [872, 615] width 56 height 22
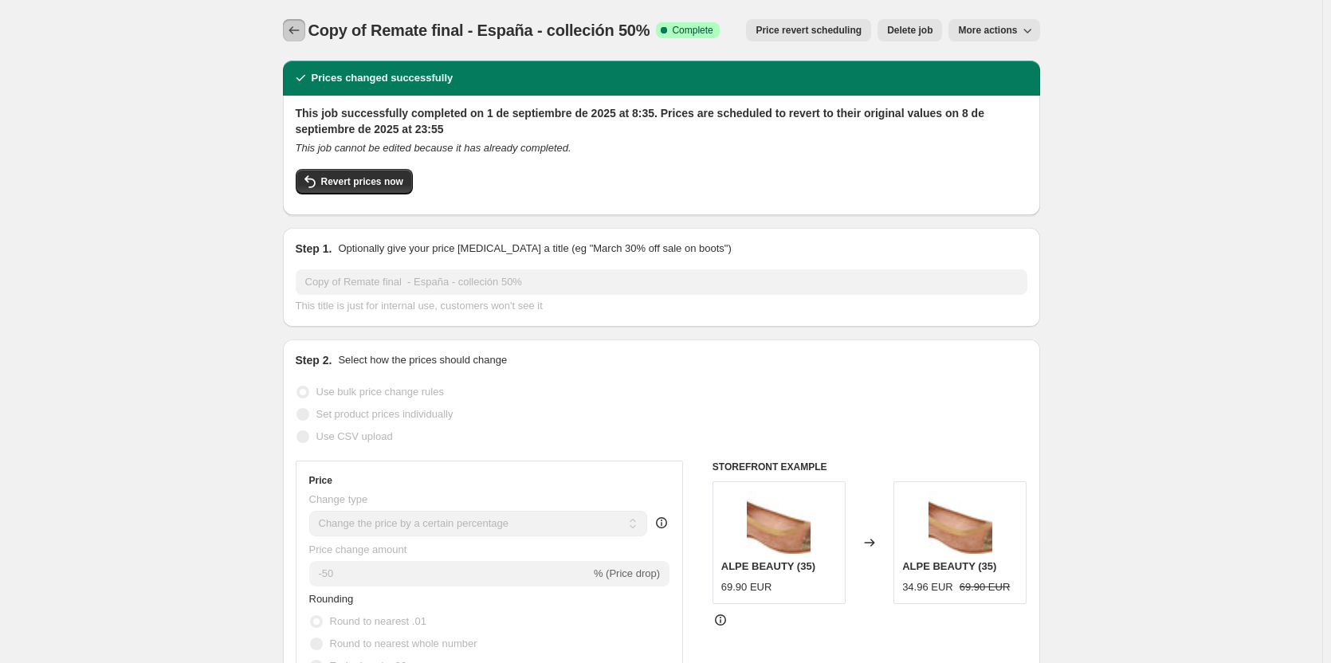
click at [297, 21] on button "Price change jobs" at bounding box center [294, 30] width 22 height 22
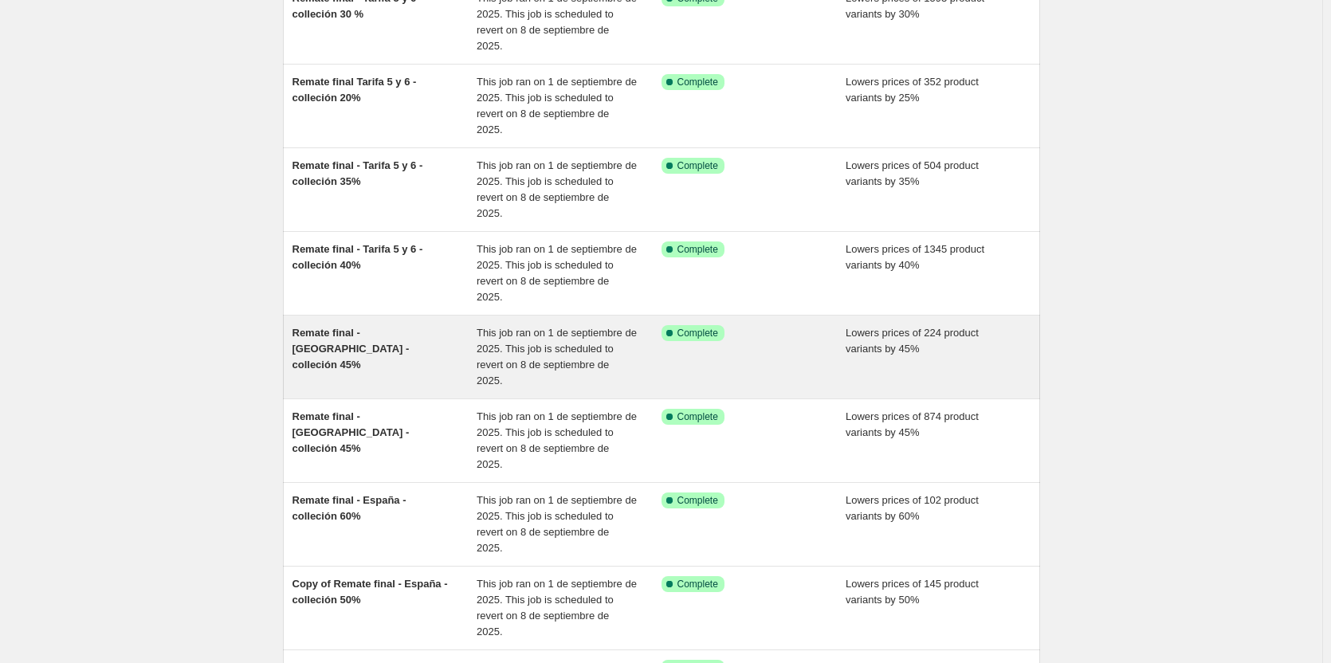
scroll to position [239, 0]
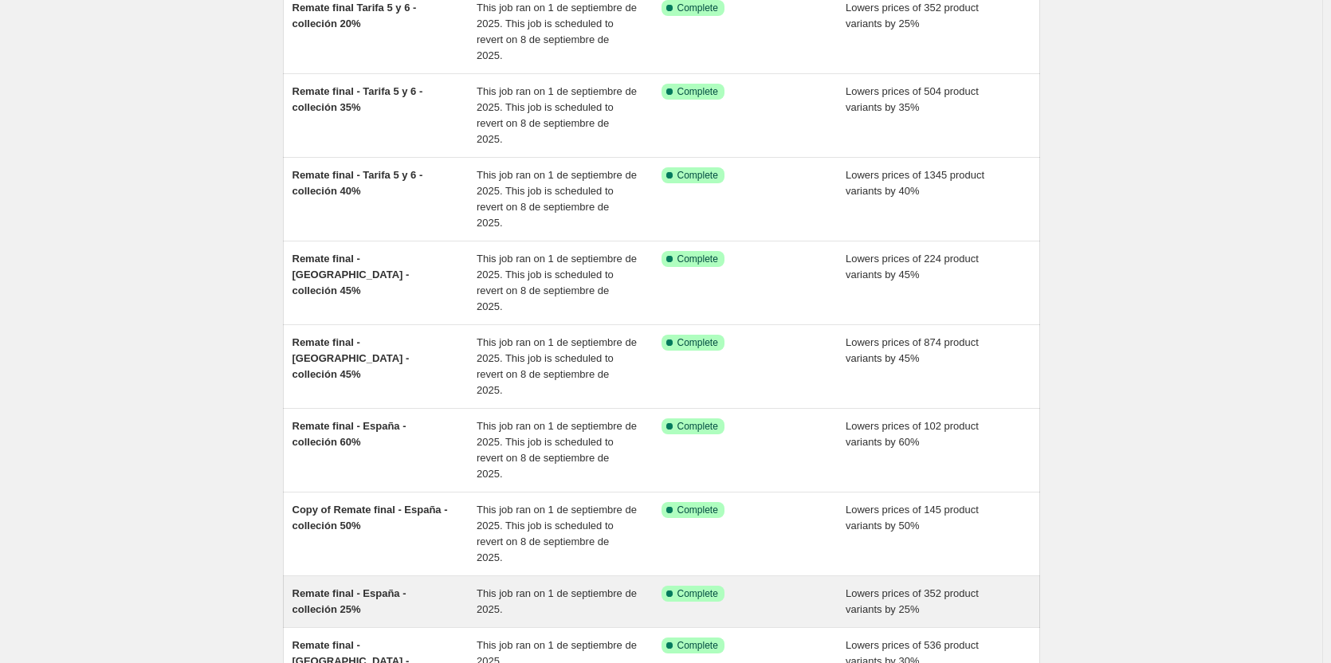
click at [337, 588] on span "Remate final - España - colleción 25%" at bounding box center [350, 602] width 114 height 28
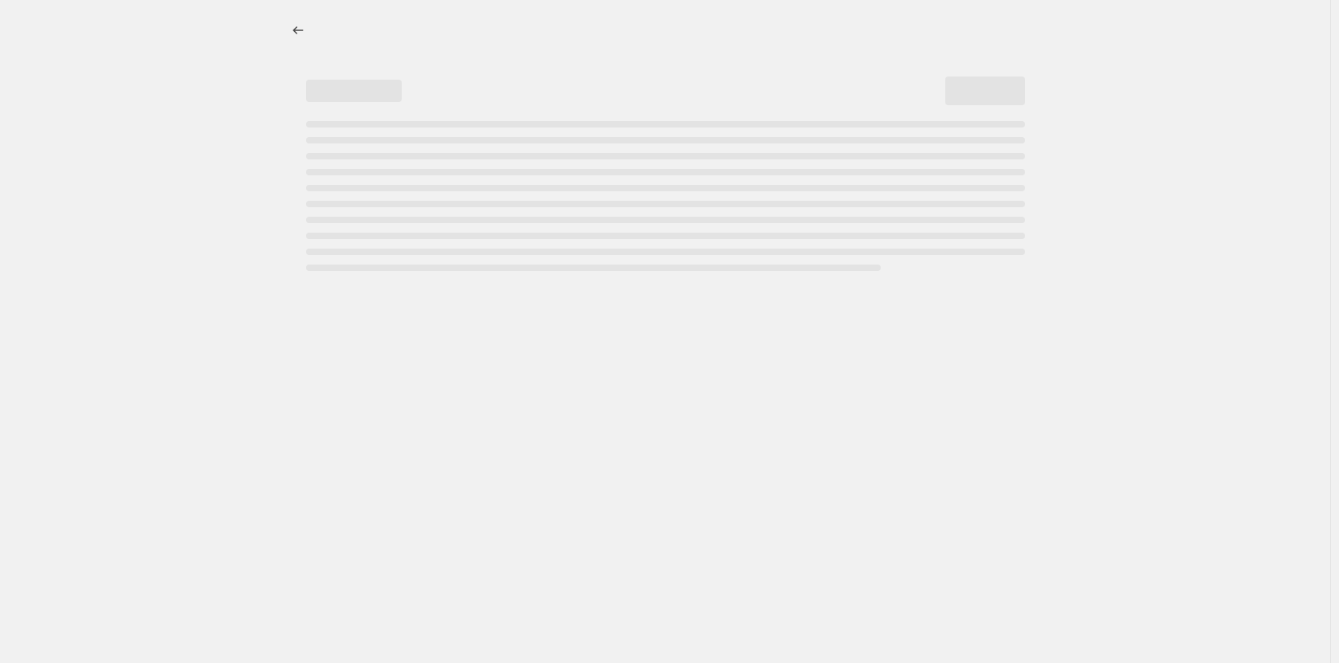
select select "percentage"
select select "collection"
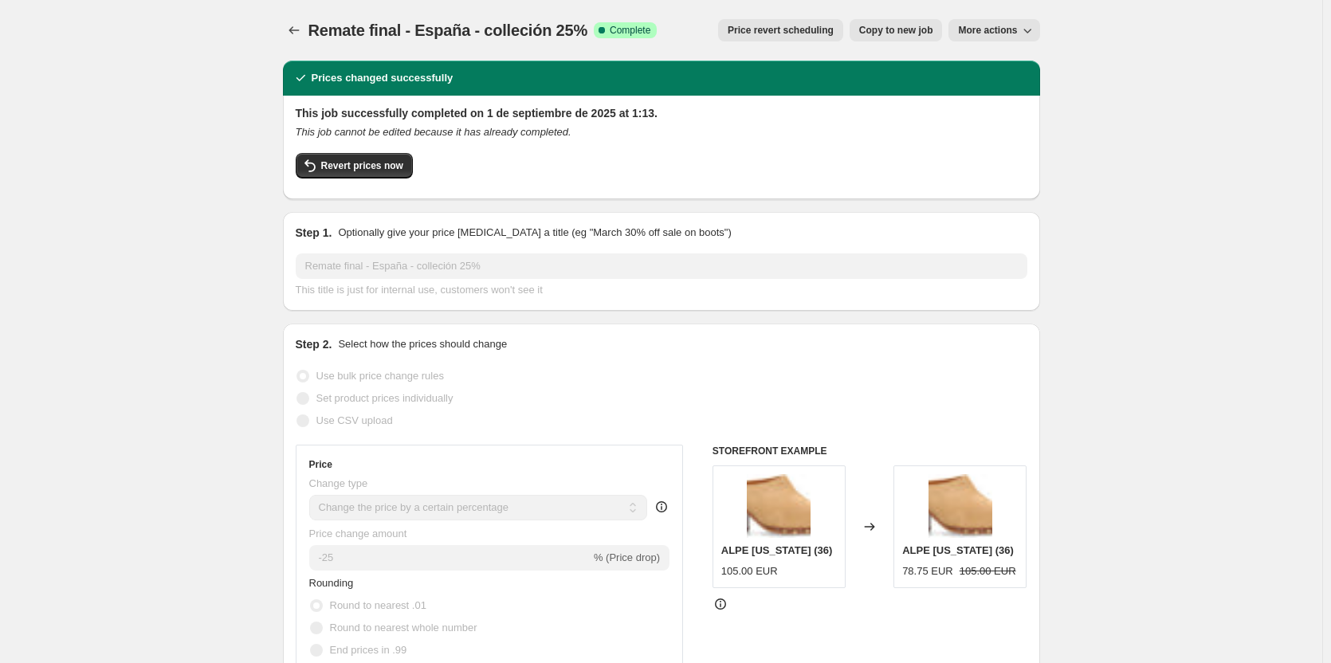
click at [800, 28] on span "Price revert scheduling" at bounding box center [781, 30] width 106 height 13
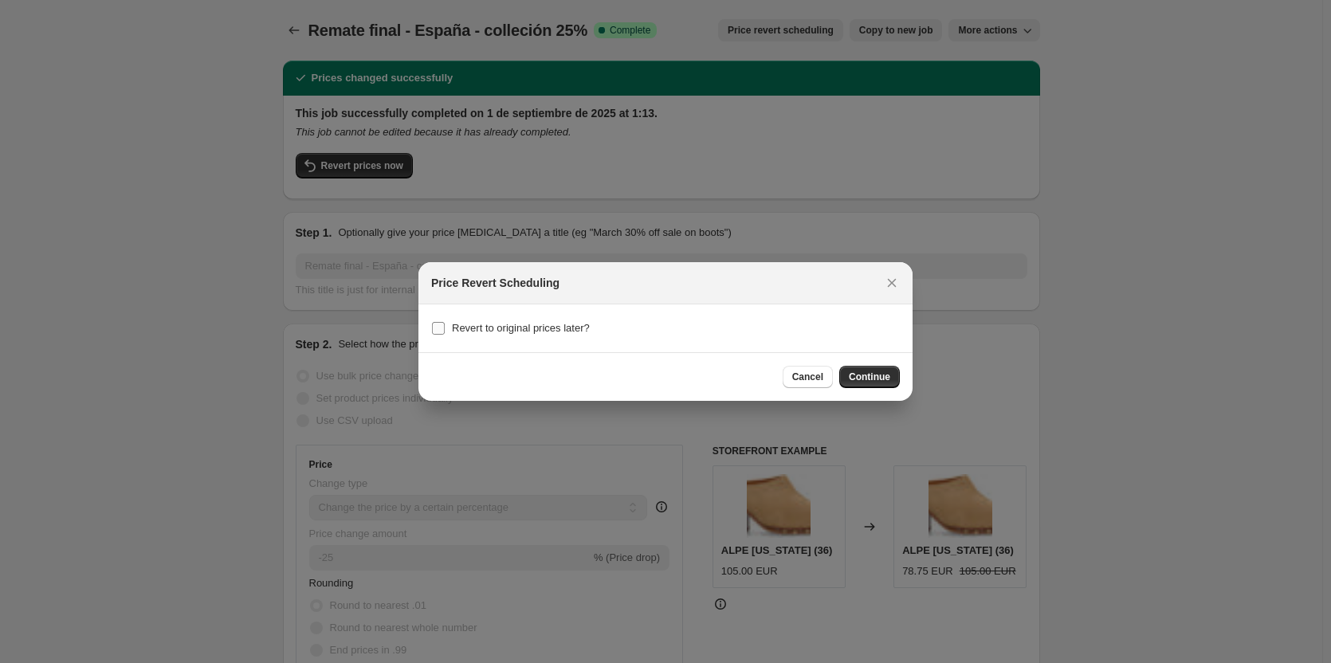
click at [556, 336] on label "Revert to original prices later?" at bounding box center [510, 328] width 159 height 22
click at [445, 335] on input "Revert to original prices later?" at bounding box center [438, 328] width 13 height 13
checkbox input "true"
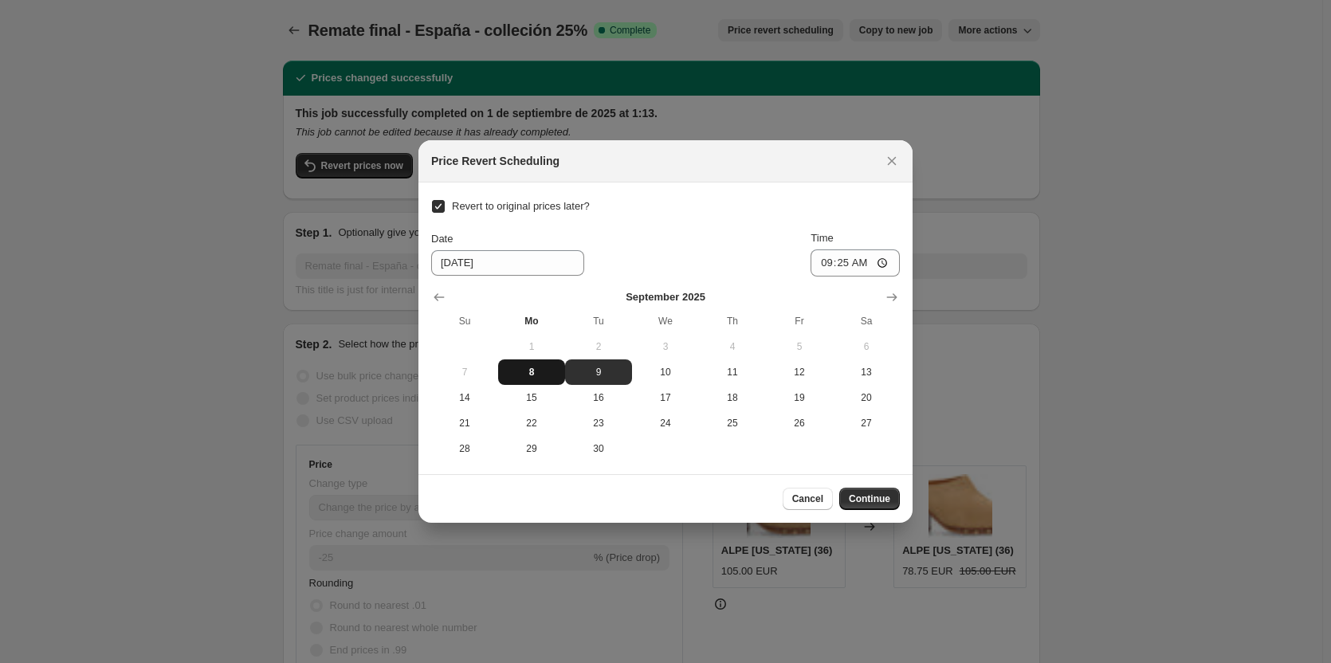
click at [521, 373] on span "8" at bounding box center [532, 372] width 54 height 13
type input "[DATE]"
click at [846, 257] on input "09:25" at bounding box center [855, 263] width 89 height 27
type input "23:55"
click at [871, 506] on button "Continue" at bounding box center [869, 499] width 61 height 22
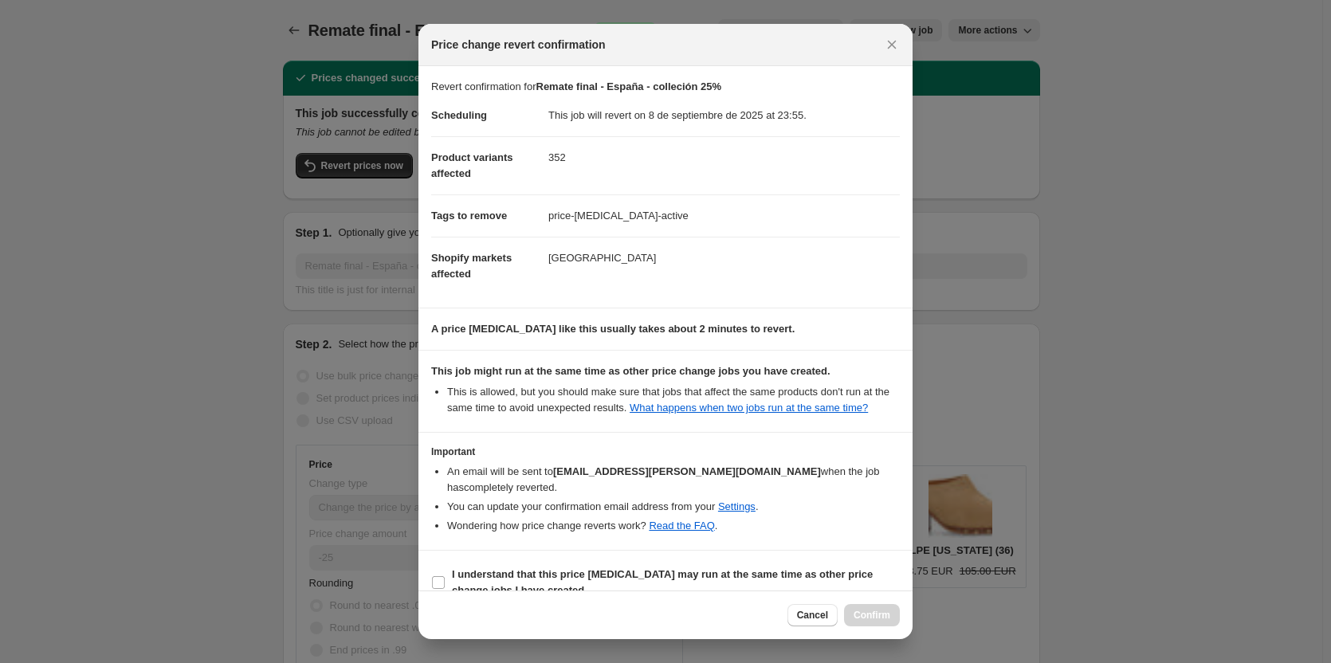
scroll to position [8, 0]
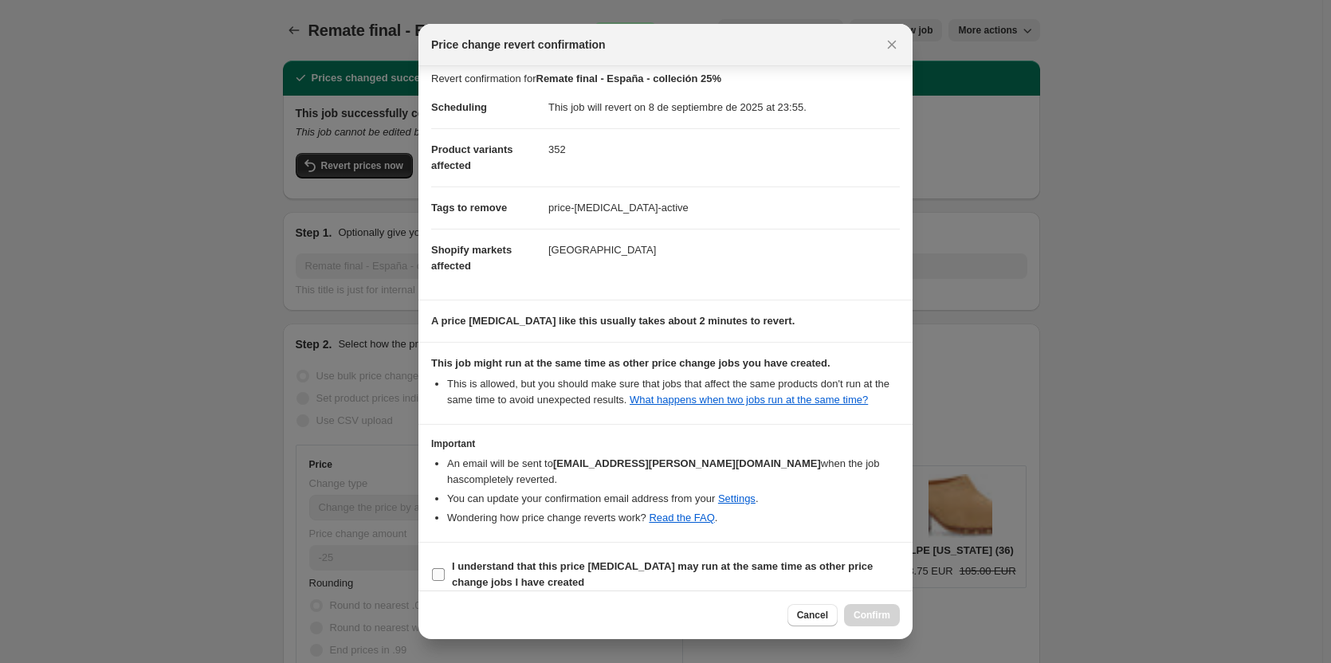
click at [529, 560] on b "I understand that this price [MEDICAL_DATA] may run at the same time as other p…" at bounding box center [662, 574] width 421 height 28
click at [445, 568] on input "I understand that this price [MEDICAL_DATA] may run at the same time as other p…" at bounding box center [438, 574] width 13 height 13
checkbox input "true"
click at [872, 613] on span "Confirm" at bounding box center [872, 615] width 37 height 13
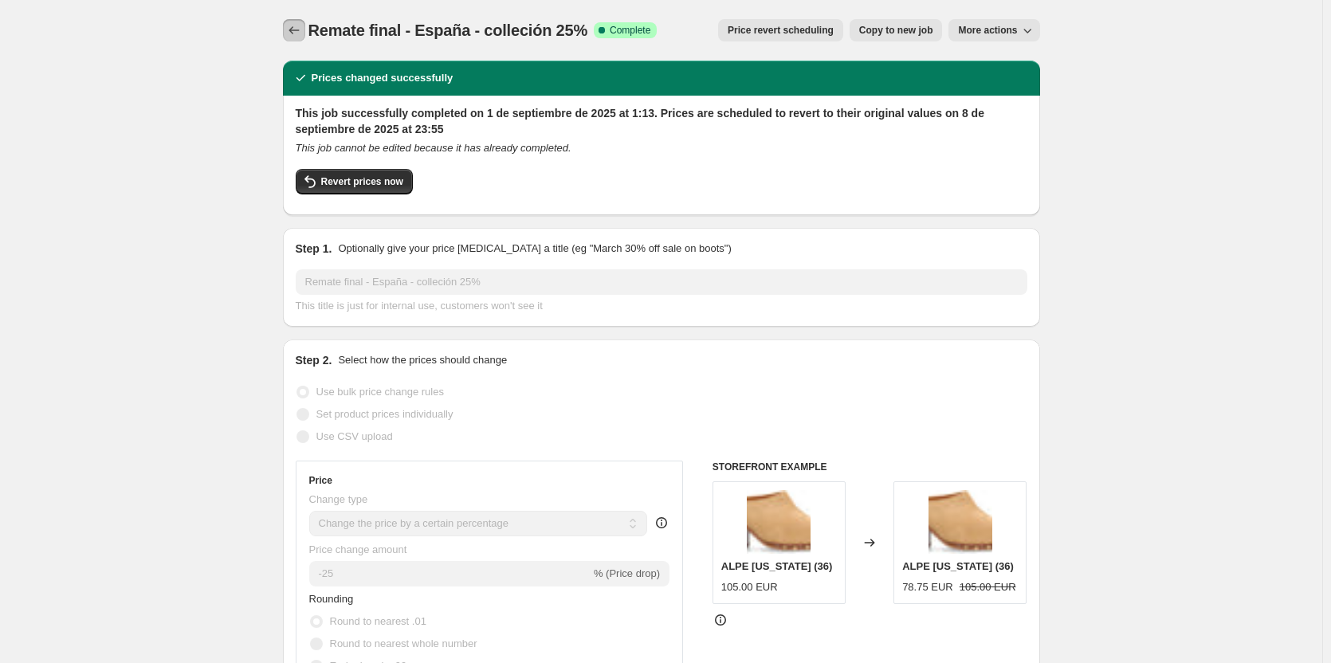
click at [299, 31] on icon "Price change jobs" at bounding box center [294, 30] width 10 height 8
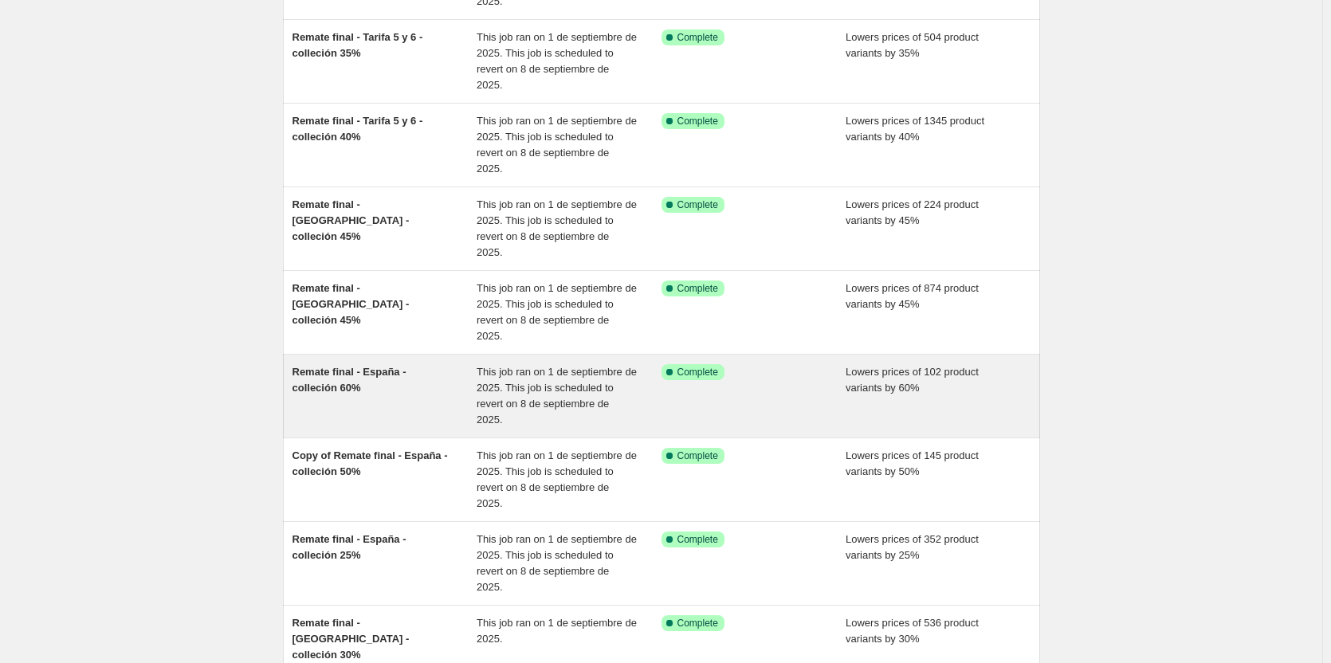
scroll to position [301, 0]
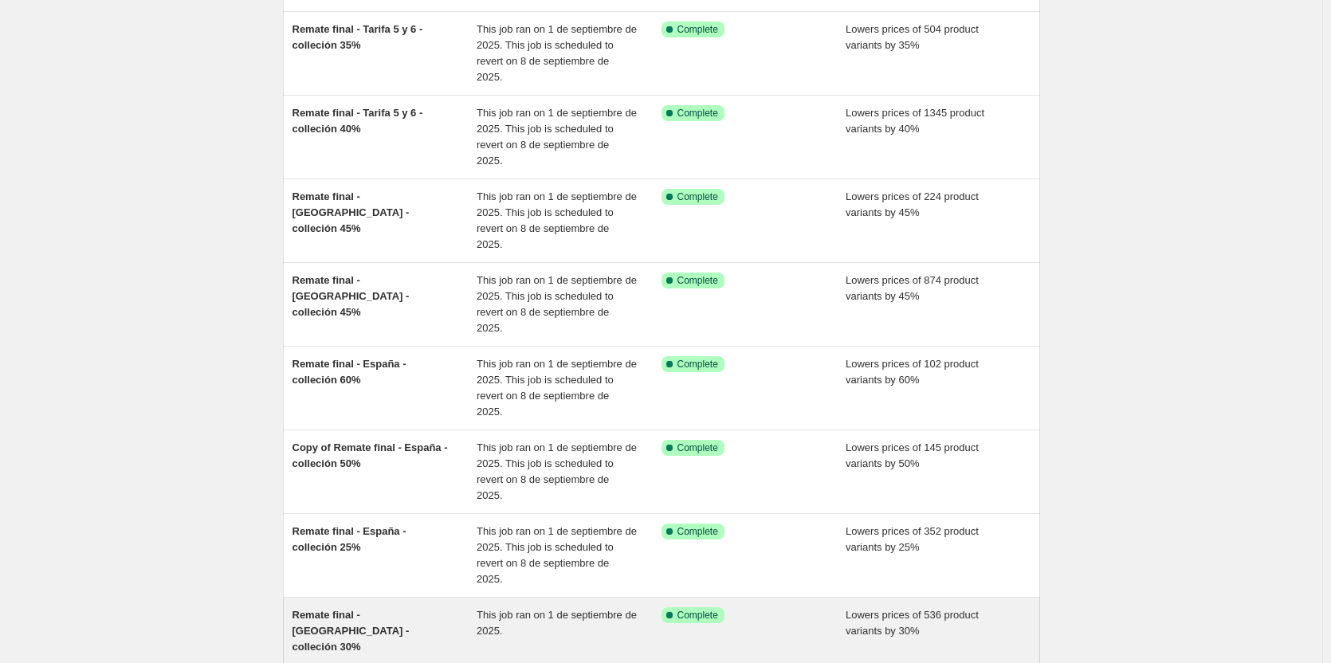
click at [360, 609] on span "Remate final - [GEOGRAPHIC_DATA] - colleción 30%" at bounding box center [351, 631] width 117 height 44
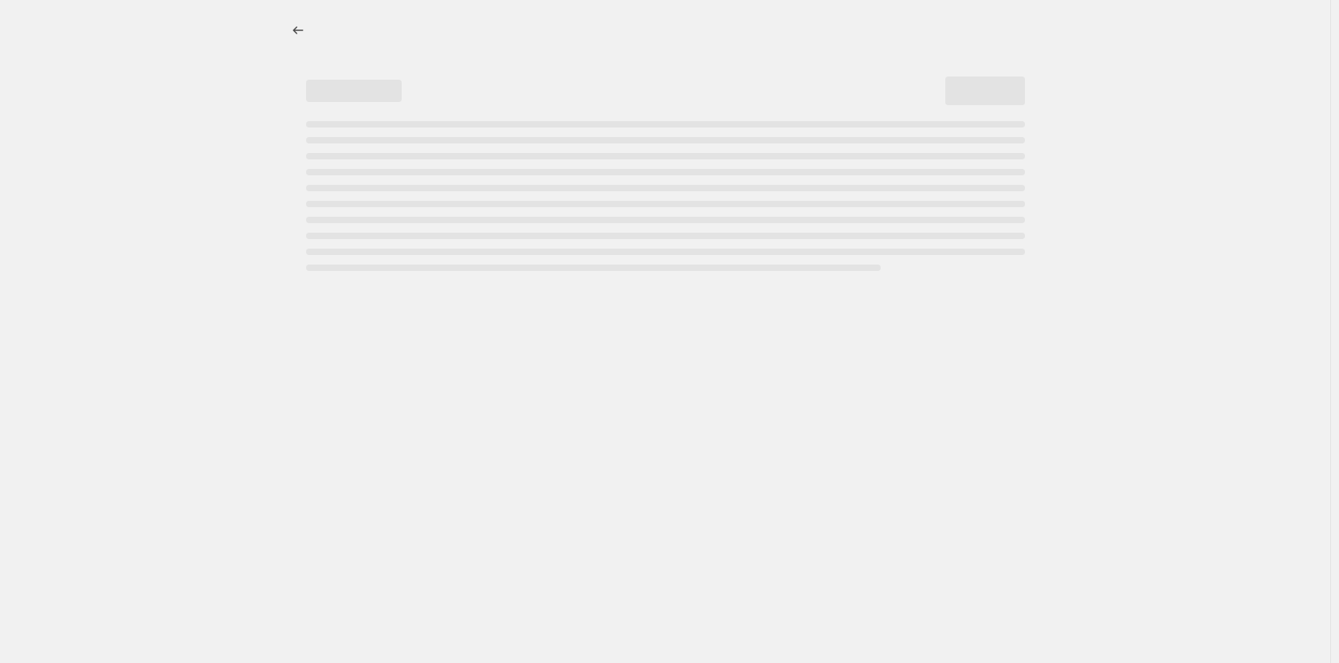
select select "percentage"
select select "collection"
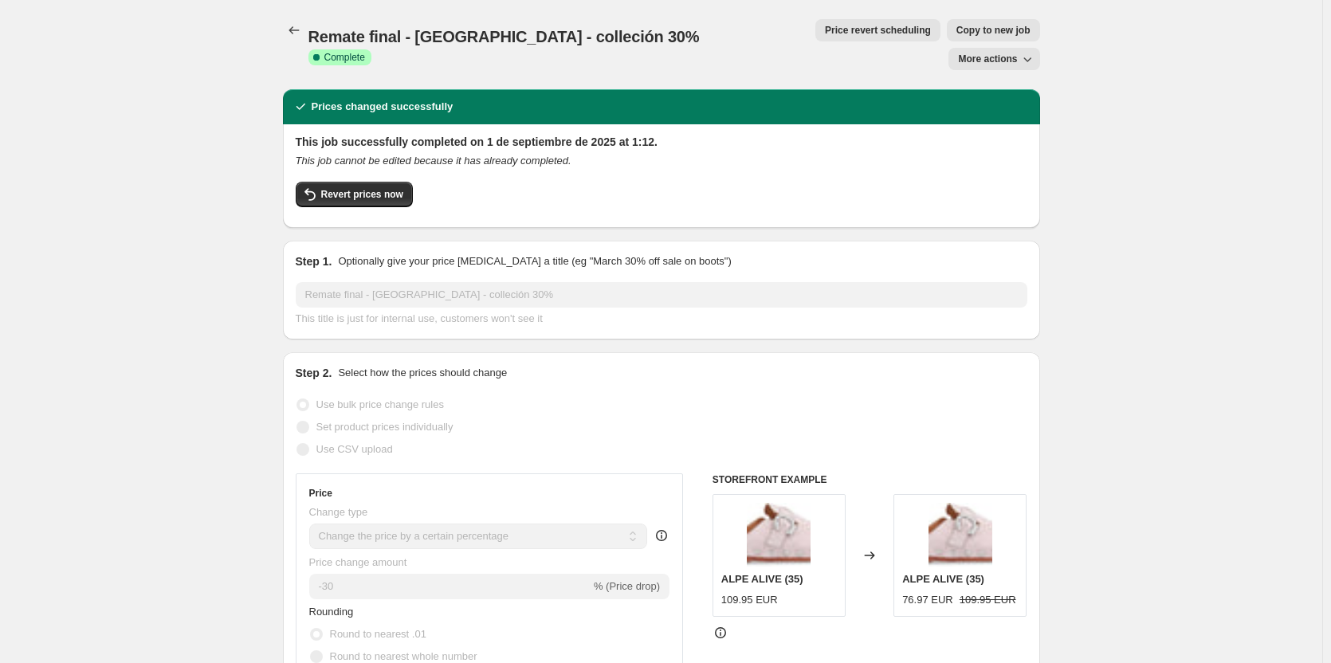
click at [825, 25] on span "Price revert scheduling" at bounding box center [878, 30] width 106 height 13
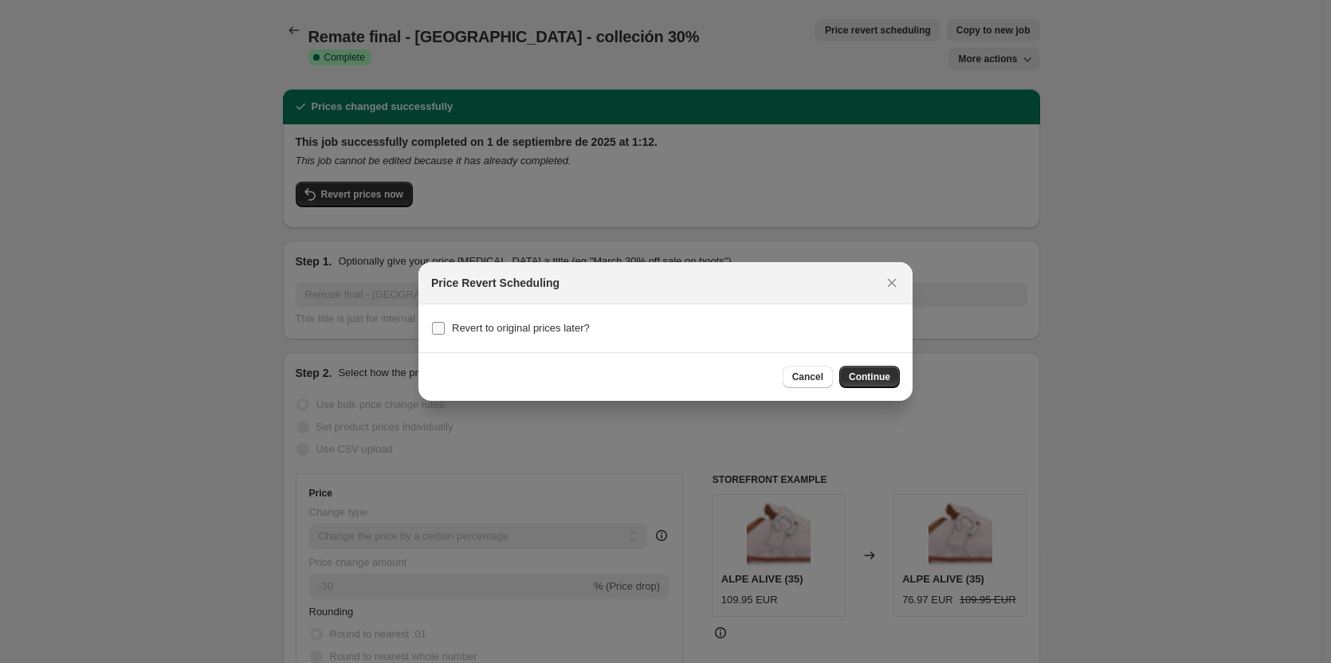
drag, startPoint x: 485, startPoint y: 323, endPoint x: 740, endPoint y: 375, distance: 260.3
click at [485, 323] on span "Revert to original prices later?" at bounding box center [521, 328] width 138 height 12
click at [437, 328] on input "Revert to original prices later?" at bounding box center [438, 328] width 13 height 13
checkbox input "true"
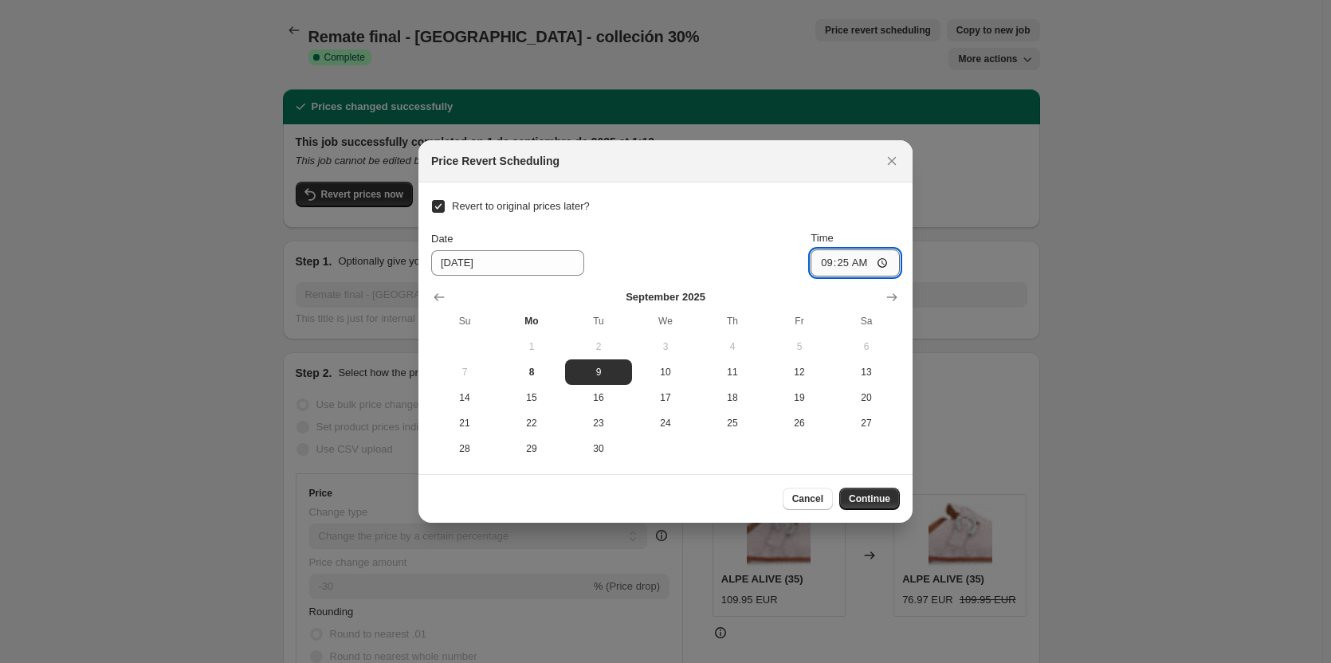
click at [850, 261] on input "09:25" at bounding box center [855, 263] width 89 height 27
type input "23:55"
click at [536, 373] on span "8" at bounding box center [532, 372] width 54 height 13
type input "[DATE]"
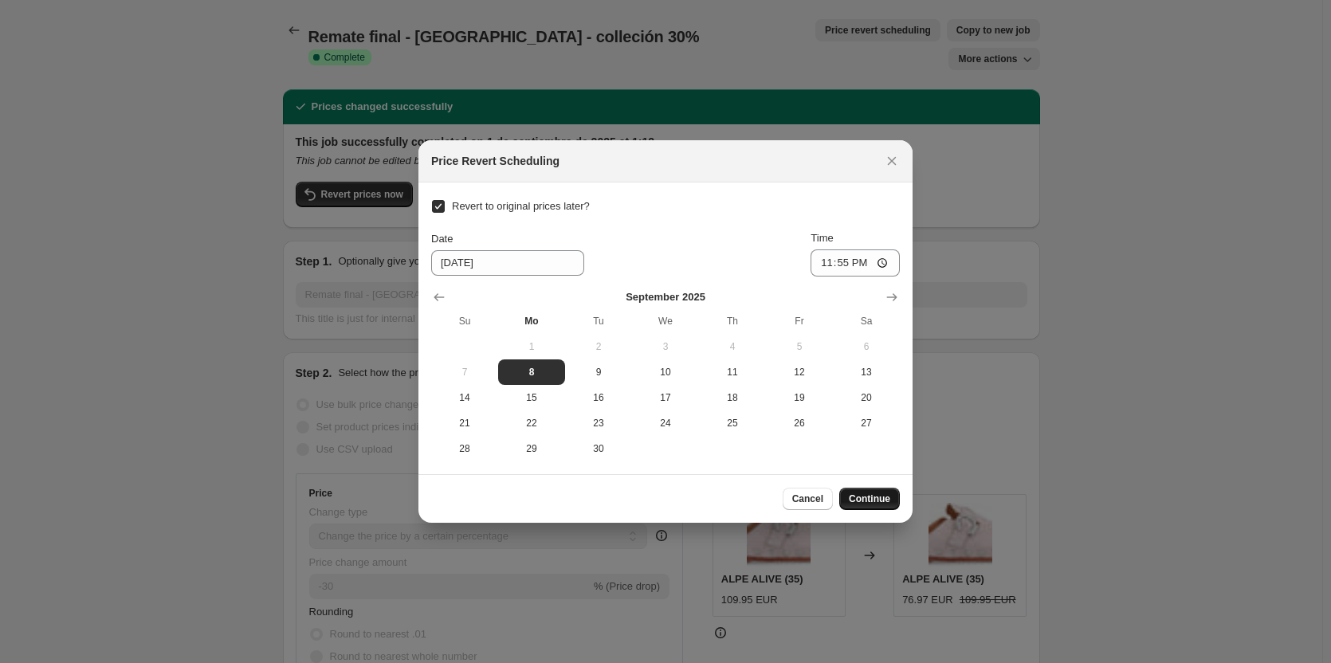
click at [851, 501] on button "Continue" at bounding box center [869, 499] width 61 height 22
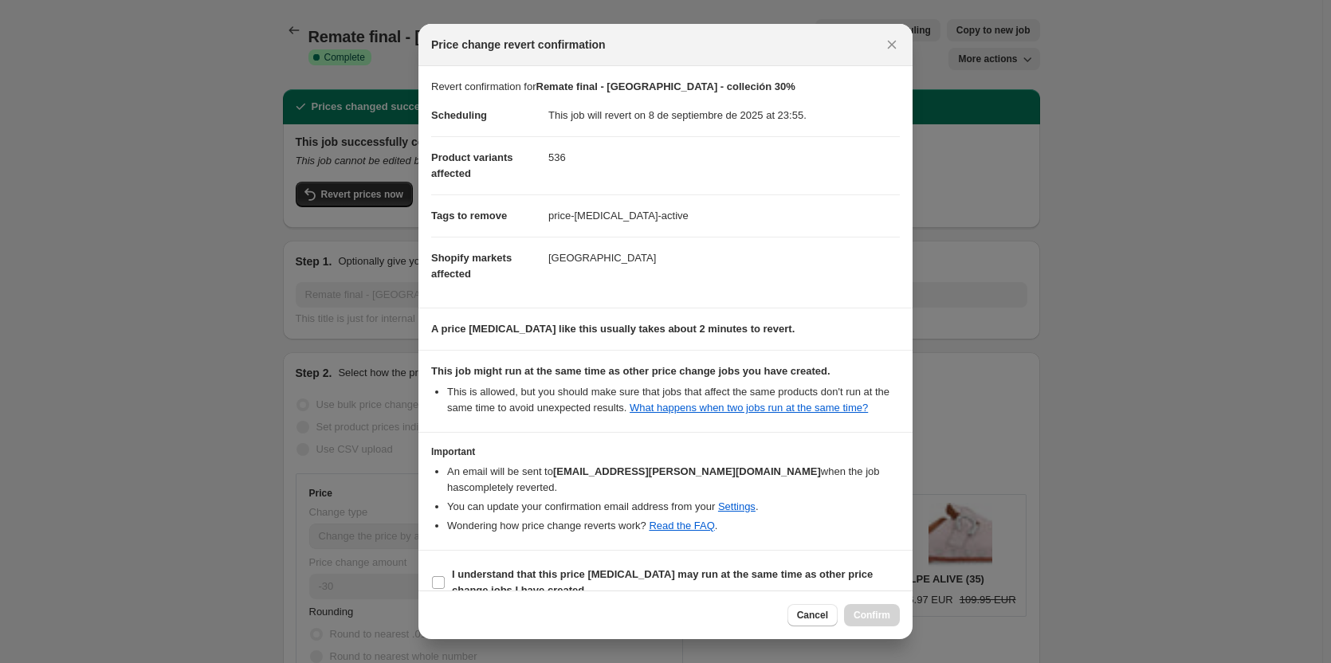
scroll to position [8, 0]
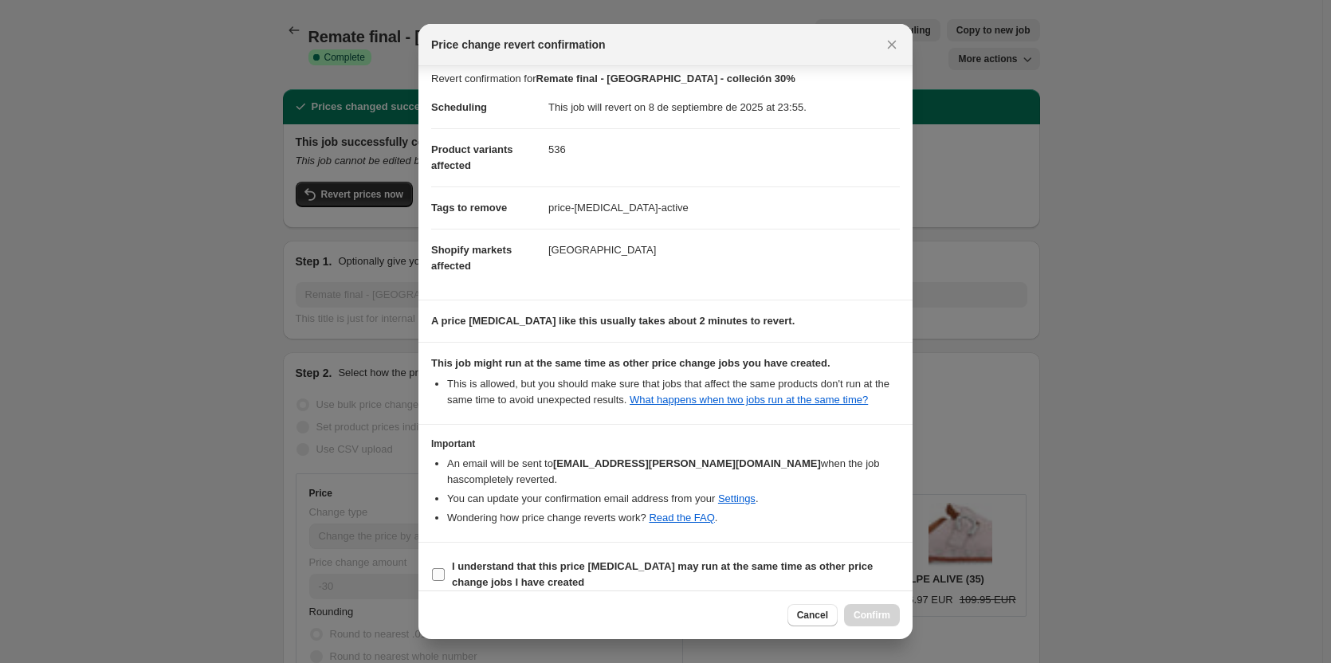
click at [538, 560] on b "I understand that this price [MEDICAL_DATA] may run at the same time as other p…" at bounding box center [662, 574] width 421 height 28
click at [445, 568] on input "I understand that this price [MEDICAL_DATA] may run at the same time as other p…" at bounding box center [438, 574] width 13 height 13
checkbox input "true"
click at [875, 609] on button "Confirm" at bounding box center [872, 615] width 56 height 22
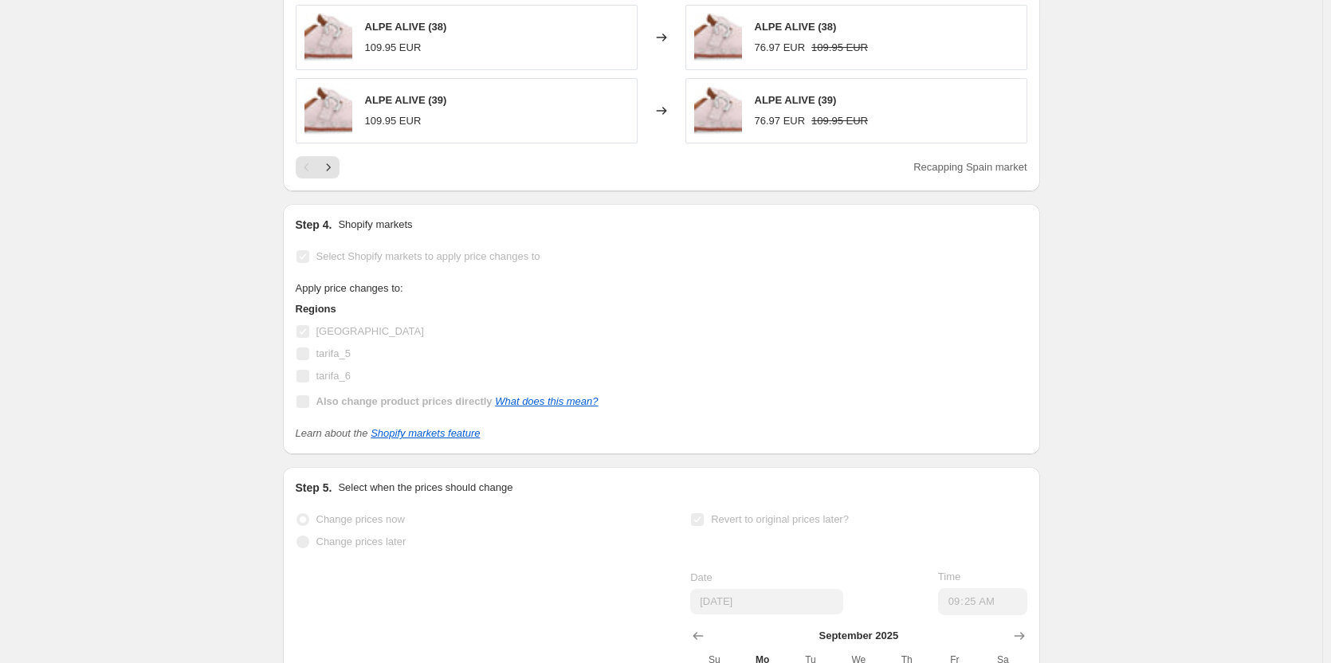
scroll to position [1389, 0]
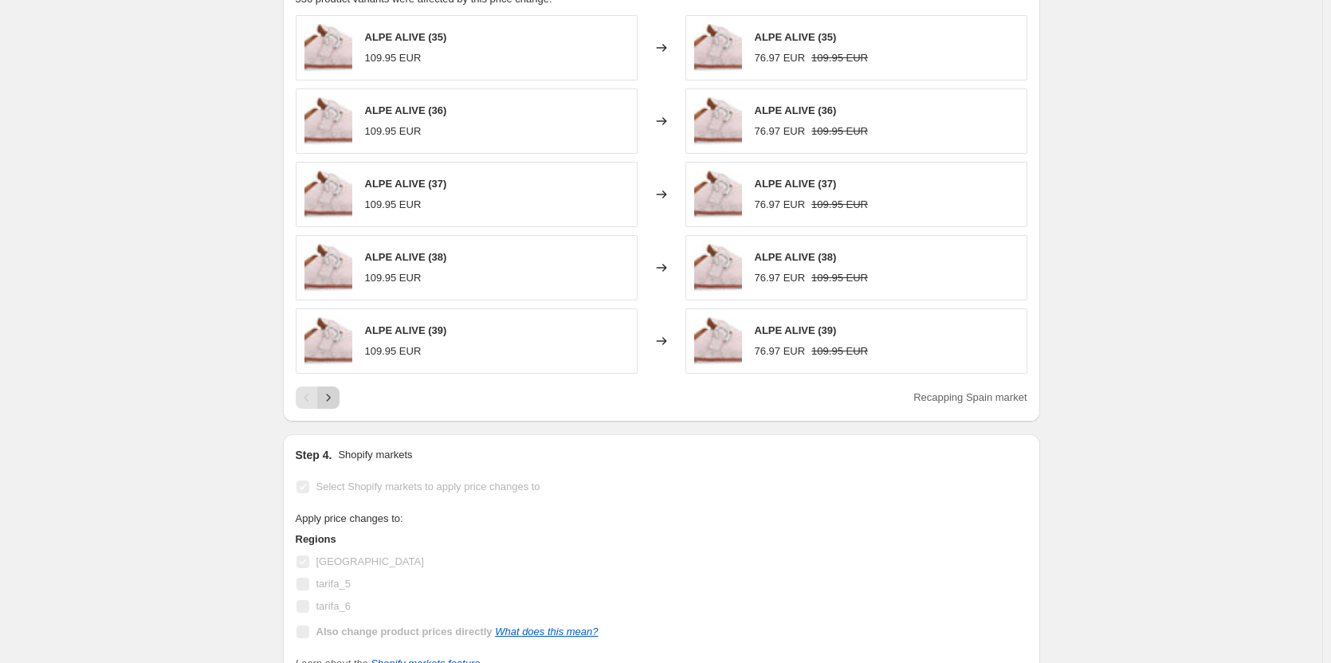
click at [325, 390] on icon "Next" at bounding box center [328, 398] width 16 height 16
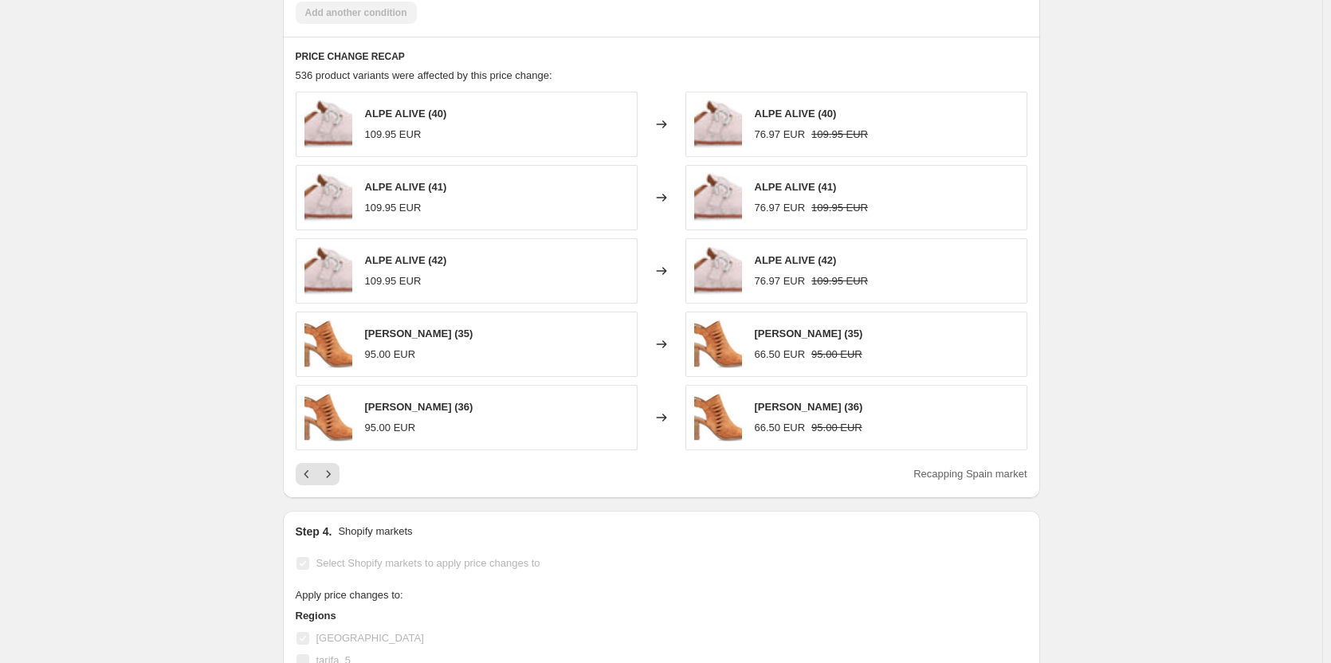
scroll to position [1310, 0]
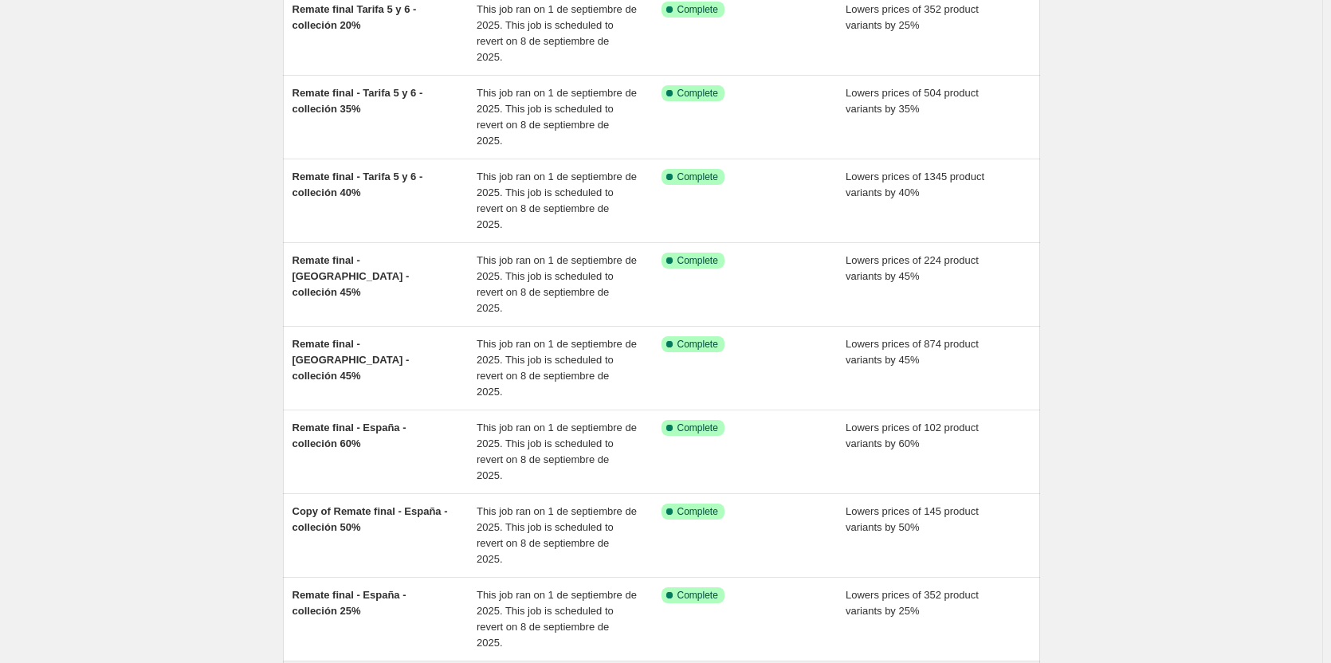
scroll to position [317, 0]
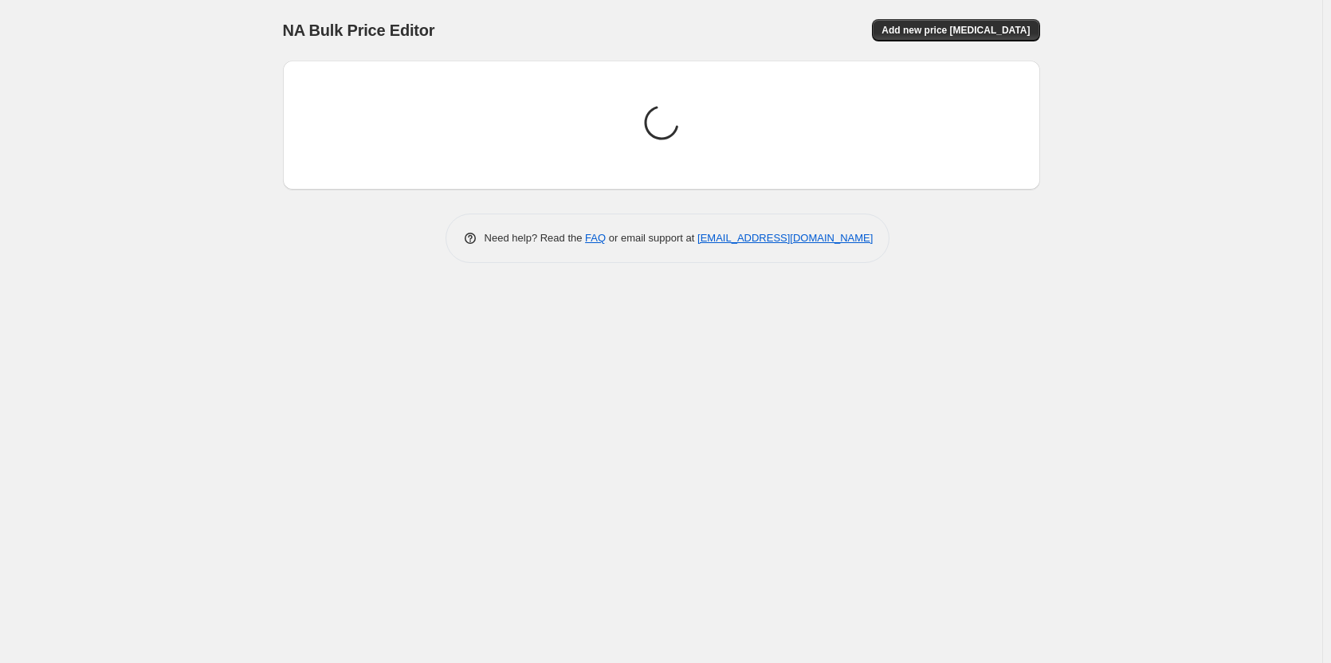
scroll to position [0, 0]
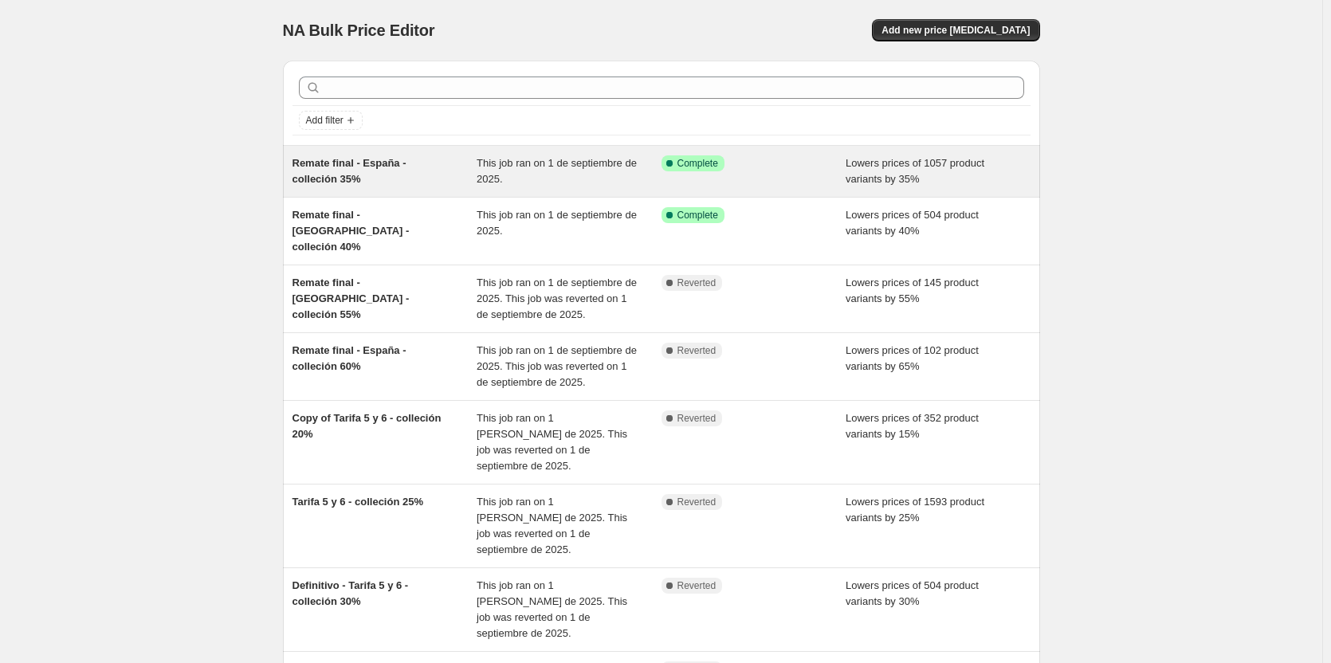
drag, startPoint x: 356, startPoint y: 159, endPoint x: 332, endPoint y: 168, distance: 25.8
drag, startPoint x: 332, startPoint y: 168, endPoint x: 328, endPoint y: 160, distance: 8.9
drag, startPoint x: 328, startPoint y: 160, endPoint x: 776, endPoint y: 168, distance: 448.9
drag, startPoint x: 776, startPoint y: 168, endPoint x: 373, endPoint y: 163, distance: 403.4
click at [373, 163] on span "Remate final - España - colleción 35%" at bounding box center [350, 171] width 114 height 28
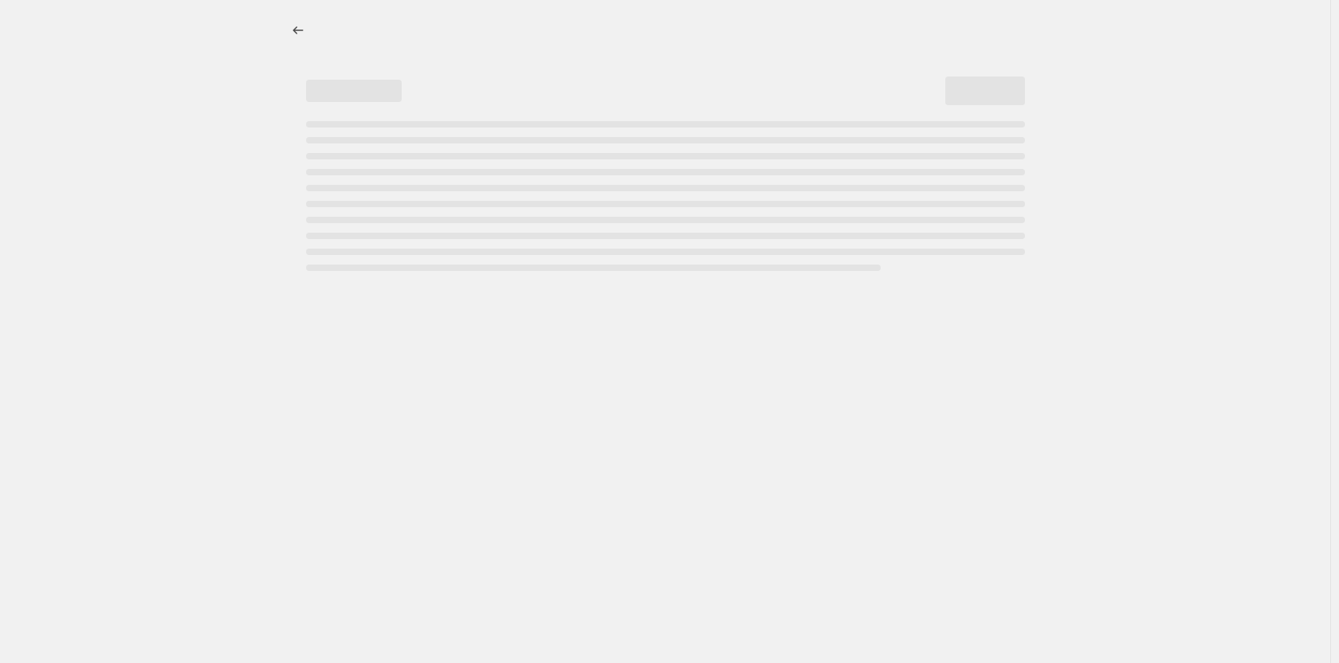
select select "percentage"
select select "collection"
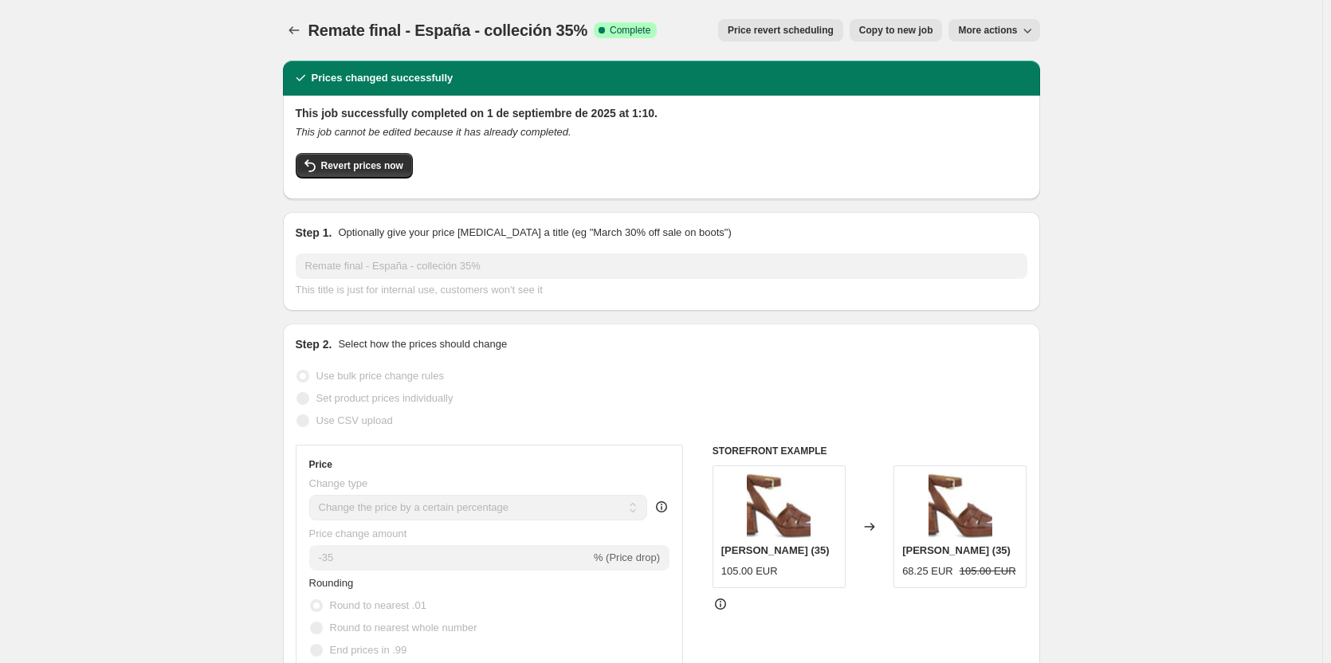
click at [807, 32] on span "Price revert scheduling" at bounding box center [781, 30] width 106 height 13
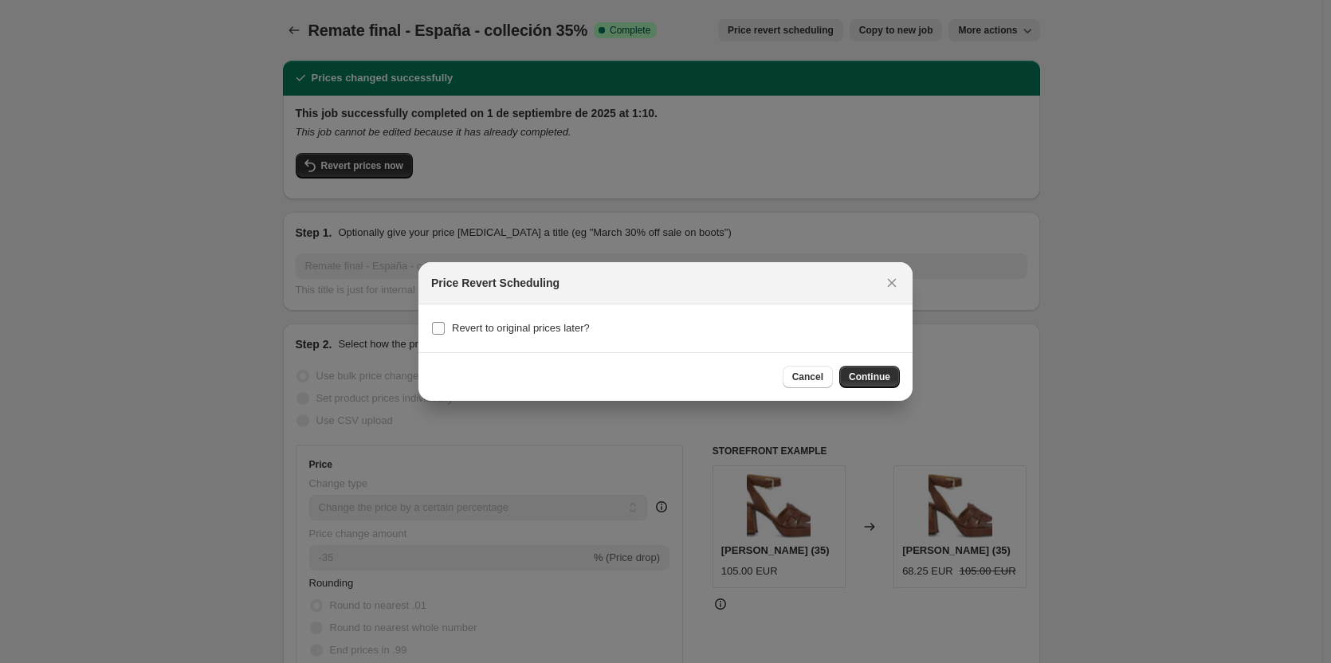
drag, startPoint x: 541, startPoint y: 348, endPoint x: 546, endPoint y: 333, distance: 15.1
click at [540, 344] on section "Revert to original prices later?" at bounding box center [666, 329] width 494 height 48
click at [546, 333] on span "Revert to original prices later?" at bounding box center [521, 328] width 138 height 12
click at [445, 333] on input "Revert to original prices later?" at bounding box center [438, 328] width 13 height 13
checkbox input "true"
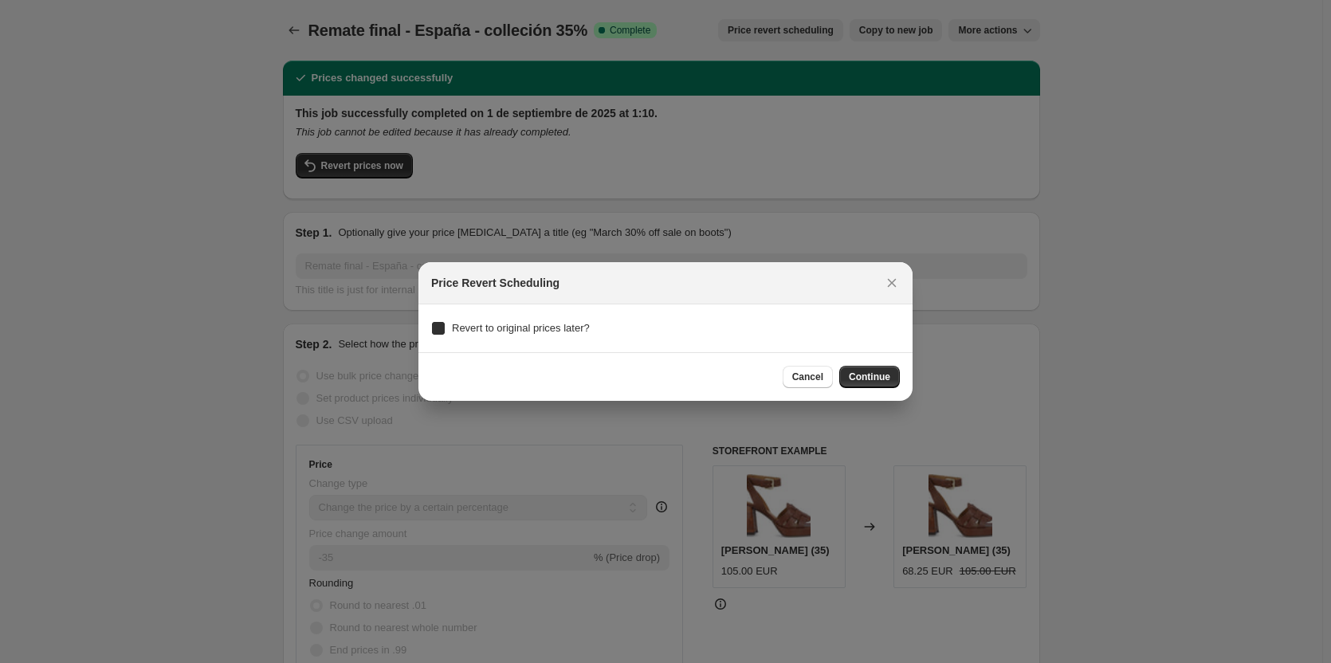
checkbox input "true"
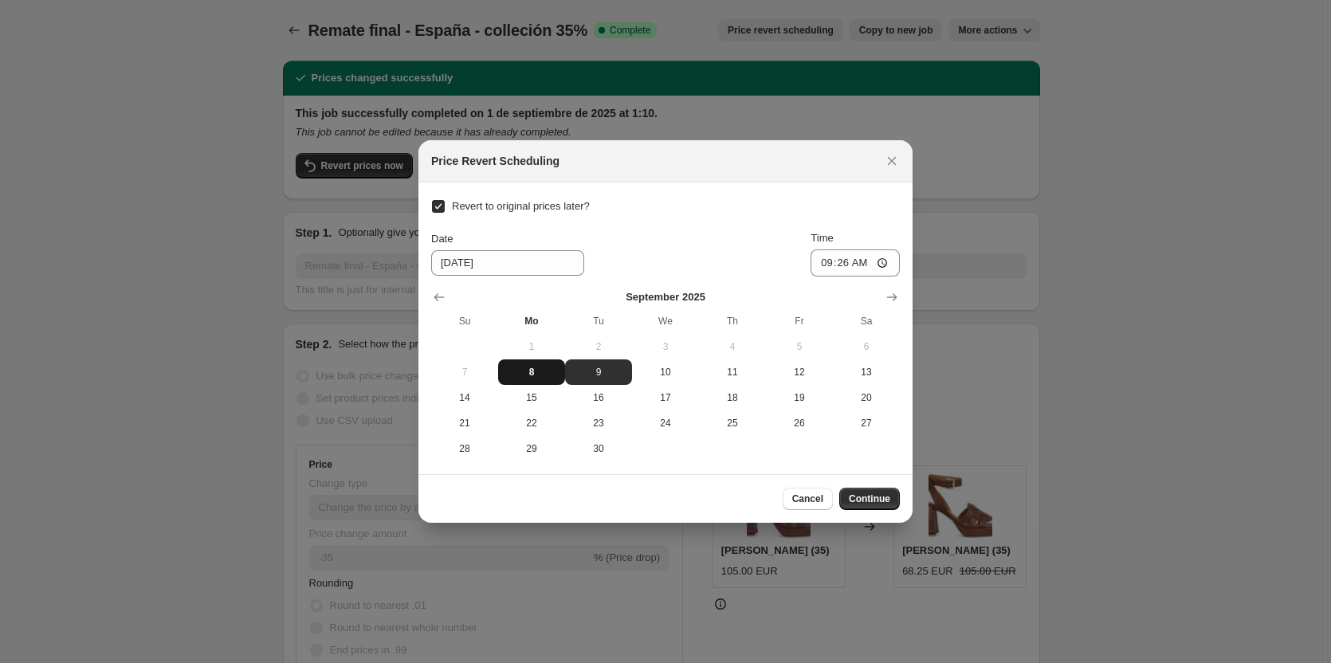
click at [535, 371] on span "8" at bounding box center [532, 372] width 54 height 13
type input "[DATE]"
click at [847, 259] on input "09:26" at bounding box center [855, 263] width 89 height 27
type input "23:55"
click at [891, 493] on button "Continue" at bounding box center [869, 499] width 61 height 22
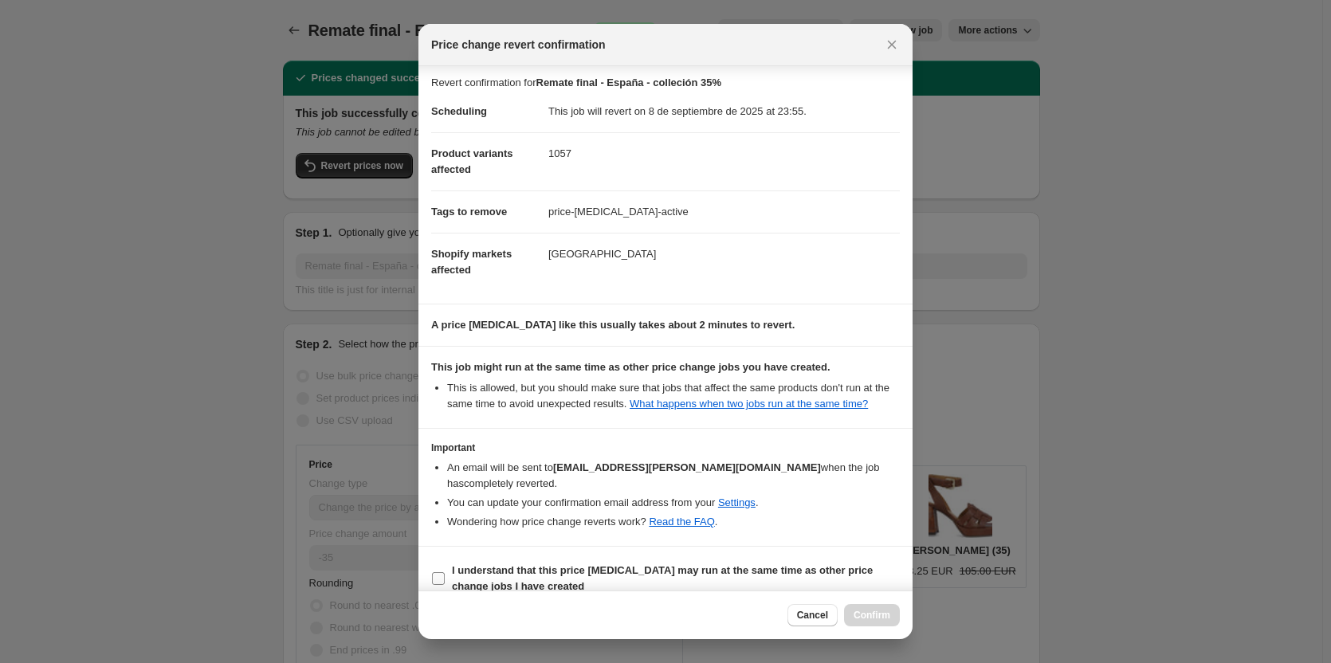
scroll to position [8, 0]
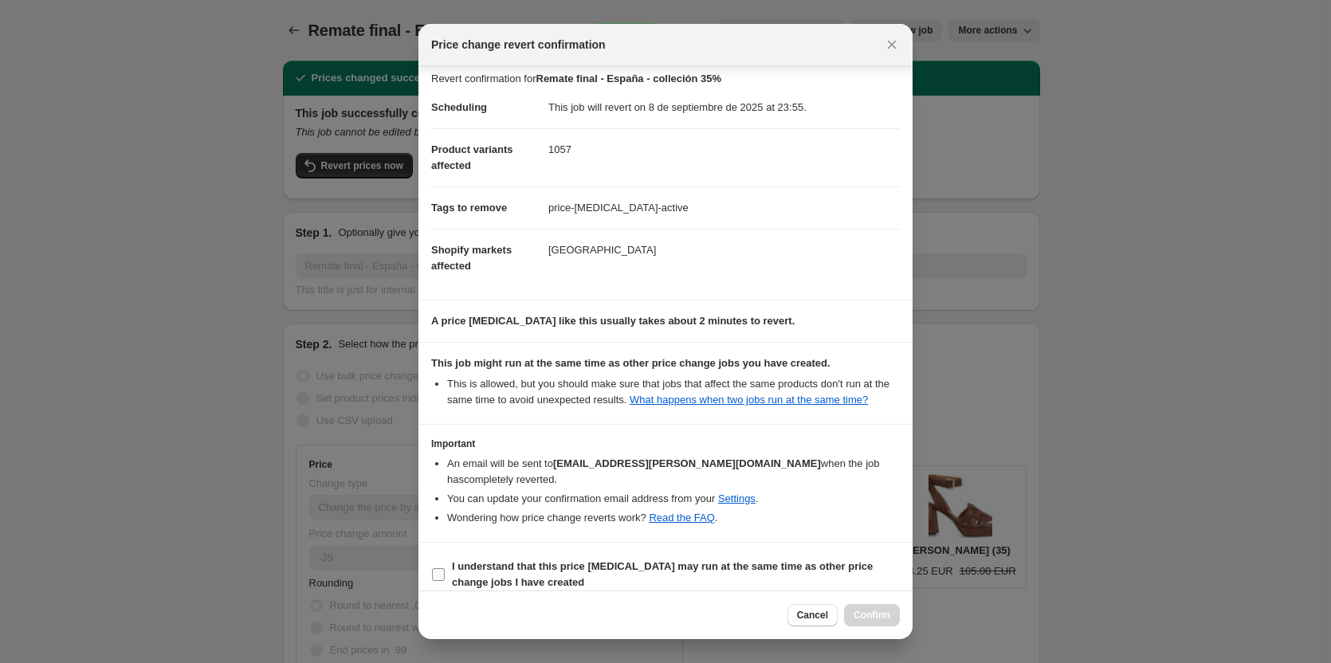
click at [515, 563] on b "I understand that this price [MEDICAL_DATA] may run at the same time as other p…" at bounding box center [662, 574] width 421 height 28
click at [445, 568] on input "I understand that this price [MEDICAL_DATA] may run at the same time as other p…" at bounding box center [438, 574] width 13 height 13
checkbox input "true"
click at [878, 618] on span "Confirm" at bounding box center [872, 615] width 37 height 13
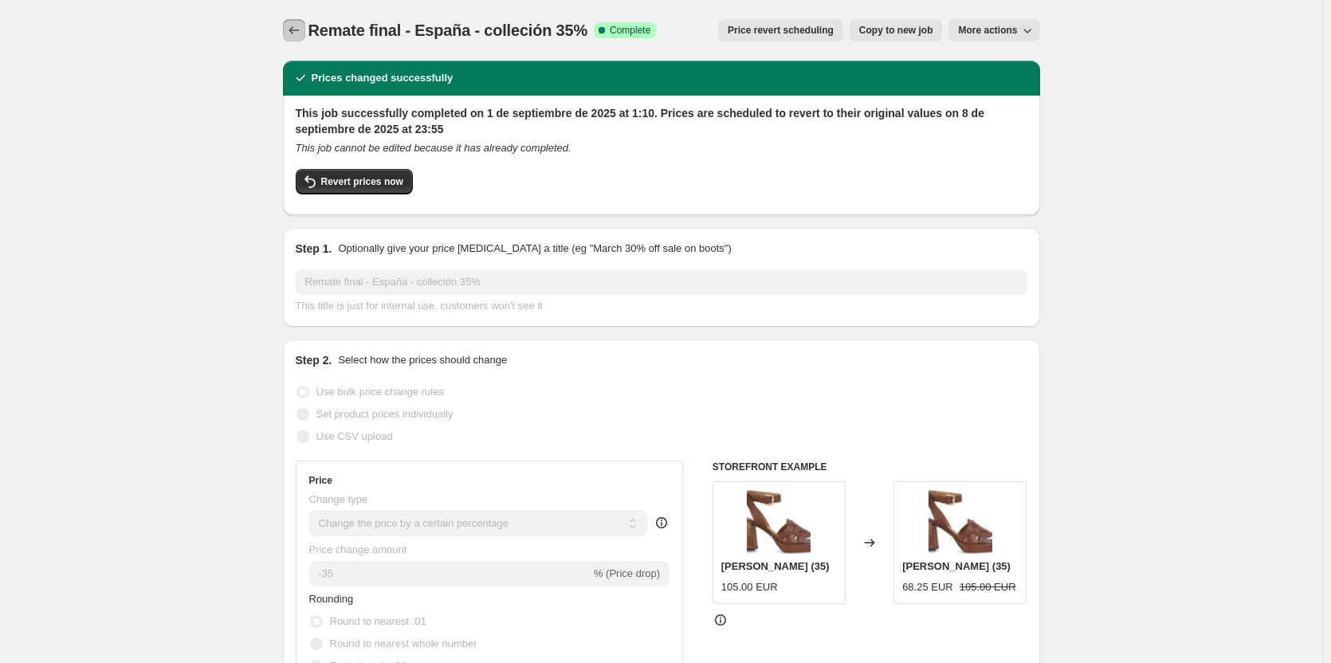
click at [293, 24] on icon "Price change jobs" at bounding box center [294, 30] width 16 height 16
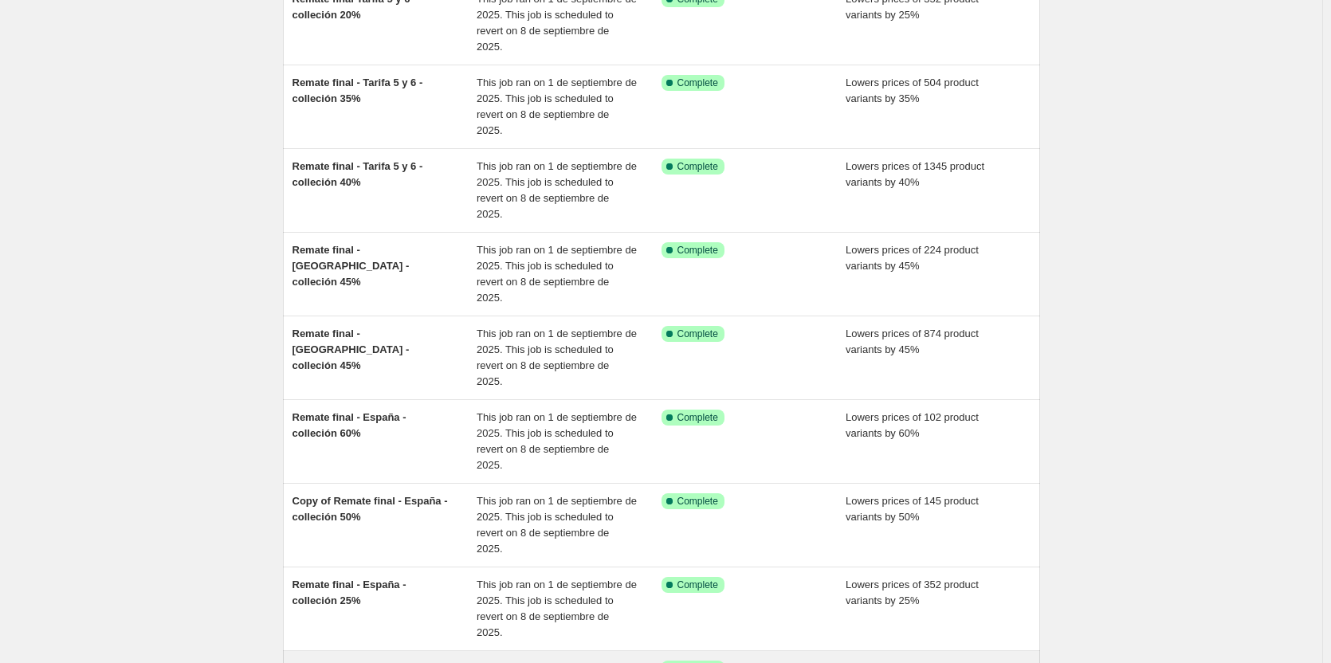
scroll to position [317, 0]
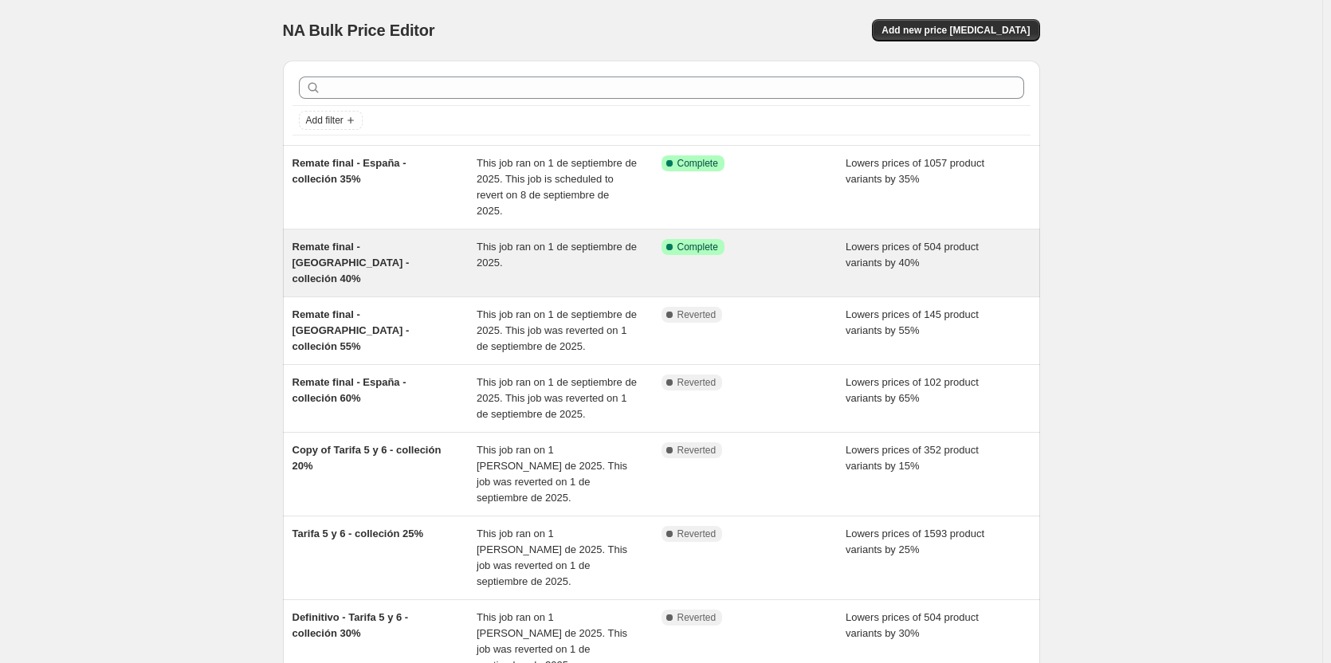
click at [423, 239] on div "Remate final - [GEOGRAPHIC_DATA] - colleción 40%" at bounding box center [385, 263] width 185 height 48
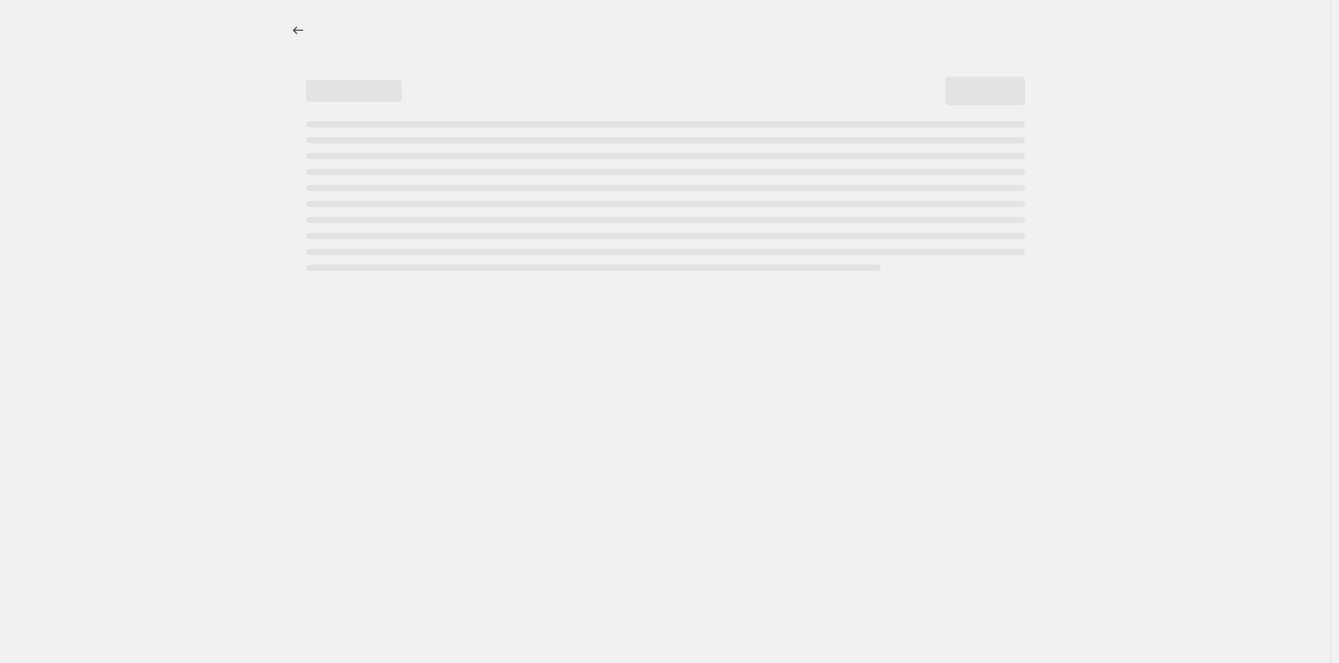
select select "percentage"
select select "collection"
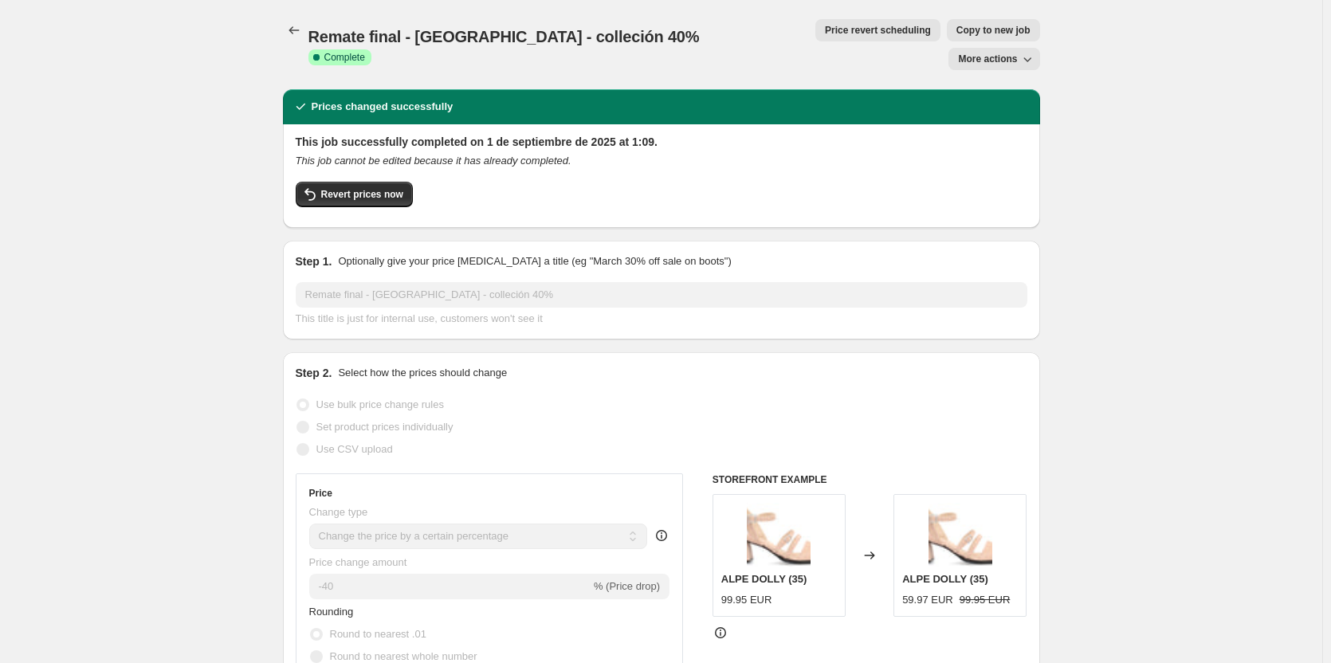
click at [825, 31] on span "Price revert scheduling" at bounding box center [878, 30] width 106 height 13
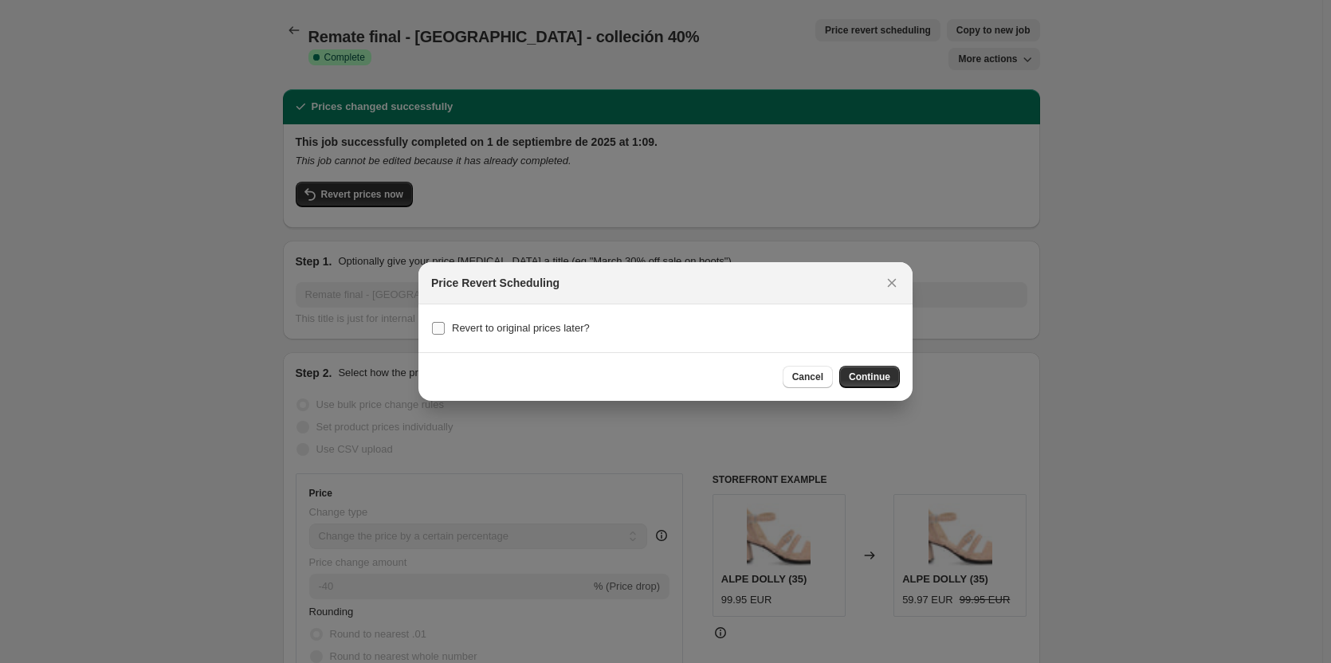
click at [489, 339] on label "Revert to original prices later?" at bounding box center [510, 328] width 159 height 22
click at [445, 335] on input "Revert to original prices later?" at bounding box center [438, 328] width 13 height 13
checkbox input "true"
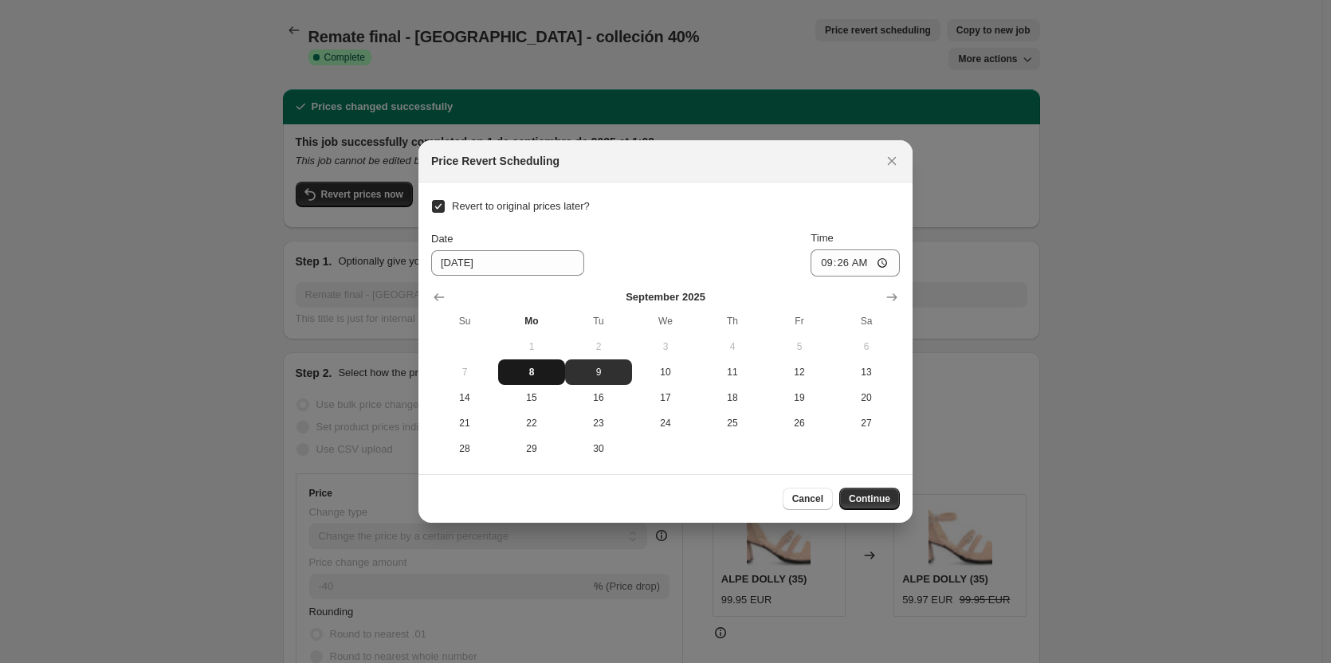
click at [522, 375] on span "8" at bounding box center [532, 372] width 54 height 13
type input "[DATE]"
click at [844, 259] on input "09:26" at bounding box center [855, 263] width 89 height 27
type input "23:55"
click at [886, 496] on span "Continue" at bounding box center [869, 499] width 41 height 13
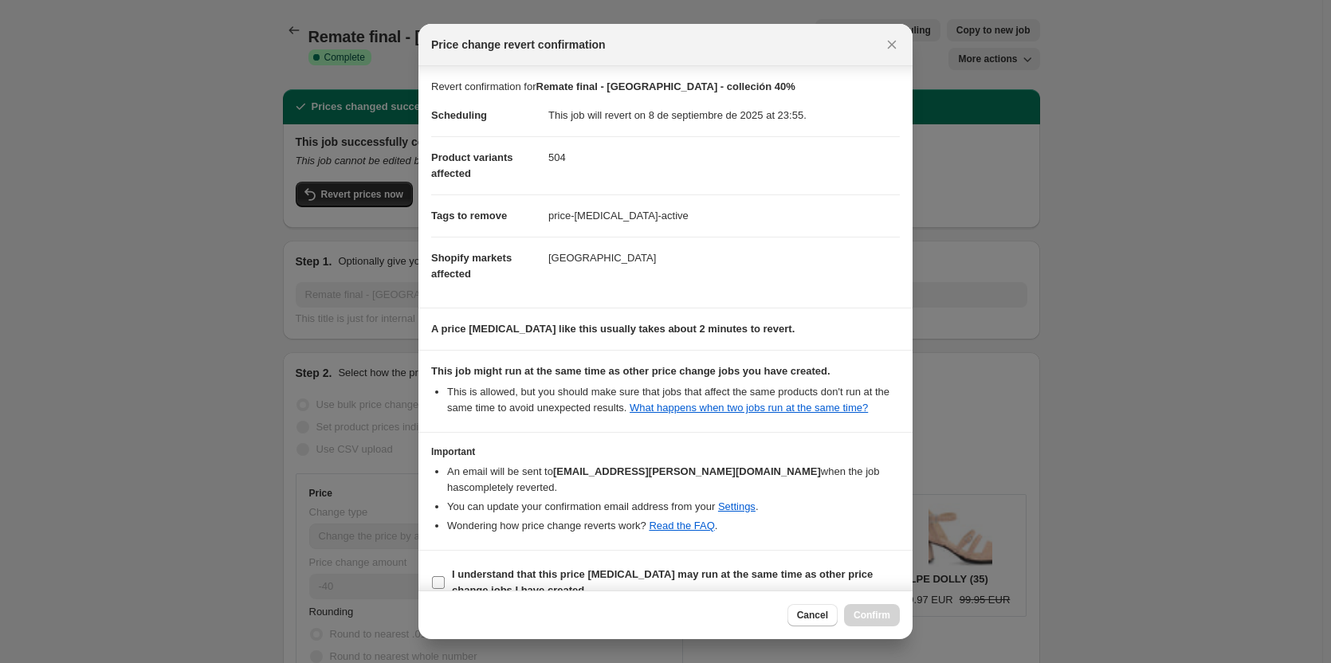
scroll to position [8, 0]
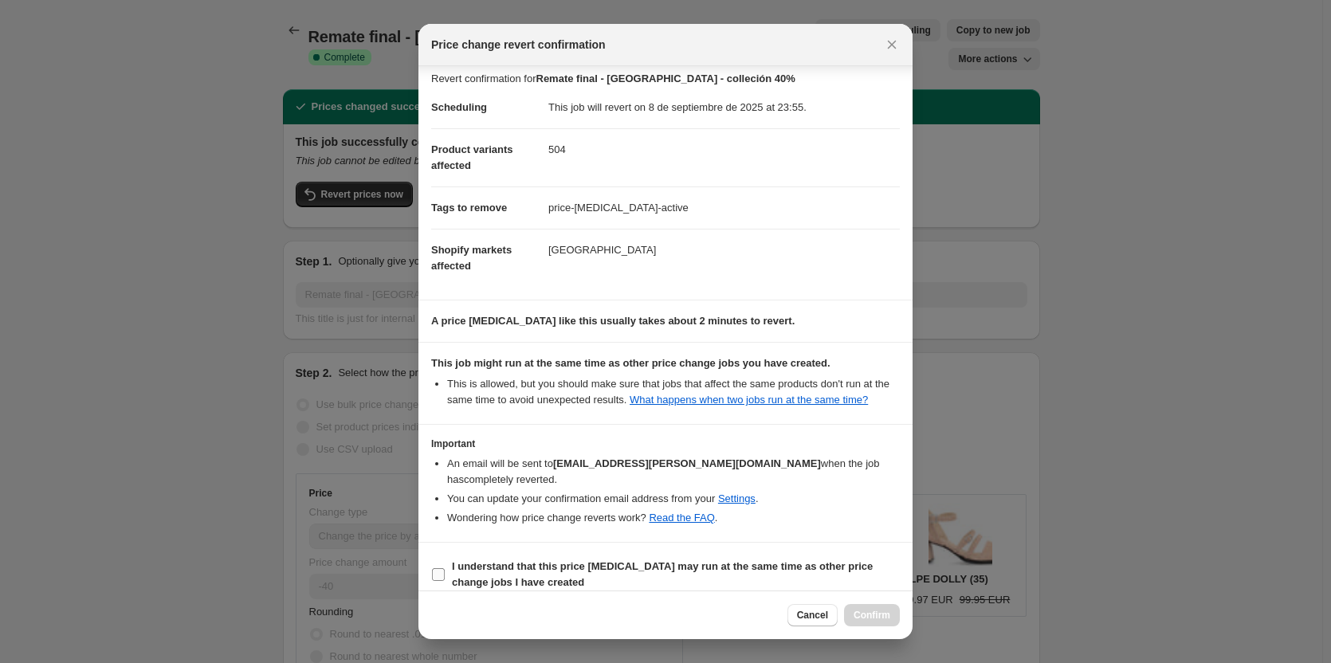
drag, startPoint x: 521, startPoint y: 556, endPoint x: 543, endPoint y: 568, distance: 25.3
click at [521, 559] on span "I understand that this price [MEDICAL_DATA] may run at the same time as other p…" at bounding box center [676, 575] width 448 height 32
click at [445, 568] on input "I understand that this price [MEDICAL_DATA] may run at the same time as other p…" at bounding box center [438, 574] width 13 height 13
checkbox input "true"
click at [871, 611] on span "Confirm" at bounding box center [872, 615] width 37 height 13
